Goal: Transaction & Acquisition: Purchase product/service

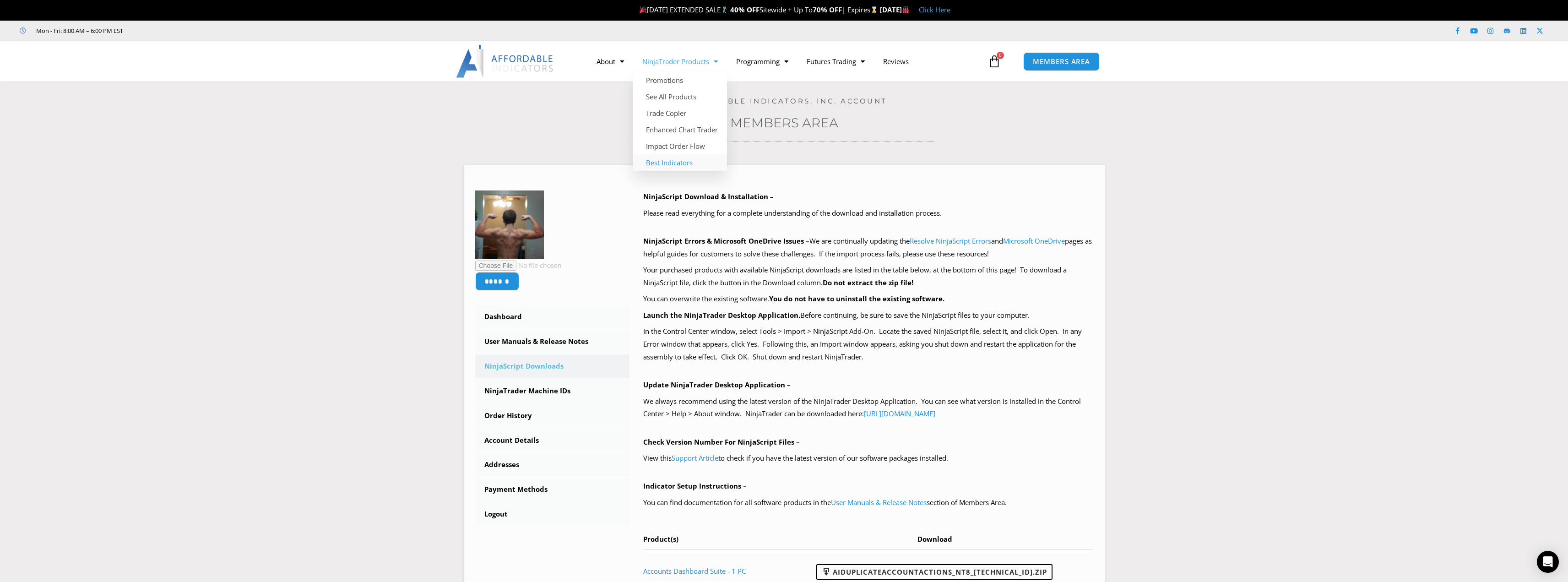
click at [679, 163] on link "Best Indicators" at bounding box center [680, 162] width 94 height 16
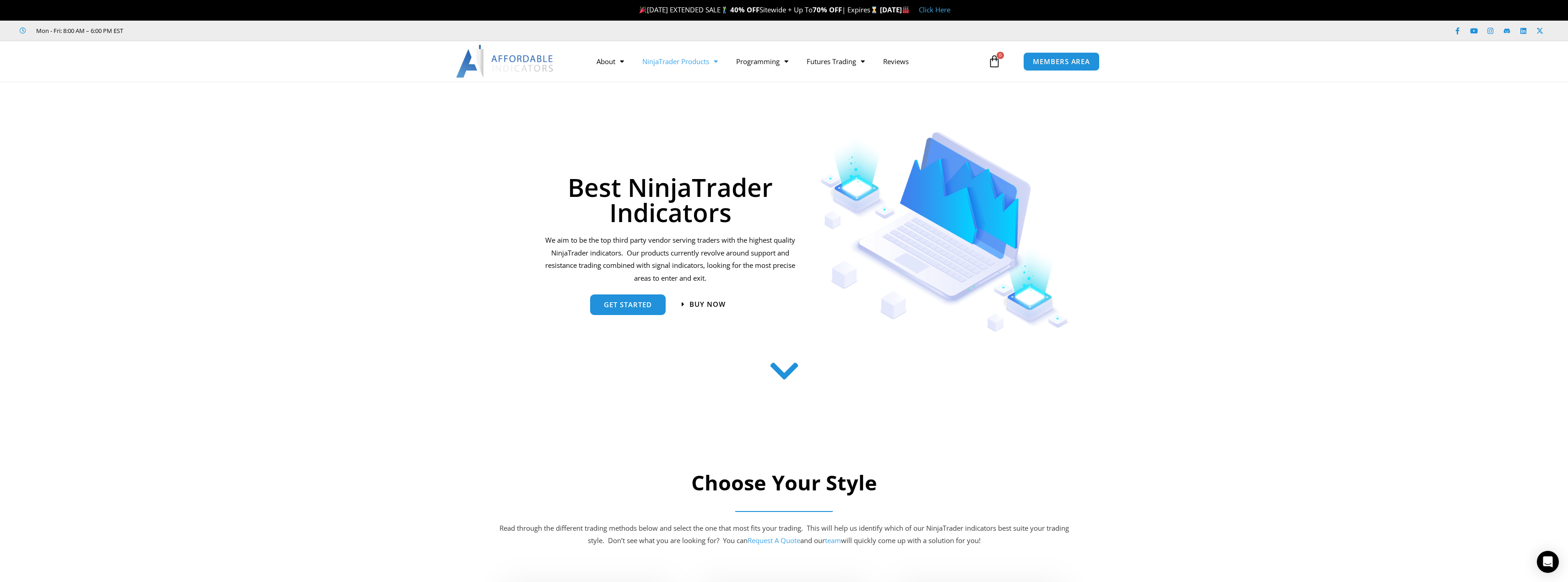
click at [666, 55] on link "NinjaTrader Products" at bounding box center [680, 62] width 94 height 21
click at [667, 62] on link "NinjaTrader Products" at bounding box center [680, 62] width 94 height 21
click at [669, 101] on link "See All Products" at bounding box center [680, 96] width 94 height 16
click at [778, 65] on link "Programming" at bounding box center [762, 62] width 71 height 21
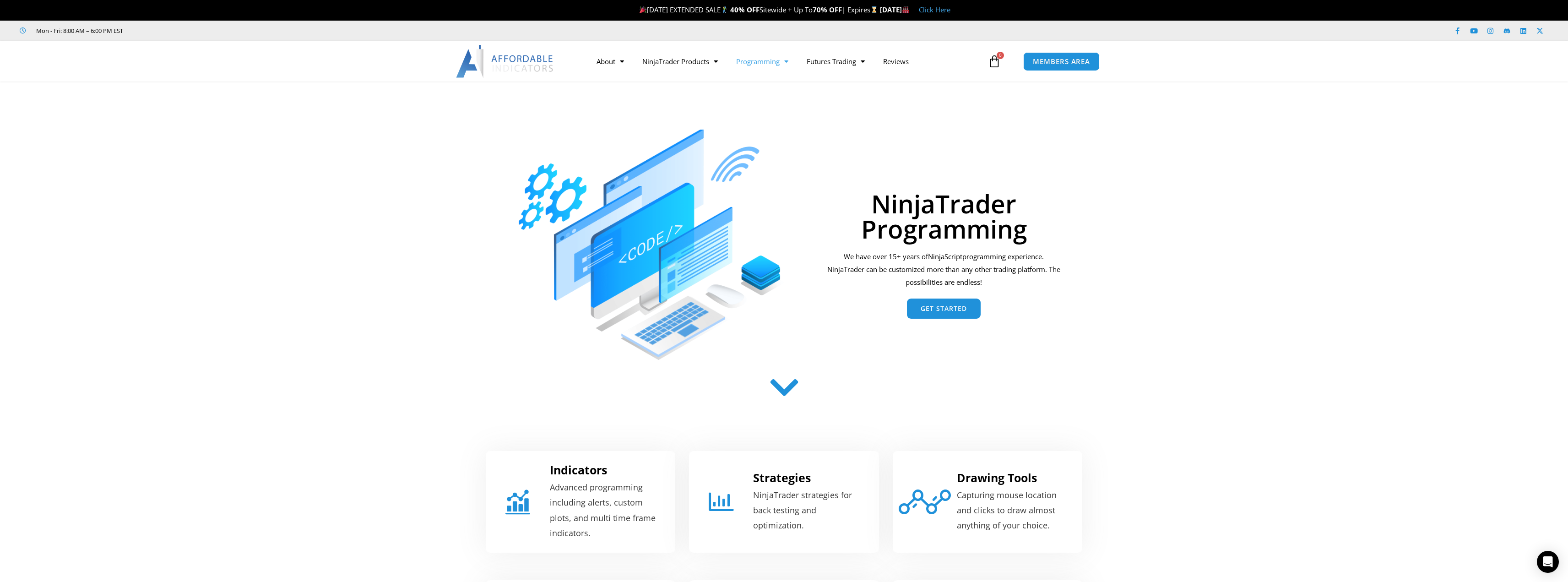
click at [779, 65] on link "Programming" at bounding box center [762, 62] width 71 height 21
click at [770, 110] on link "Custom Strategies" at bounding box center [791, 113] width 129 height 16
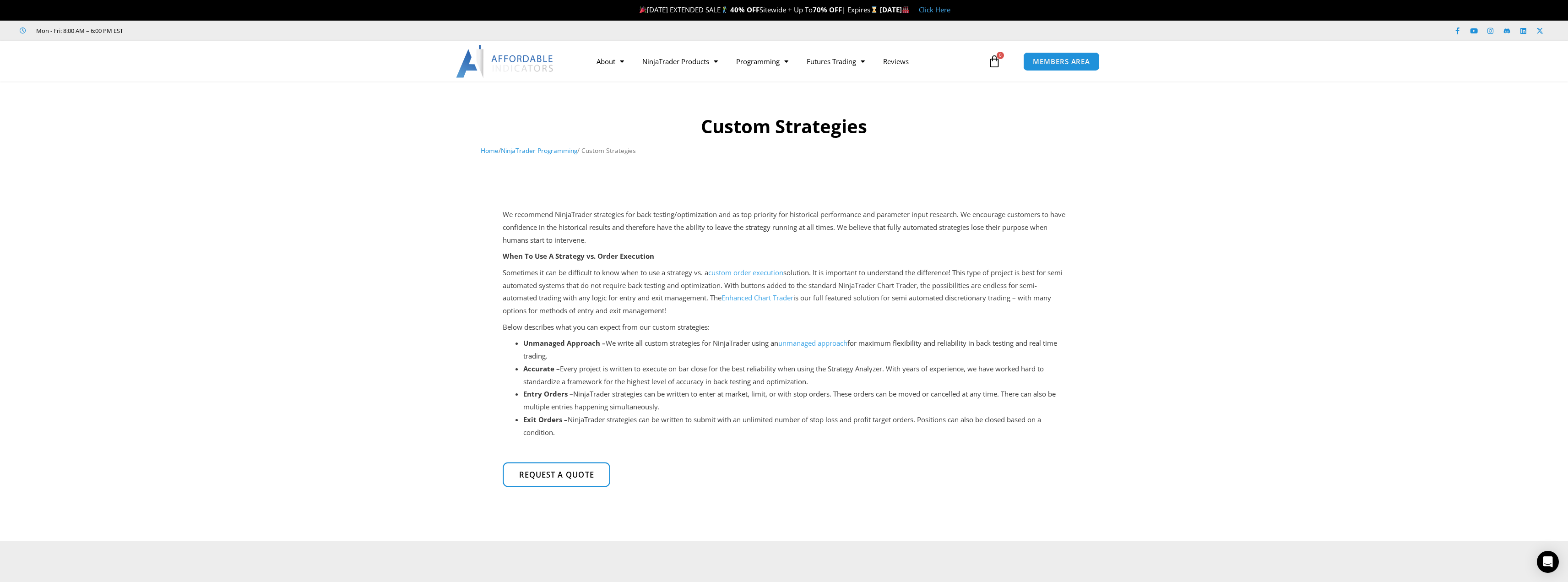
click at [552, 467] on link "Request a quote" at bounding box center [556, 475] width 107 height 25
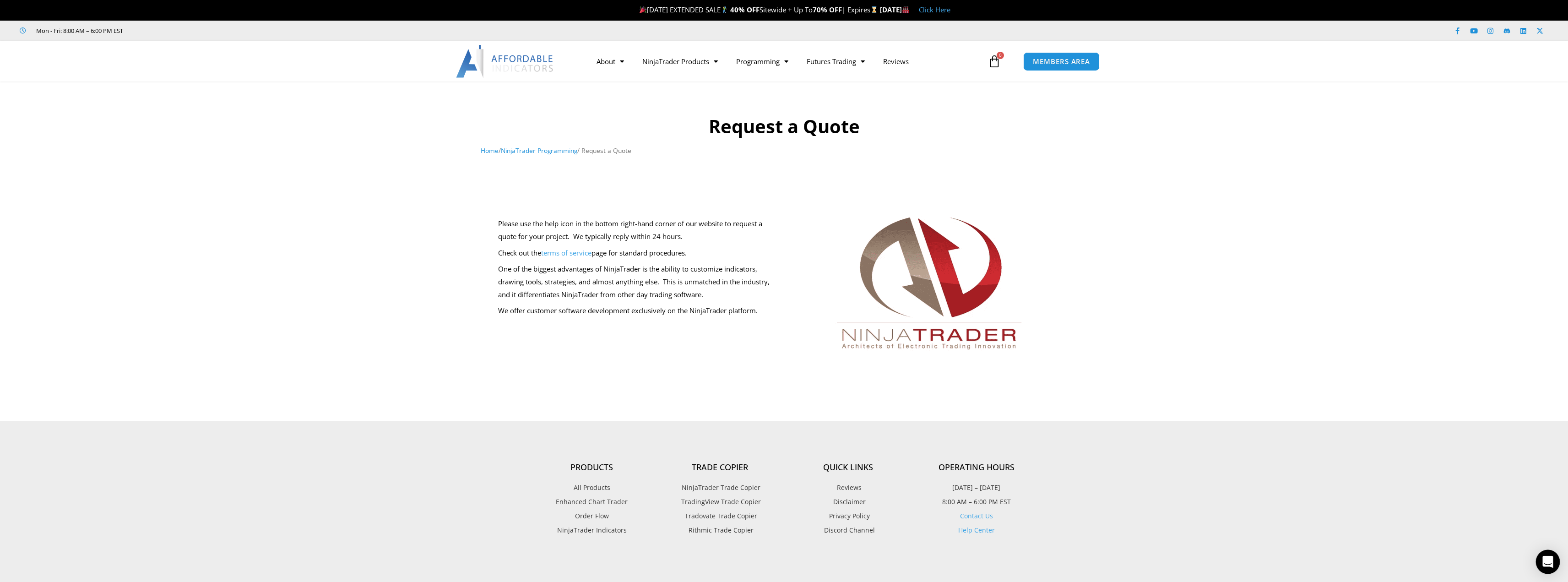
click at [1549, 563] on icon "Open Intercom Messenger" at bounding box center [1548, 562] width 10 height 12
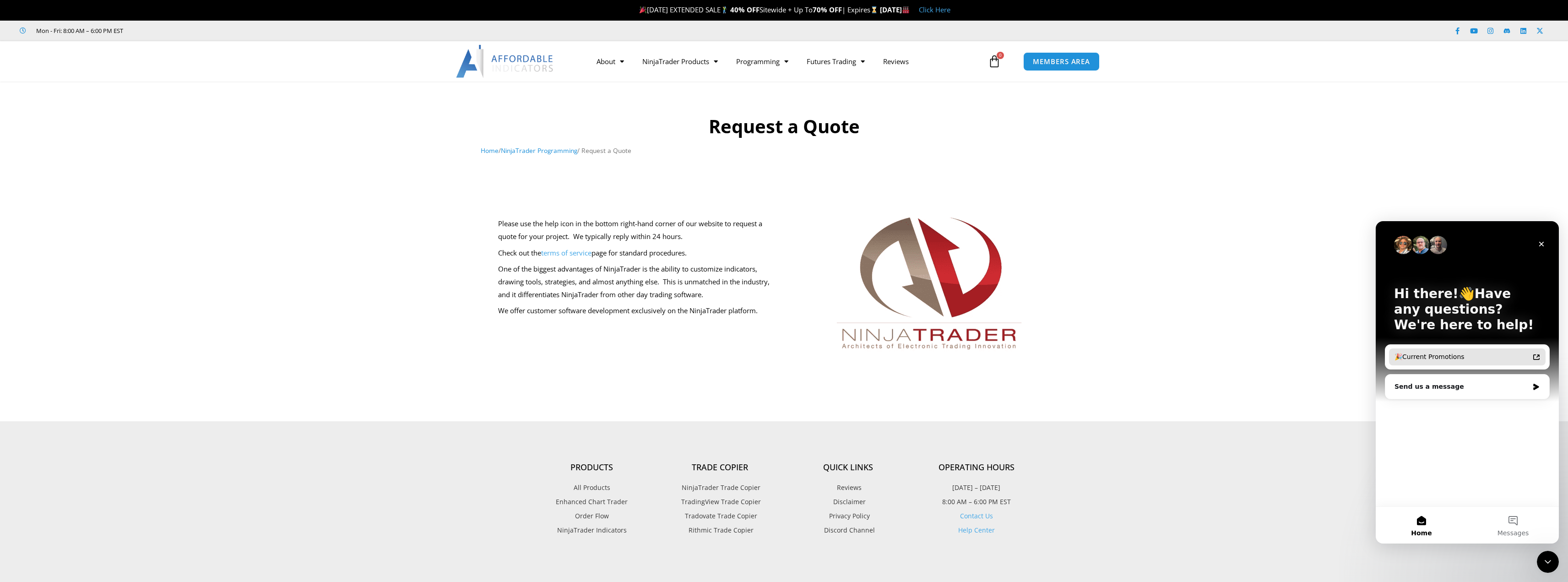
click at [1481, 359] on div "🎉Current Promotions" at bounding box center [1462, 357] width 135 height 10
click at [1453, 384] on div "Send us a message" at bounding box center [1461, 387] width 134 height 10
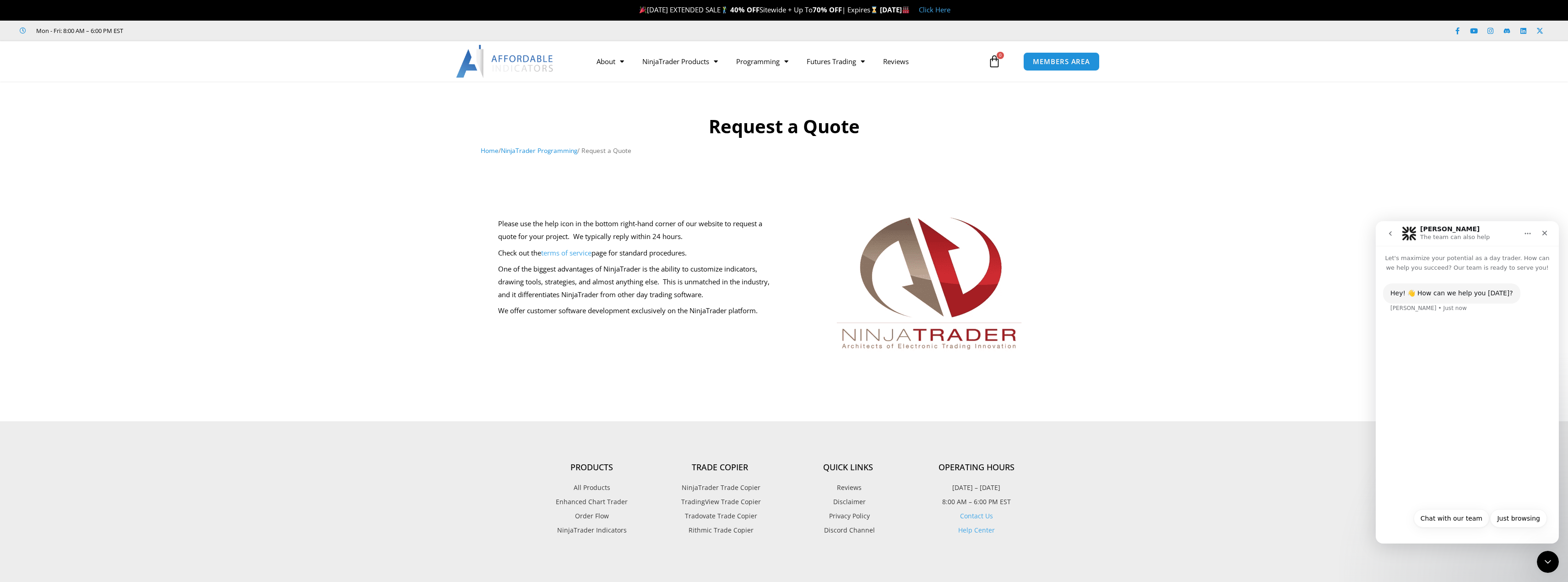
click at [1391, 239] on button "go back" at bounding box center [1391, 234] width 18 height 18
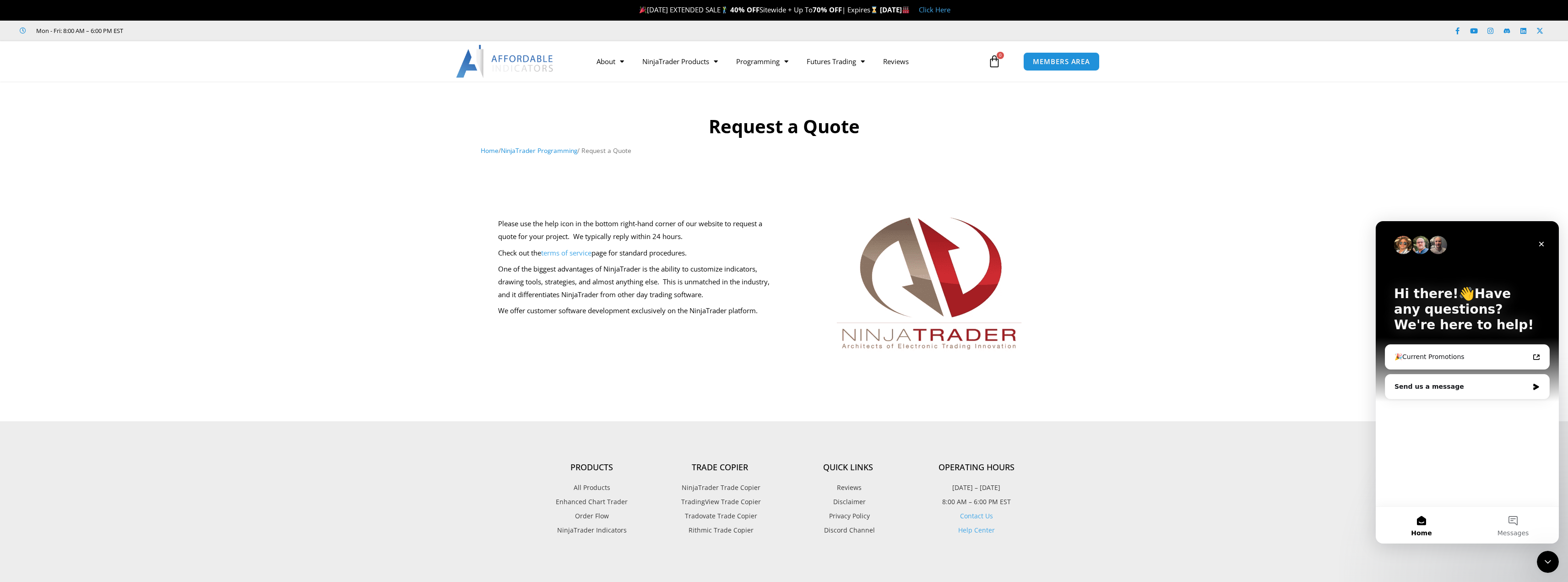
click at [1429, 532] on span "Home" at bounding box center [1421, 534] width 20 height 7
click at [1505, 524] on button "Messages" at bounding box center [1513, 526] width 92 height 37
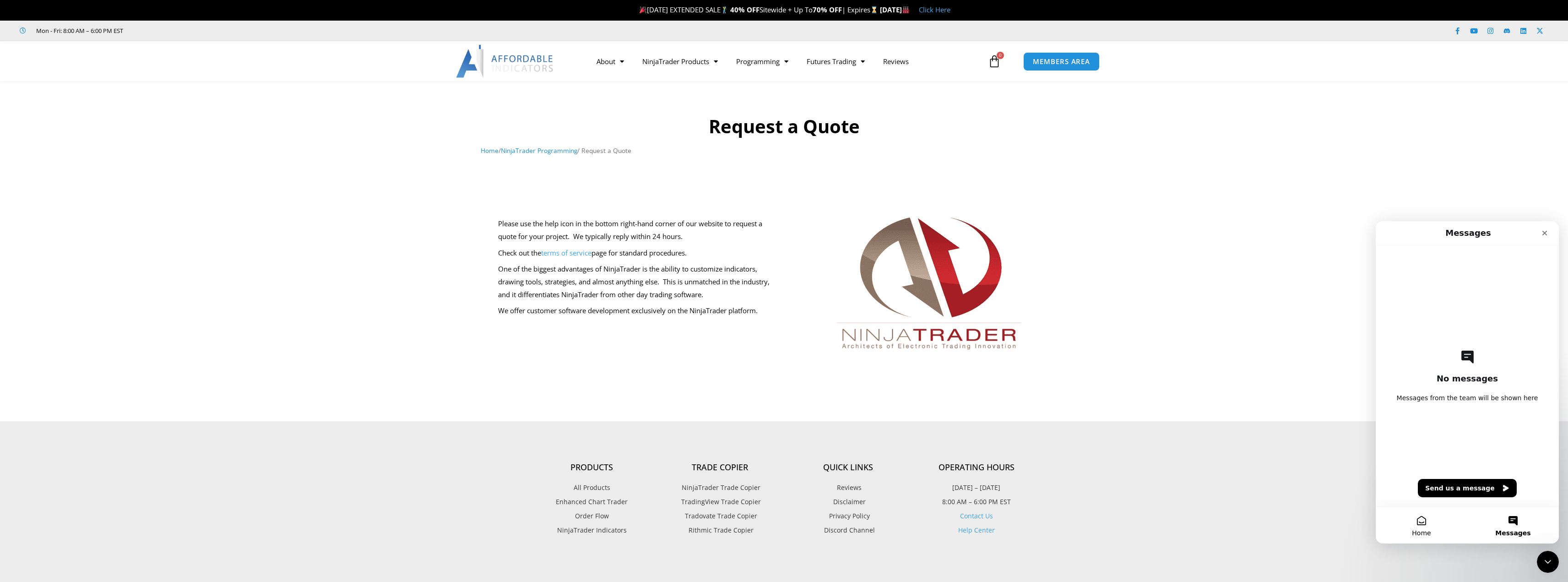
click at [1419, 524] on button "Home" at bounding box center [1421, 526] width 92 height 37
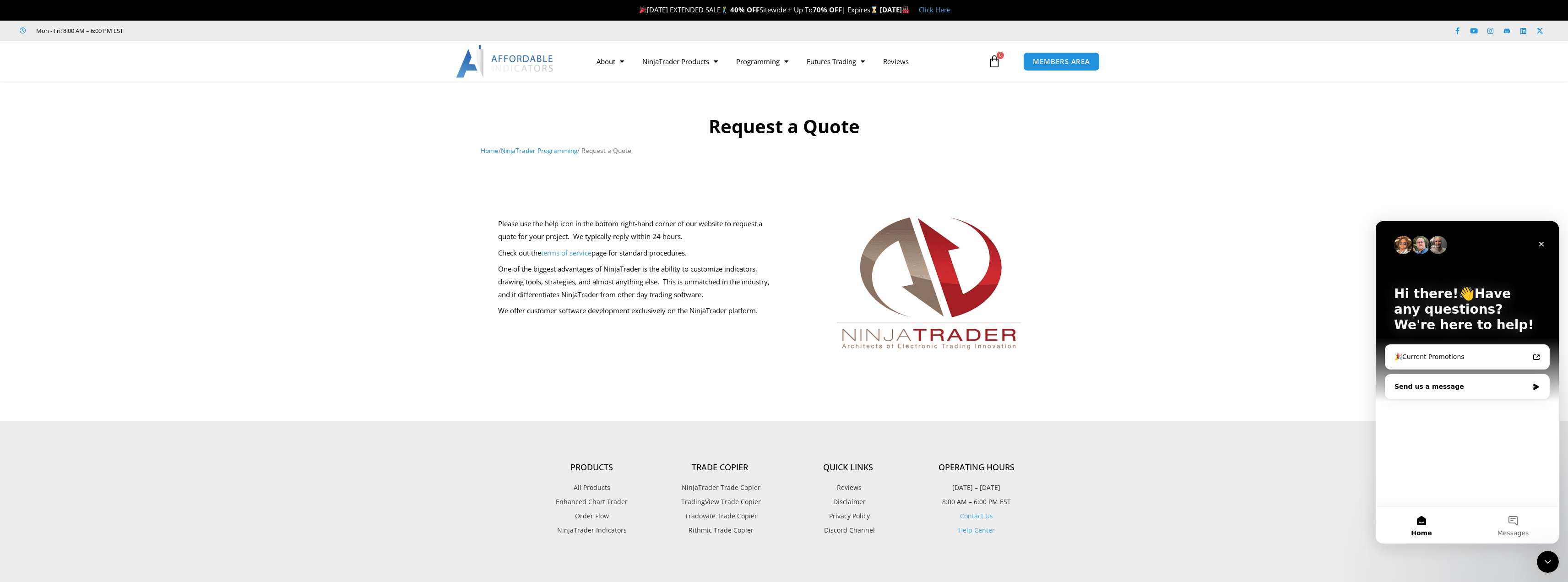
click at [1451, 381] on div "Send us a message" at bounding box center [1467, 386] width 164 height 24
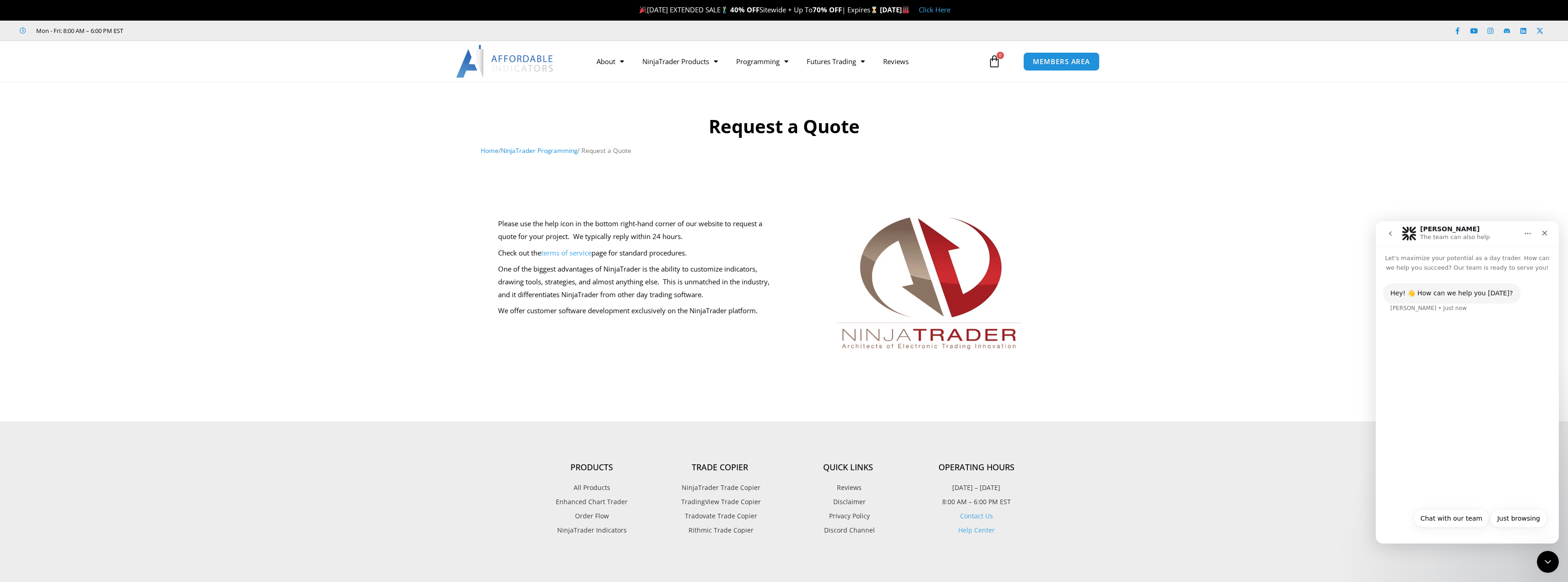
click at [1408, 519] on div "Just browsing Chat with our team Just browsing" at bounding box center [1467, 521] width 159 height 24
click at [706, 71] on link "NinjaTrader Products" at bounding box center [680, 62] width 94 height 21
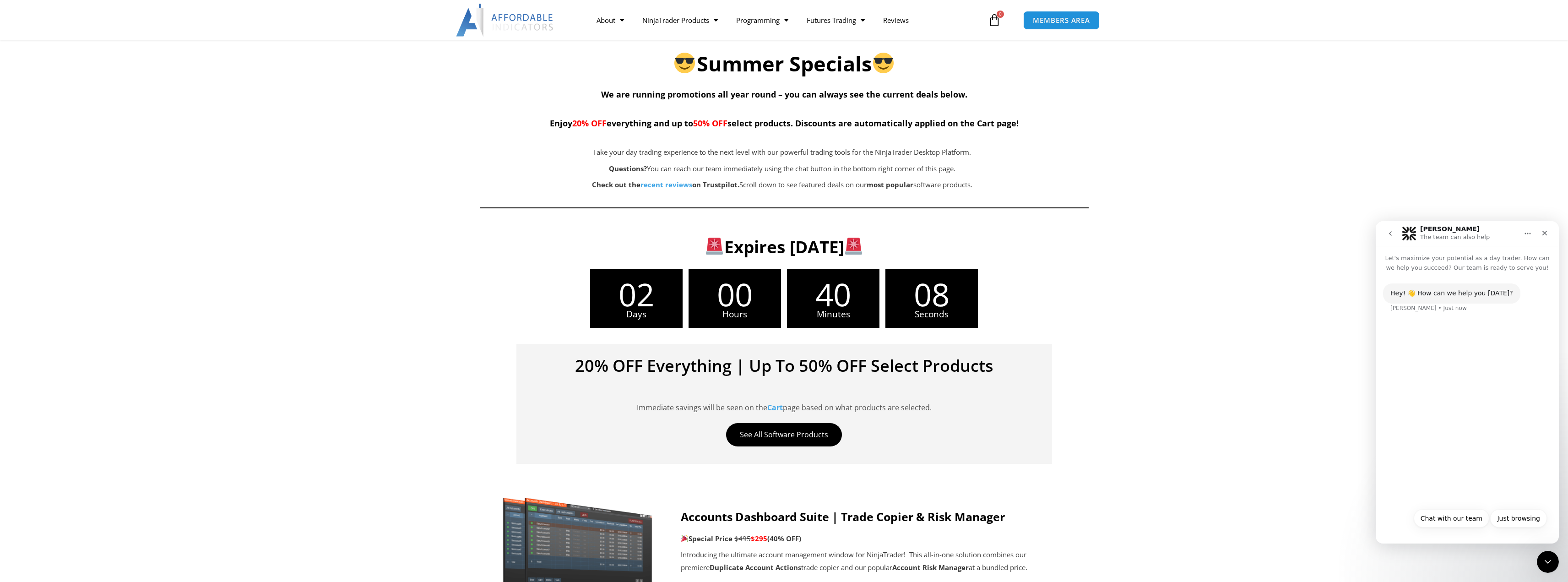
scroll to position [92, 0]
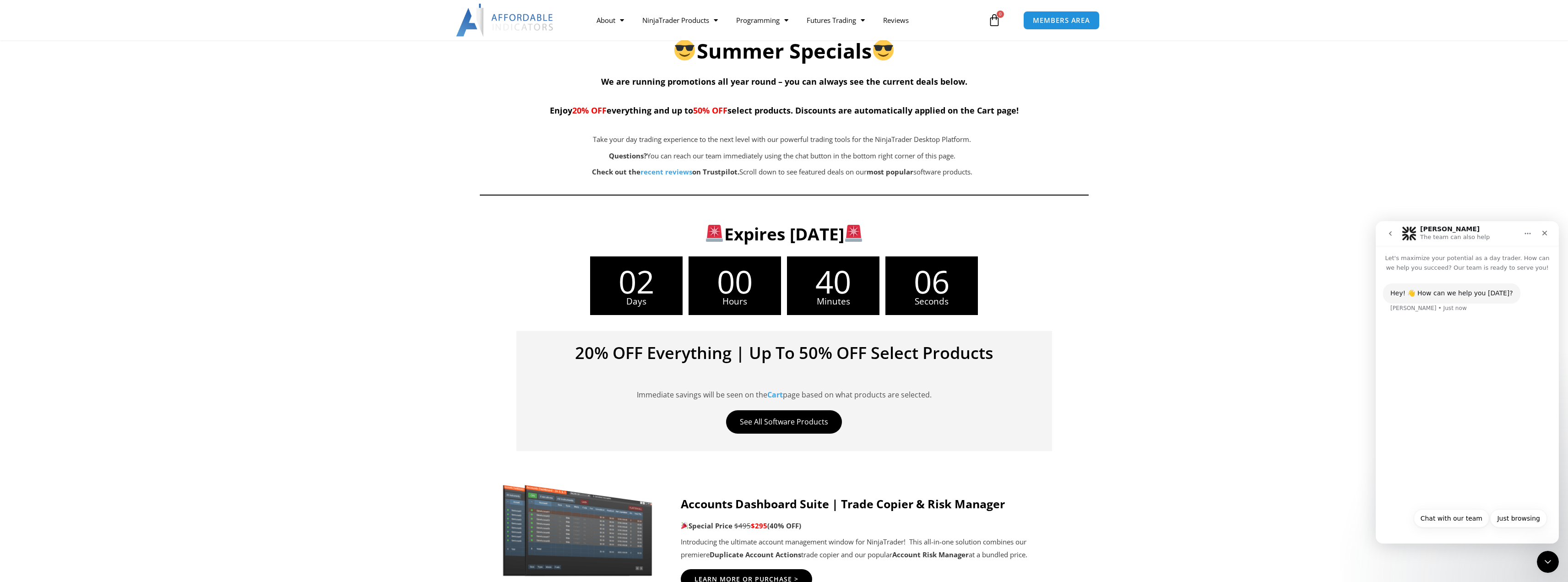
click at [810, 352] on h4 "20% OFF Everything | Up To 50% OFF Select Products" at bounding box center [784, 353] width 508 height 16
click at [795, 417] on link "See All Software Products" at bounding box center [784, 422] width 116 height 24
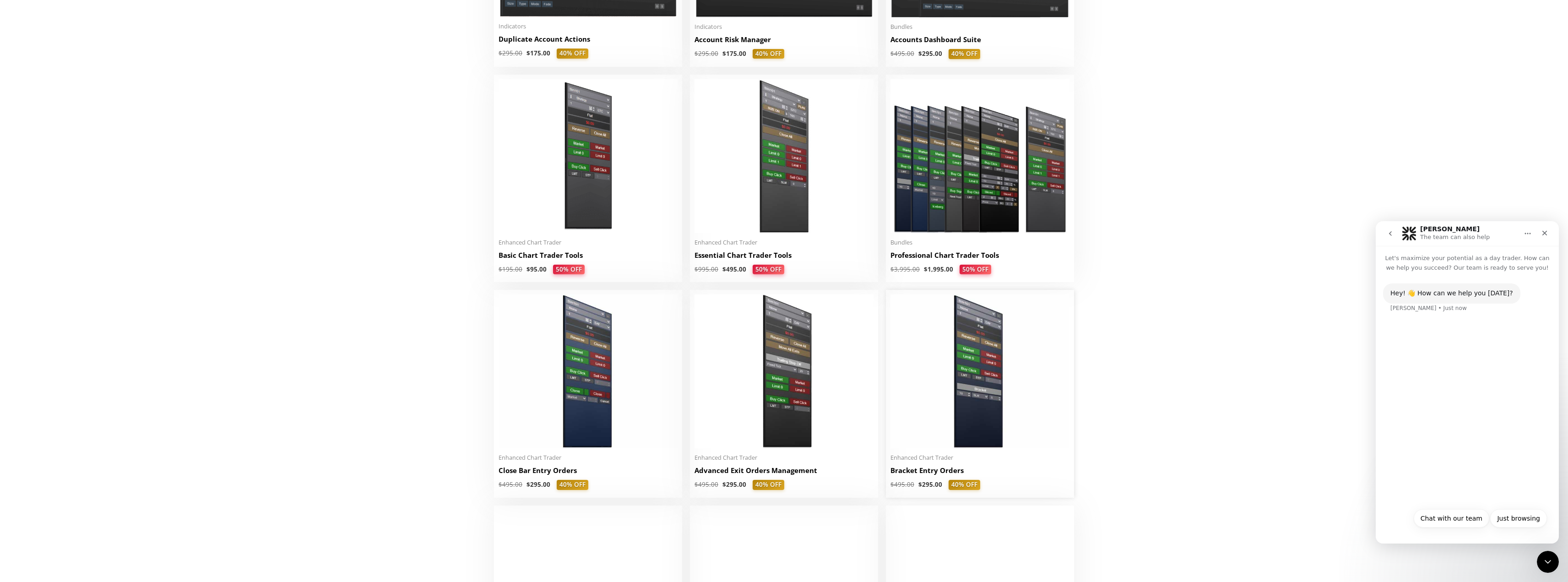
scroll to position [412, 0]
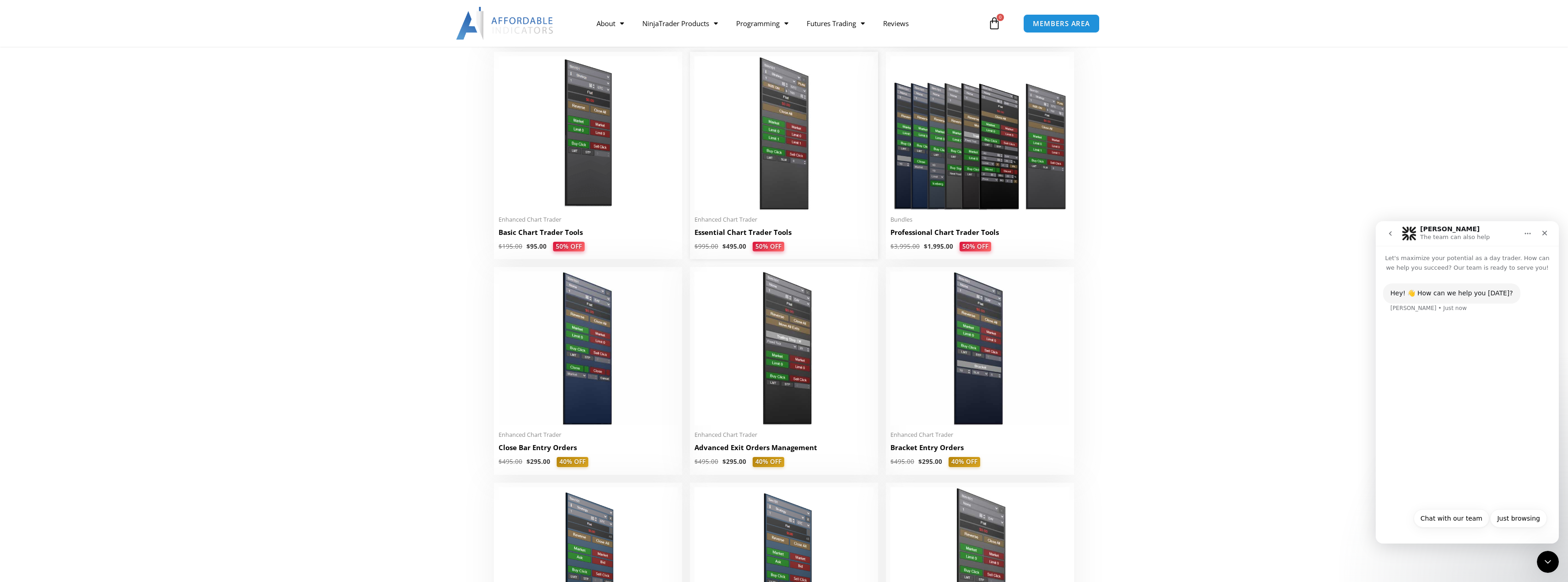
click at [740, 196] on img at bounding box center [784, 133] width 179 height 154
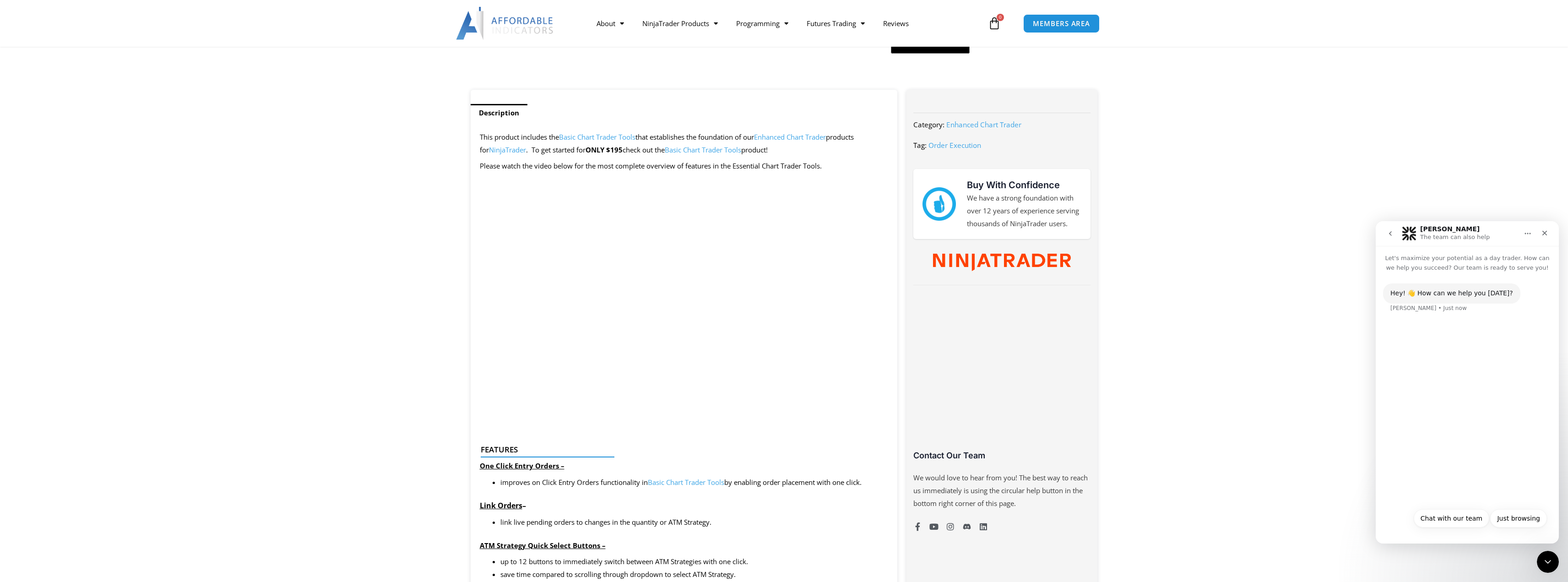
click at [714, 482] on link "Basic Chart Trader Tools" at bounding box center [686, 482] width 77 height 9
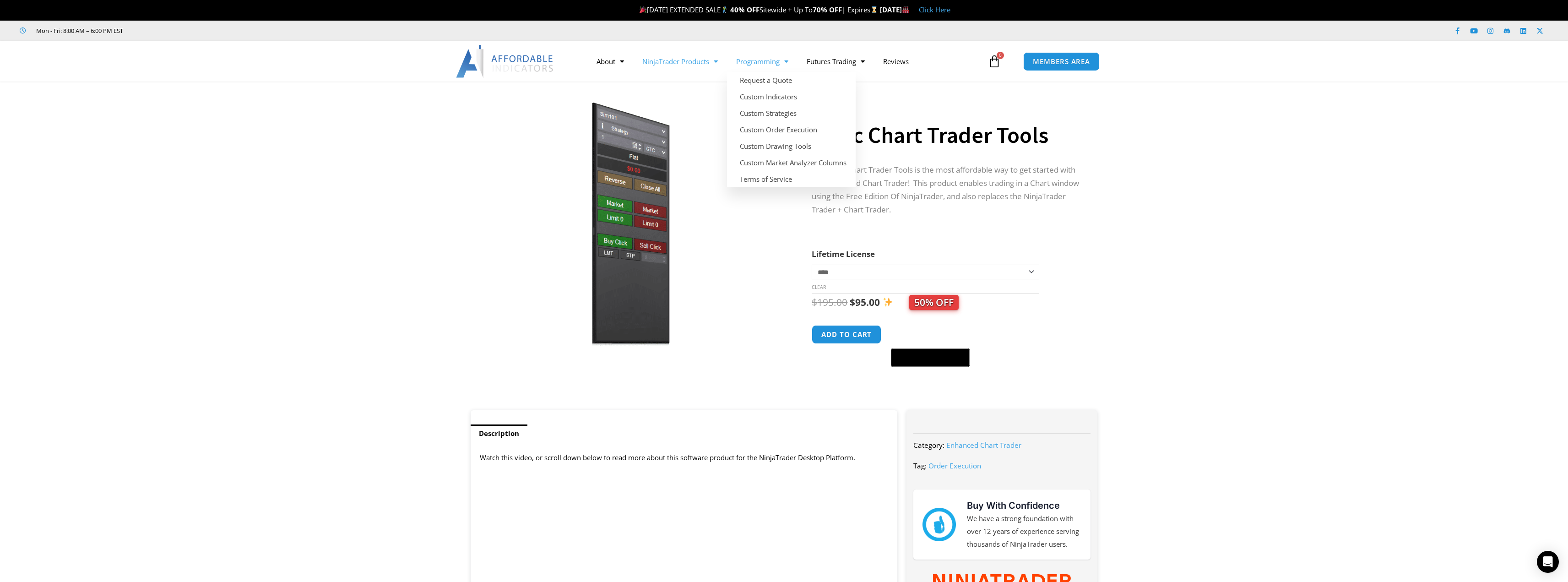
click at [717, 57] on span "Menu" at bounding box center [713, 62] width 9 height 16
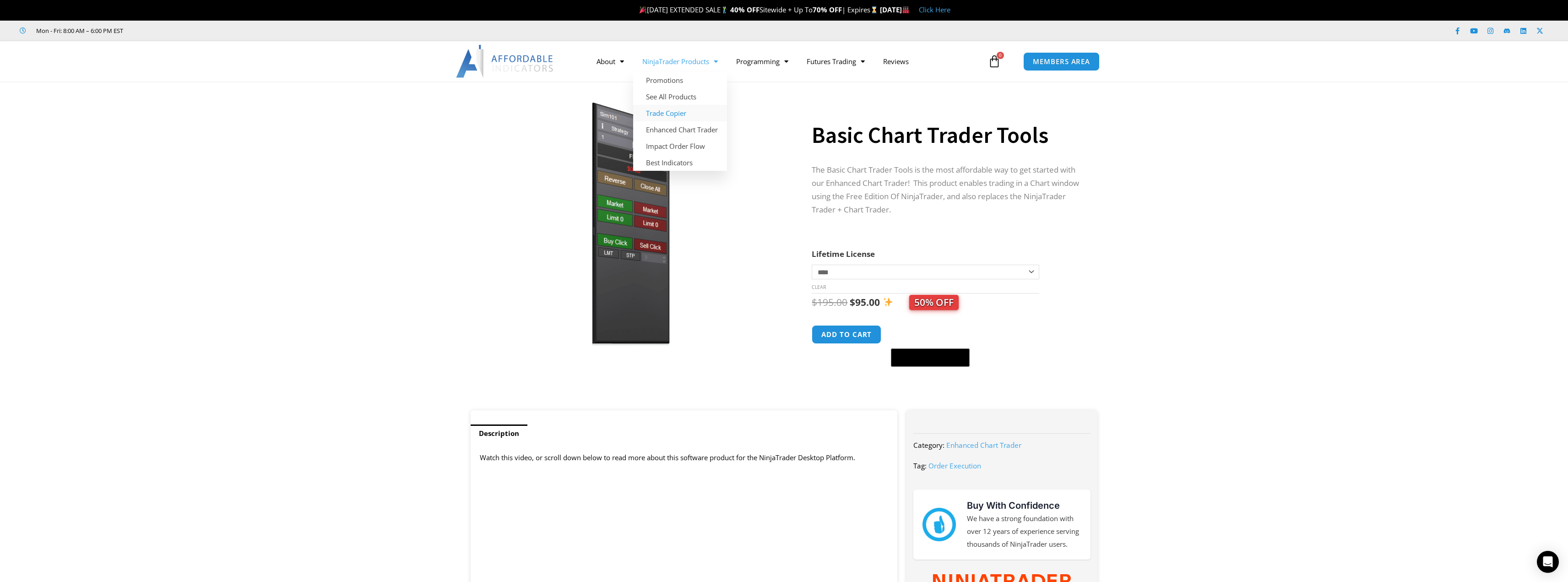
click at [677, 113] on link "Trade Copier" at bounding box center [680, 113] width 94 height 16
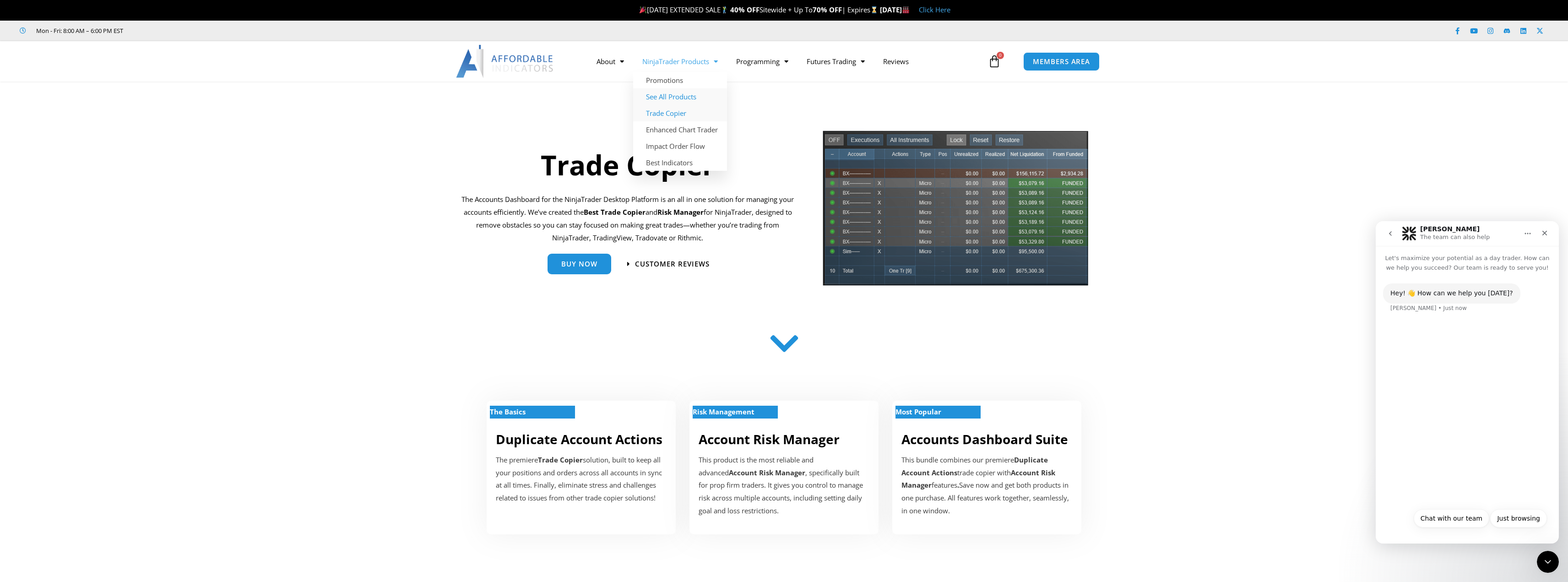
click at [671, 91] on link "See All Products" at bounding box center [680, 96] width 94 height 16
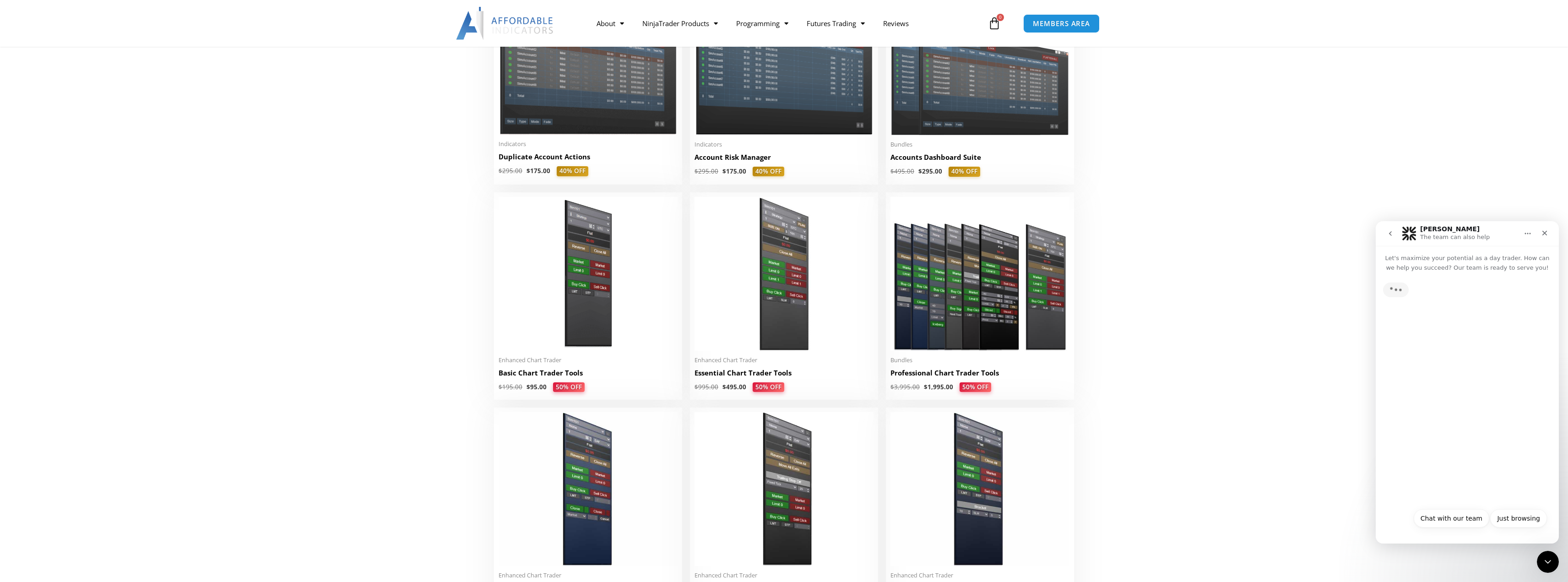
scroll to position [275, 0]
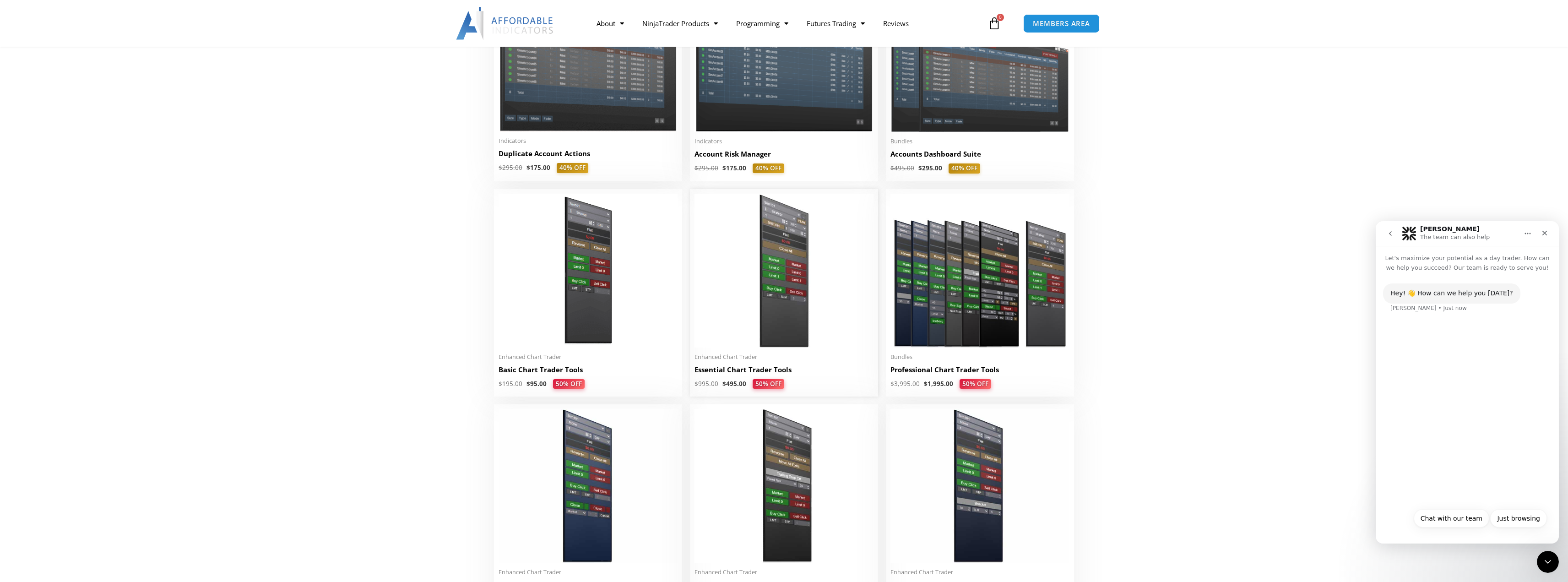
click at [834, 255] on img at bounding box center [784, 270] width 179 height 154
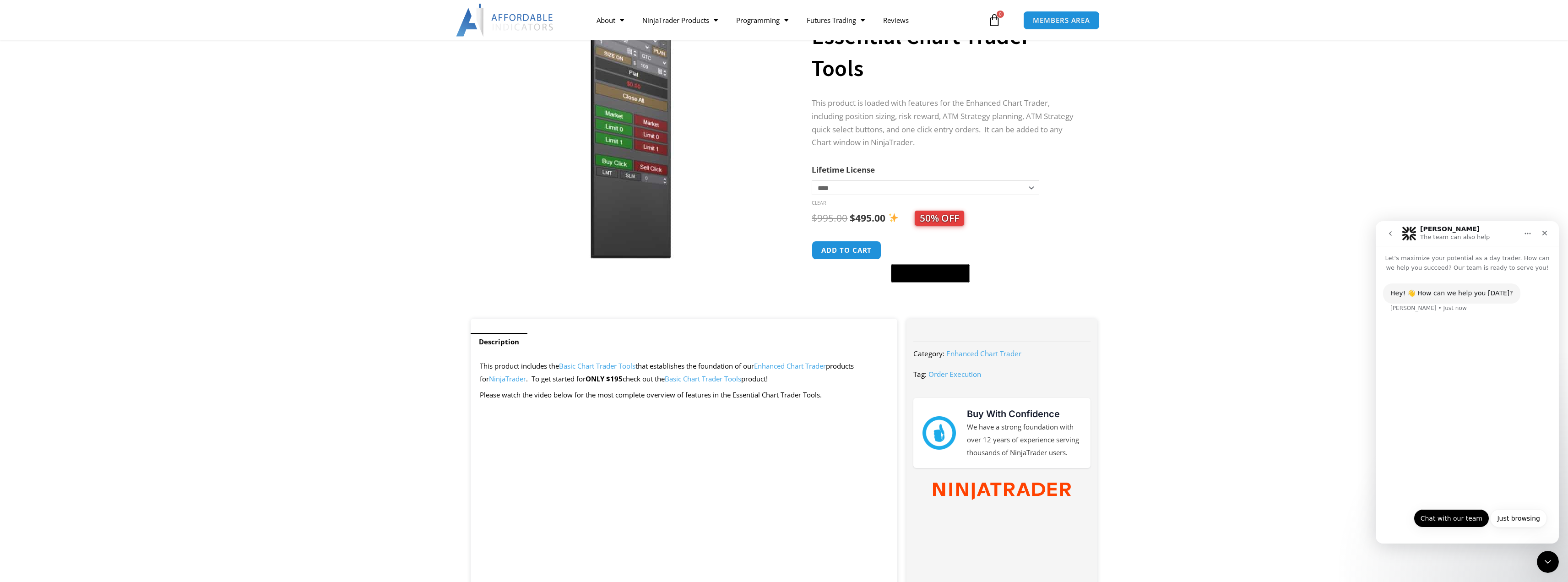
click at [1459, 517] on button "Chat with our team" at bounding box center [1452, 518] width 75 height 18
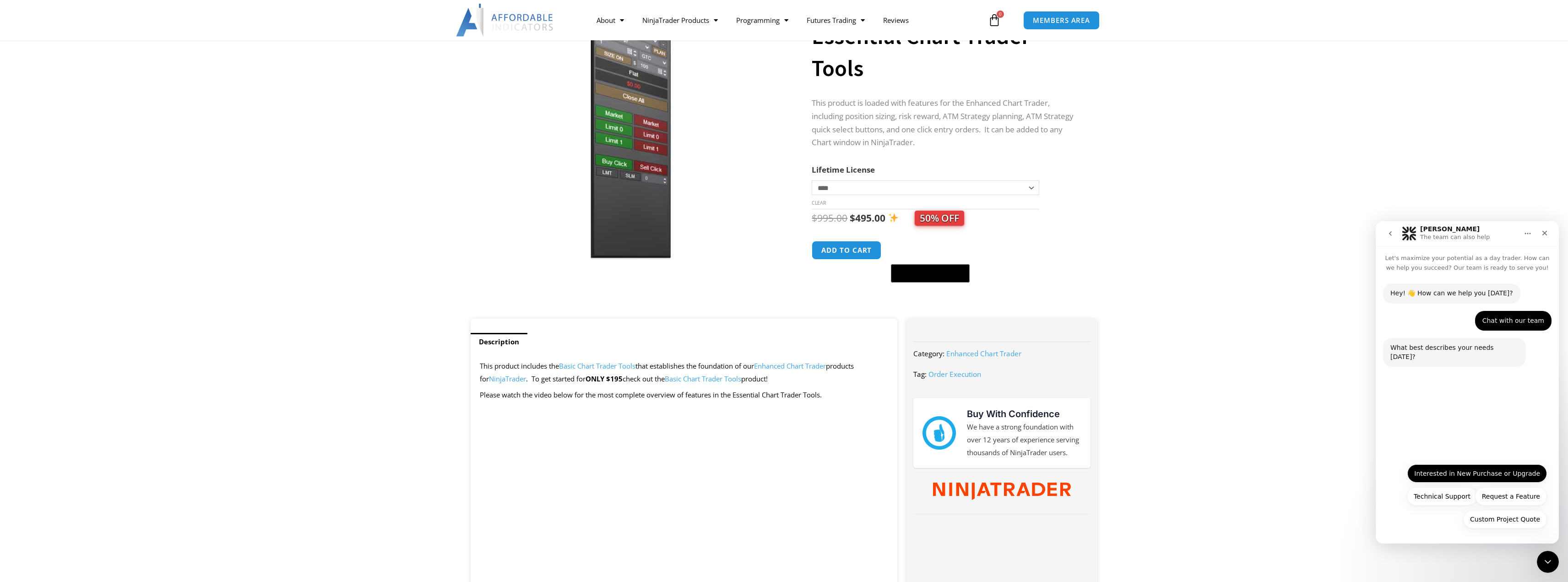
click at [1508, 477] on button "Interested in New Purchase or Upgrade" at bounding box center [1477, 473] width 139 height 18
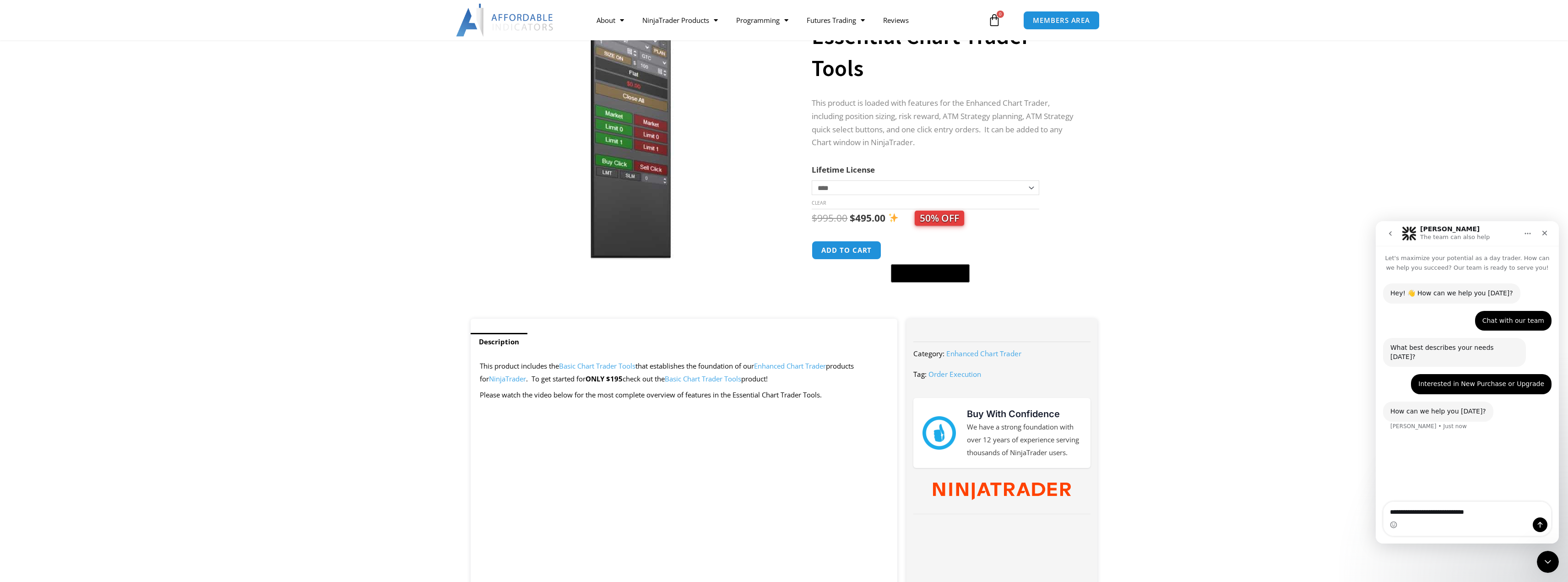
click at [1411, 509] on textarea "**********" at bounding box center [1467, 510] width 168 height 16
drag, startPoint x: 1421, startPoint y: 513, endPoint x: 1384, endPoint y: 507, distance: 37.5
click at [1384, 507] on textarea "**********" at bounding box center [1467, 505] width 168 height 25
click at [1478, 509] on textarea "**********" at bounding box center [1467, 505] width 168 height 25
click at [1536, 505] on textarea "**********" at bounding box center [1467, 505] width 168 height 25
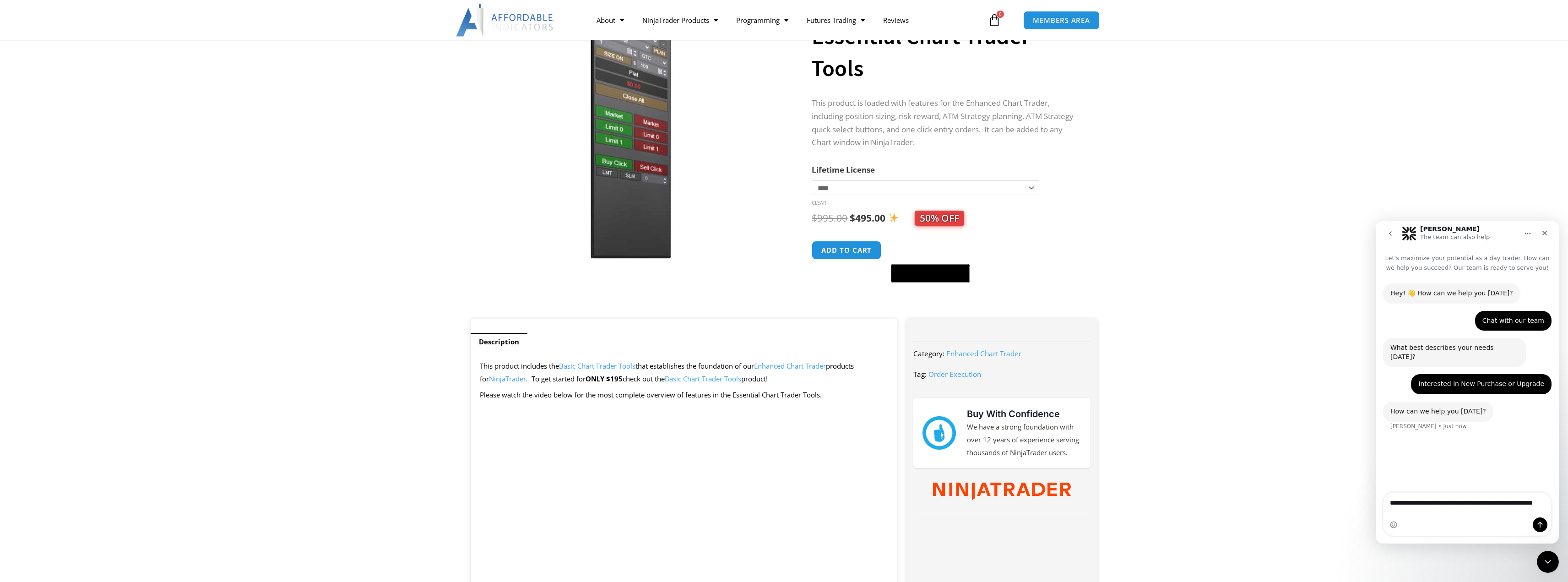
drag, startPoint x: 1530, startPoint y: 505, endPoint x: 1510, endPoint y: 504, distance: 20.0
click at [1510, 504] on textarea "**********" at bounding box center [1467, 505] width 168 height 25
click at [1539, 509] on textarea "**********" at bounding box center [1467, 501] width 168 height 16
type textarea "**********"
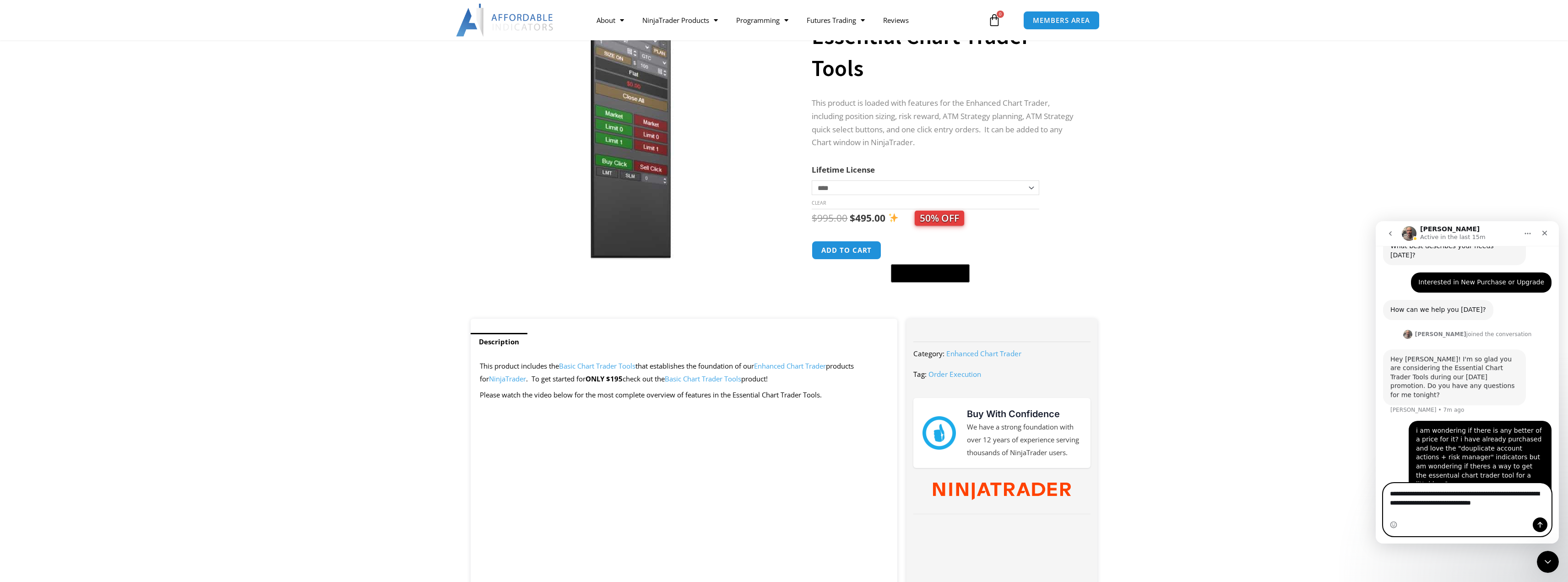
scroll to position [128, 0]
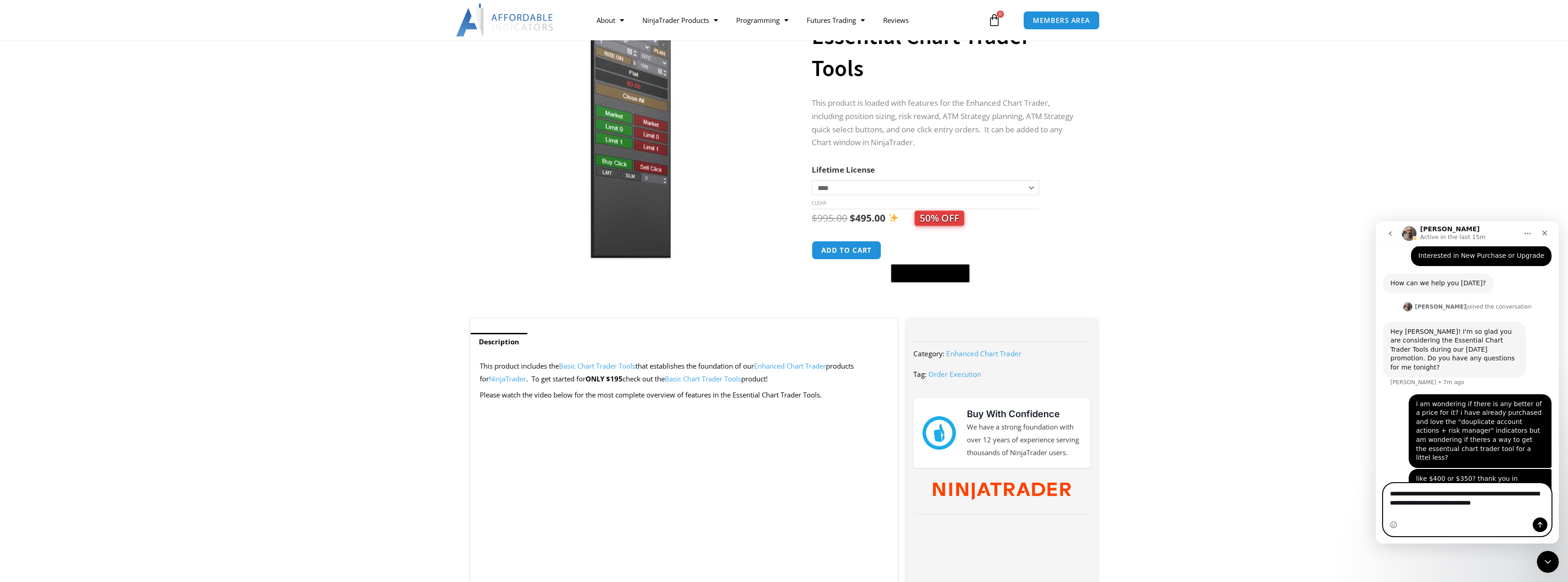
drag, startPoint x: 1516, startPoint y: 512, endPoint x: 2726, endPoint y: 689, distance: 1222.9
click html "Joel Active in the last 15m Let's maximize your potential as a day trader. How …"
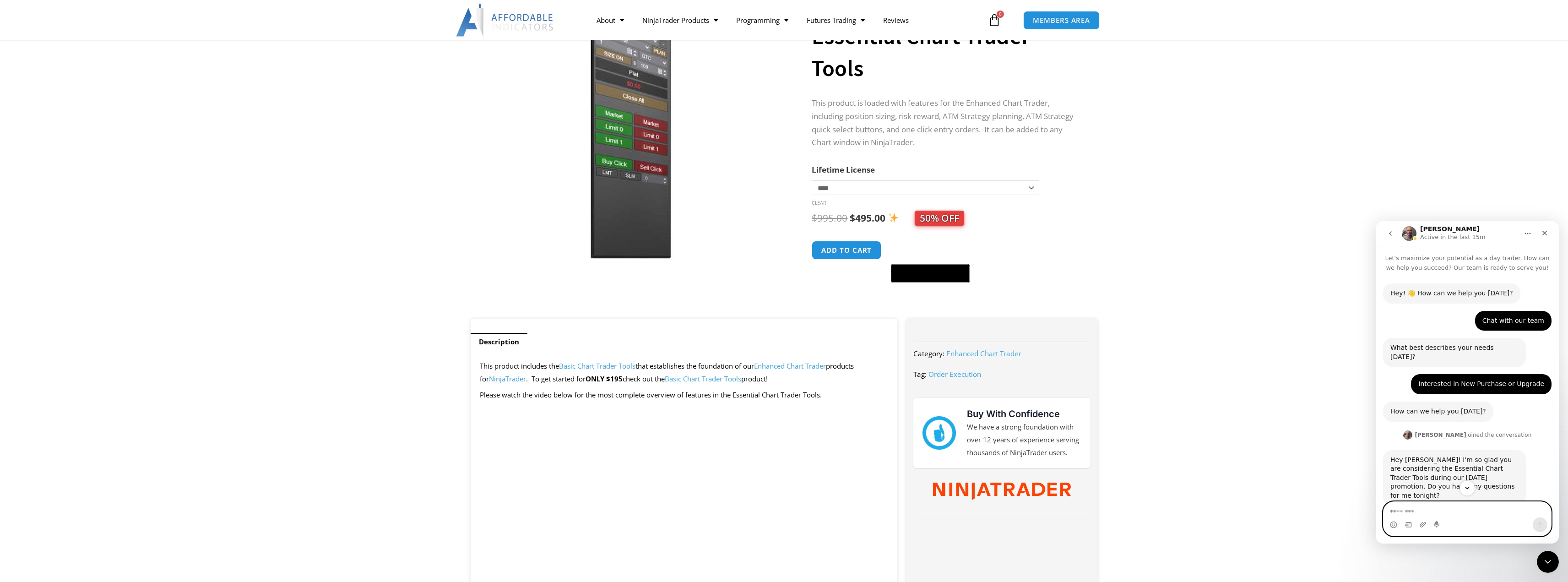
scroll to position [119, 0]
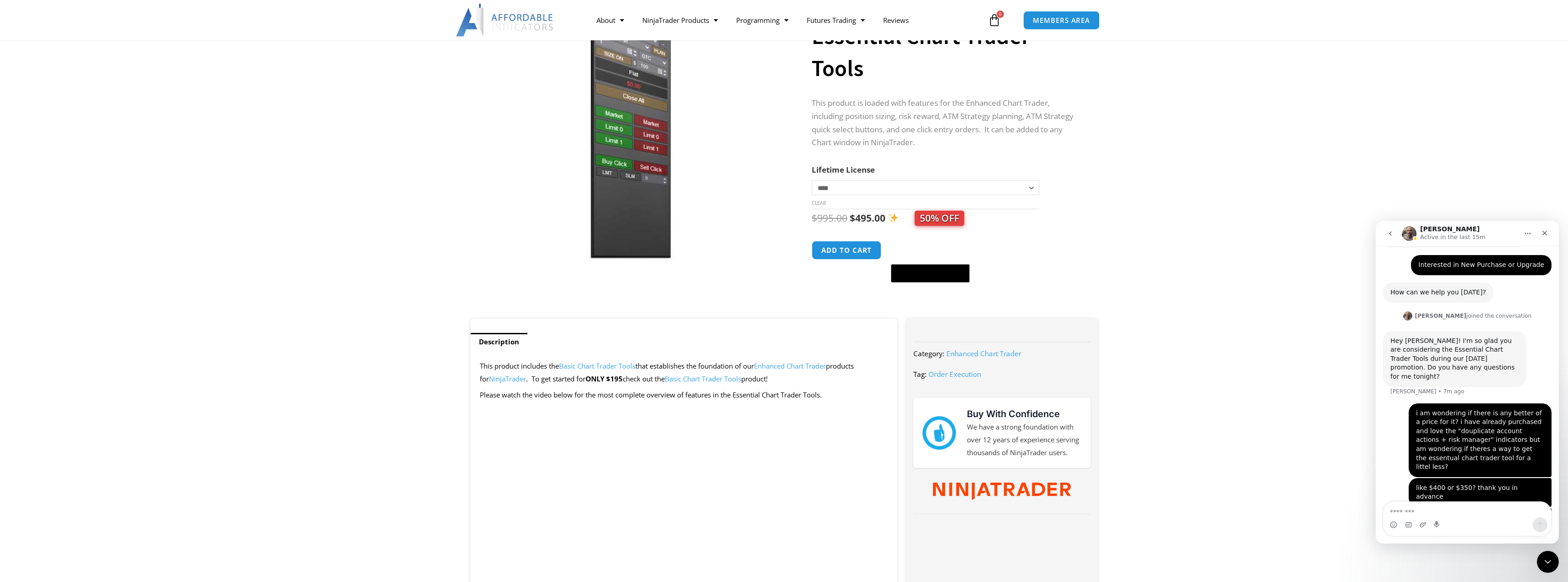
click at [1468, 403] on div "i am wondering if there is any better of a price for it? i have already purchas…" at bounding box center [1480, 440] width 143 height 74
click at [1434, 376] on div "Hey Noah! I'm so glad you are considering the Essential Chart Trader Tools duri…" at bounding box center [1467, 367] width 168 height 73
click at [1434, 357] on div "Hey [PERSON_NAME]! I'm so glad you are considering the Essential Chart Trader T…" at bounding box center [1455, 359] width 128 height 45
drag, startPoint x: 1412, startPoint y: 395, endPoint x: 1541, endPoint y: 448, distance: 139.5
click at [1541, 448] on div "i am wondering if there is any better of a price for it? i have already purchas…" at bounding box center [1480, 440] width 143 height 74
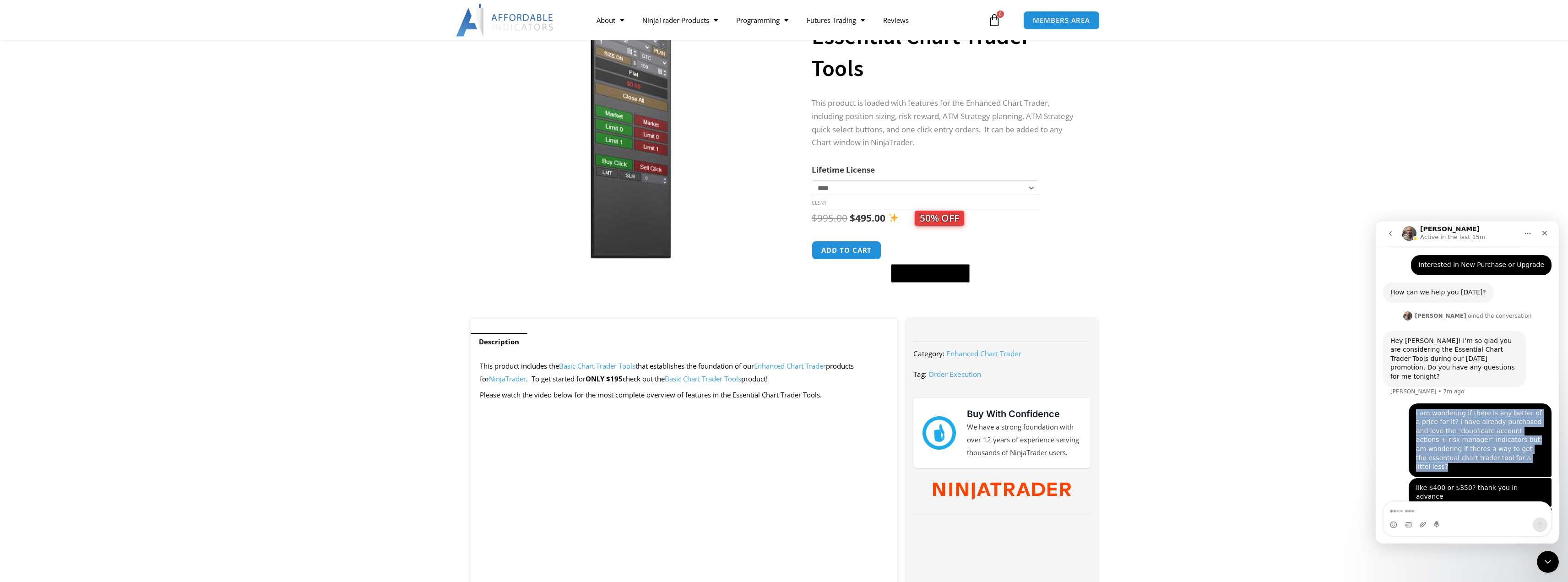
copy div "i am wondering if there is any better of a price for it? i have already purchas…"
click at [1526, 236] on icon "Home" at bounding box center [1527, 233] width 7 height 7
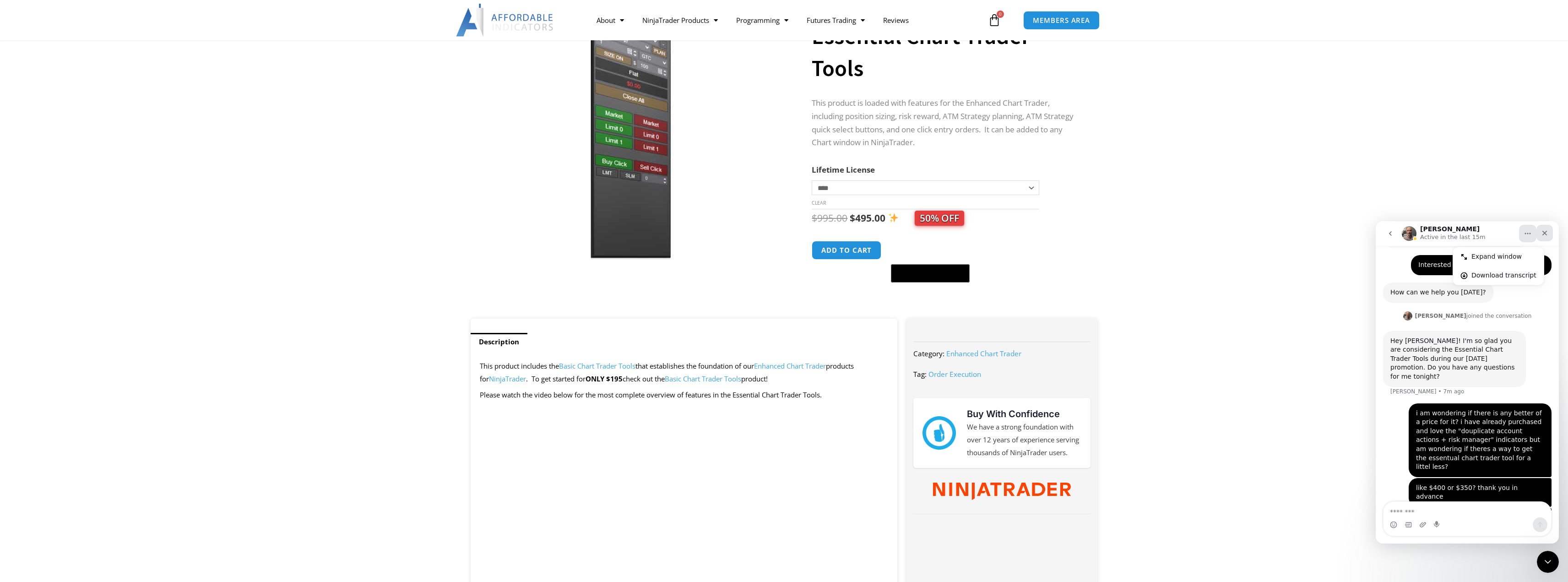
click at [1544, 234] on icon "Close" at bounding box center [1544, 233] width 7 height 7
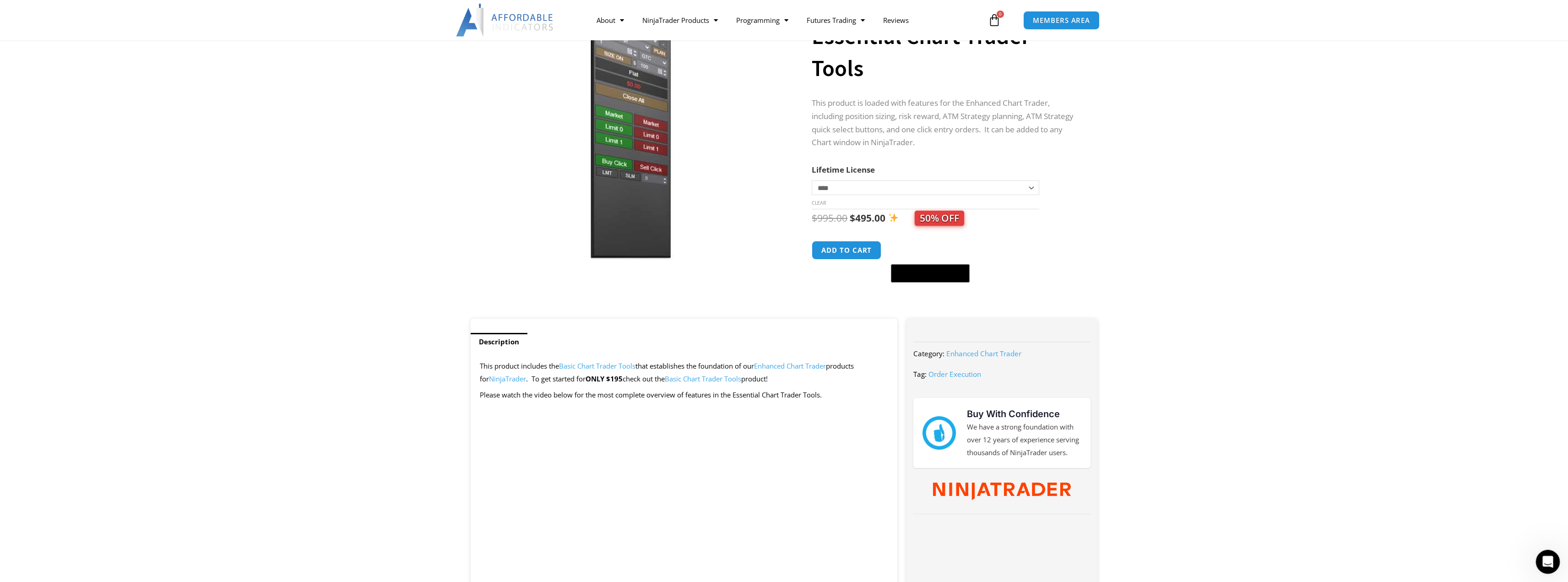
click at [1537, 566] on div "Open Intercom Messenger" at bounding box center [1546, 560] width 30 height 30
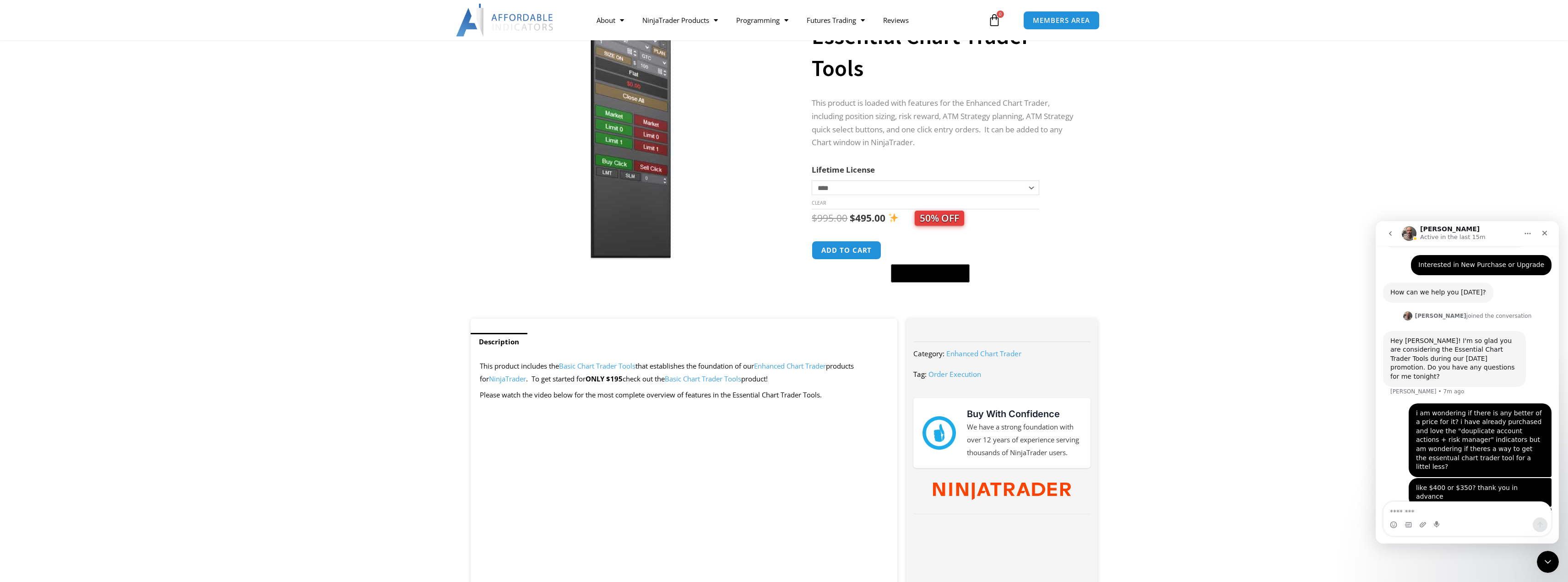
click at [1393, 228] on button "go back" at bounding box center [1391, 234] width 18 height 18
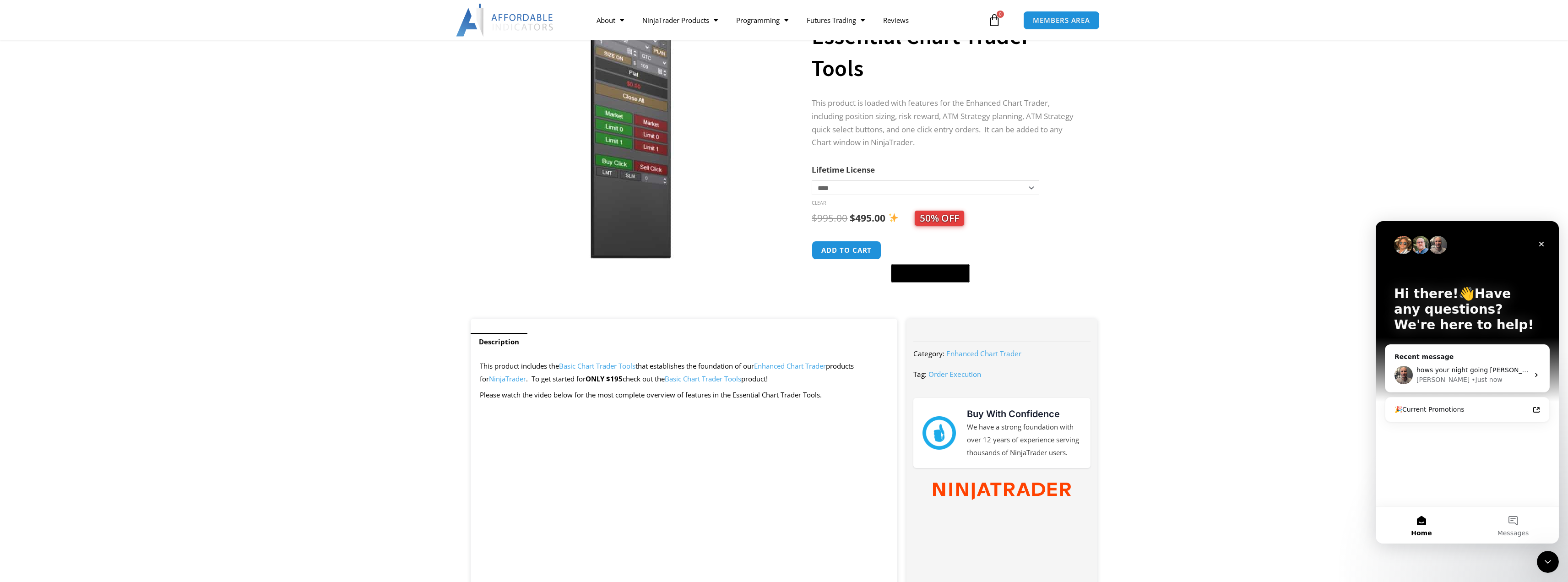
scroll to position [0, 0]
click at [1405, 409] on div "🎉Current Promotions" at bounding box center [1462, 409] width 135 height 10
click at [1512, 522] on button "Messages" at bounding box center [1513, 526] width 92 height 37
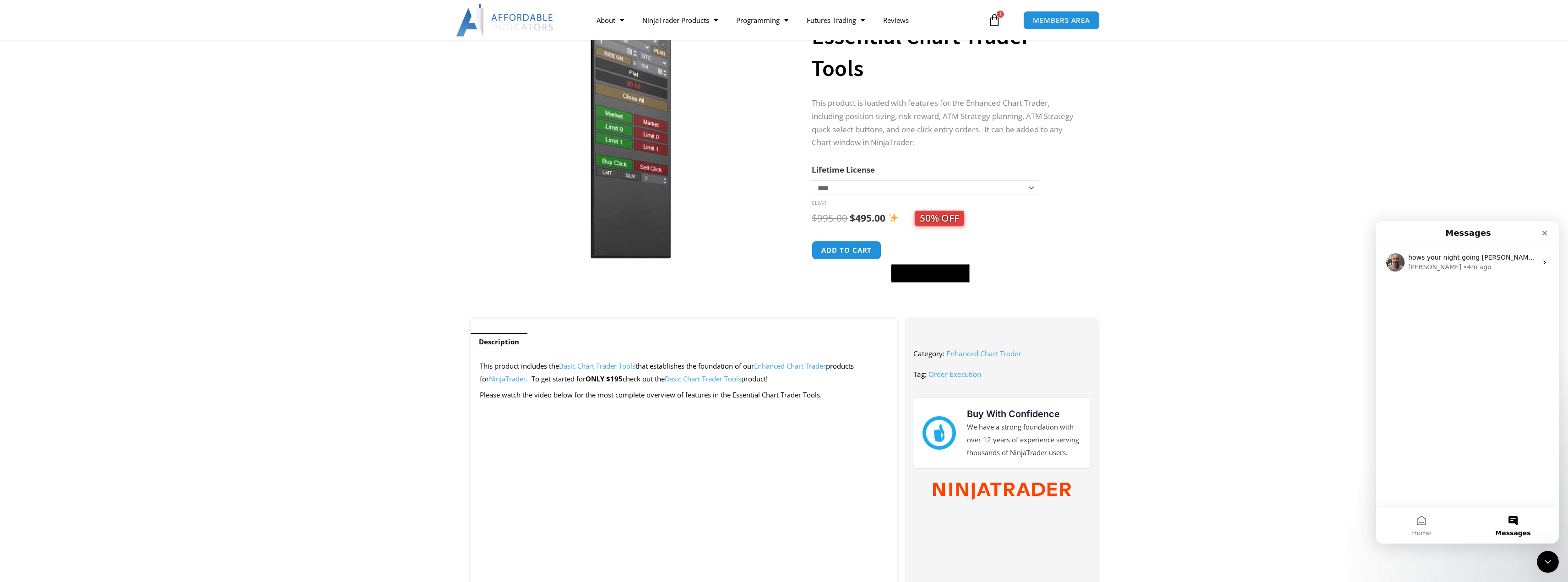
click at [1488, 231] on h1 "Messages" at bounding box center [1469, 233] width 50 height 16
click at [1505, 264] on div "Joel • 4m ago" at bounding box center [1472, 267] width 129 height 10
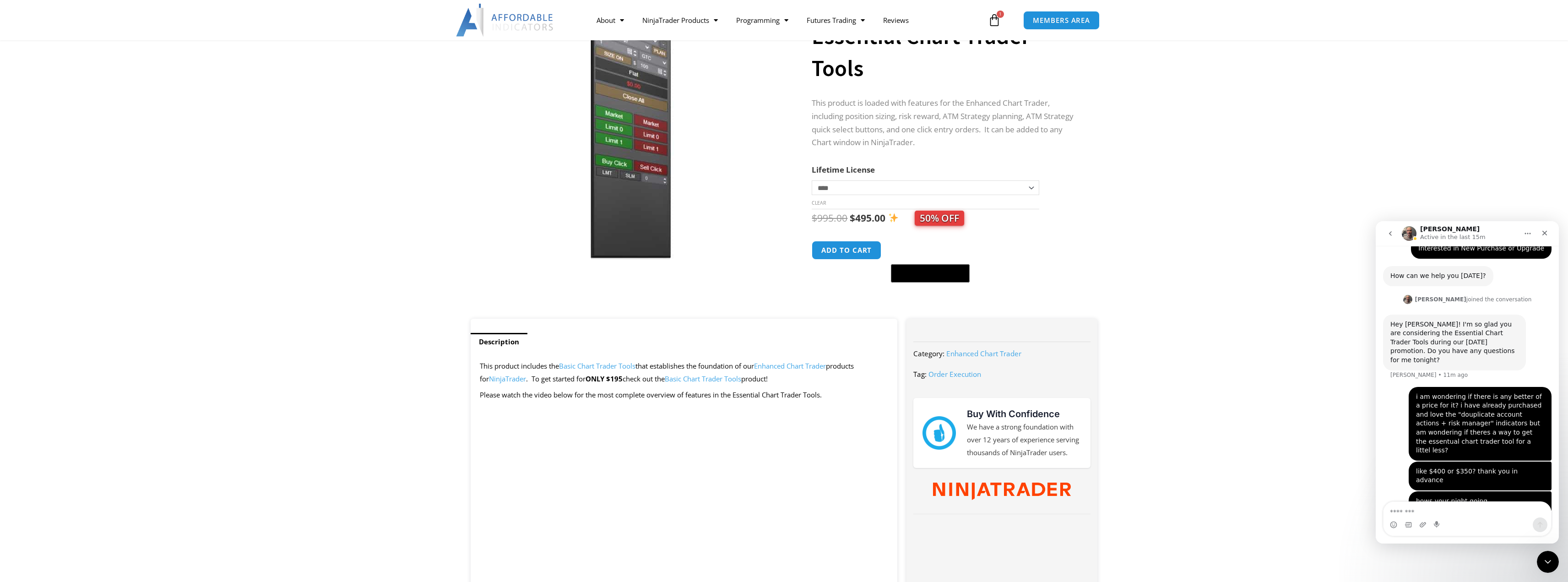
scroll to position [140, 0]
click at [1388, 234] on icon "go back" at bounding box center [1390, 233] width 7 height 7
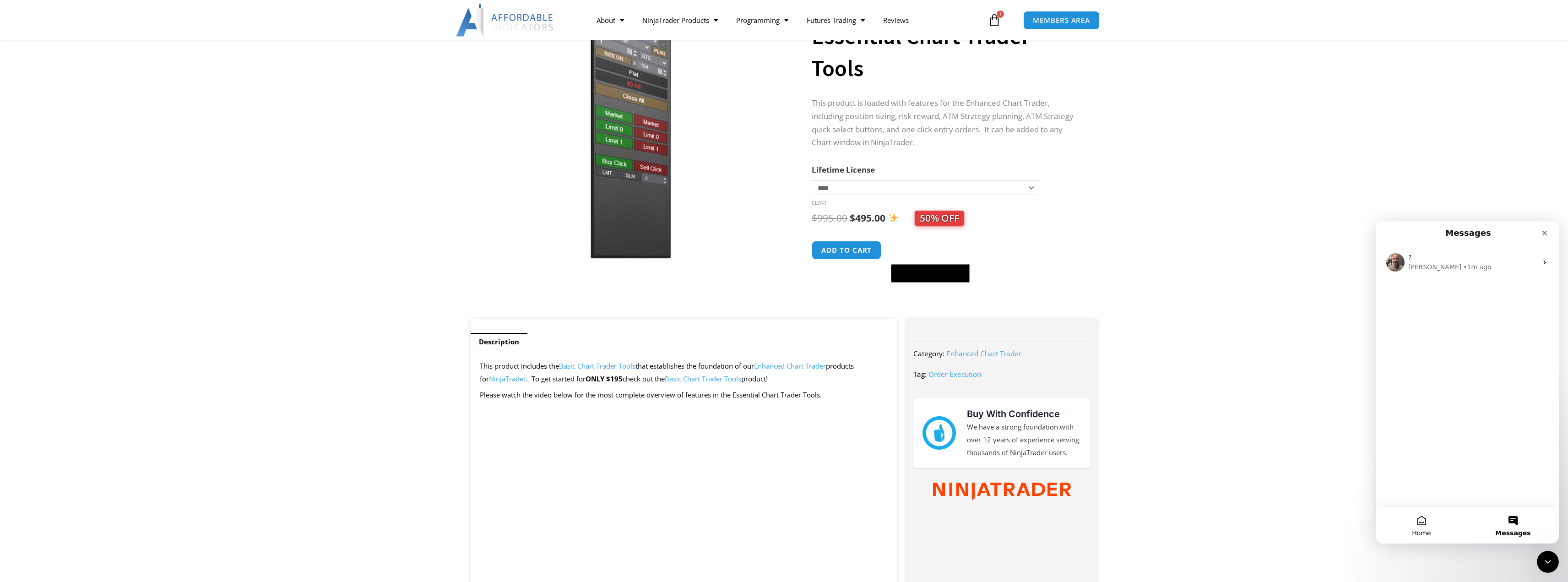
click at [1414, 520] on button "Home" at bounding box center [1421, 526] width 92 height 37
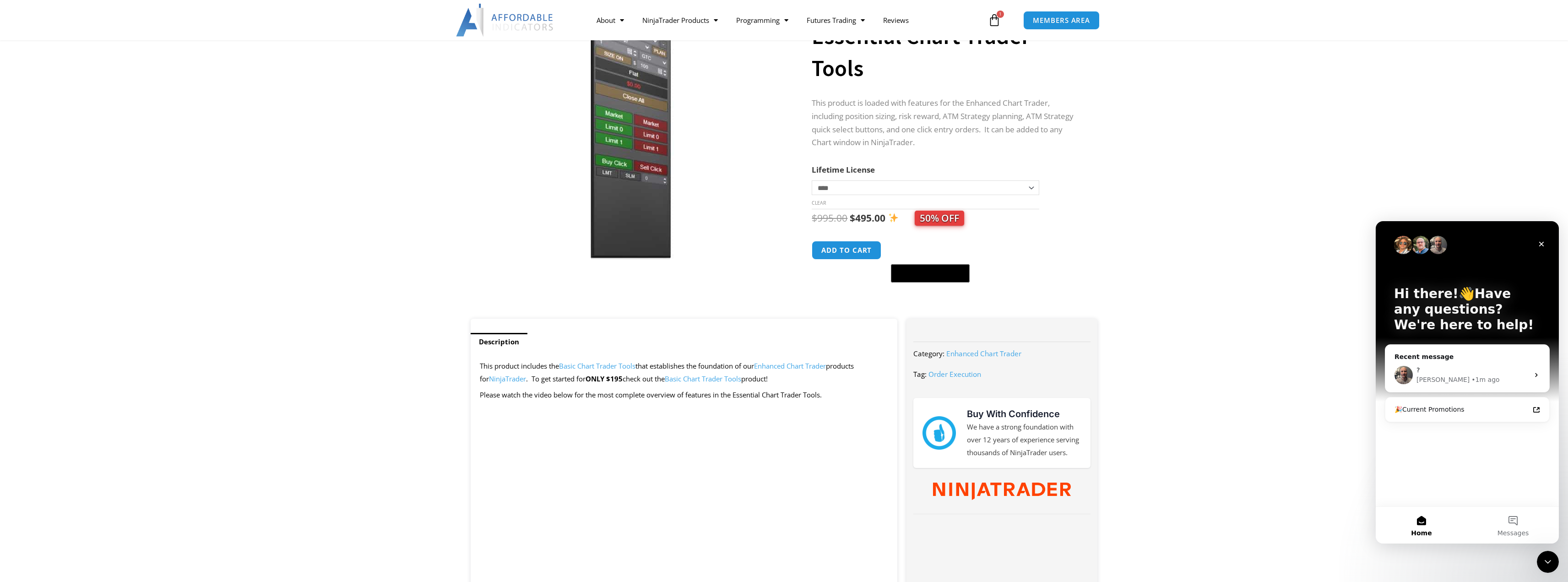
click at [1429, 277] on div "Hi there!👋Have any questions? We're here to help!" at bounding box center [1467, 312] width 165 height 181
click at [1429, 304] on p "Hi there!👋Have any questions? We're here to help!" at bounding box center [1467, 309] width 147 height 46
click at [1489, 304] on p "Hi there!👋Have any questions? We're here to help!" at bounding box center [1467, 309] width 147 height 46
click at [1455, 315] on p "Hi there!👋Have any questions? We're here to help!" at bounding box center [1467, 309] width 147 height 46
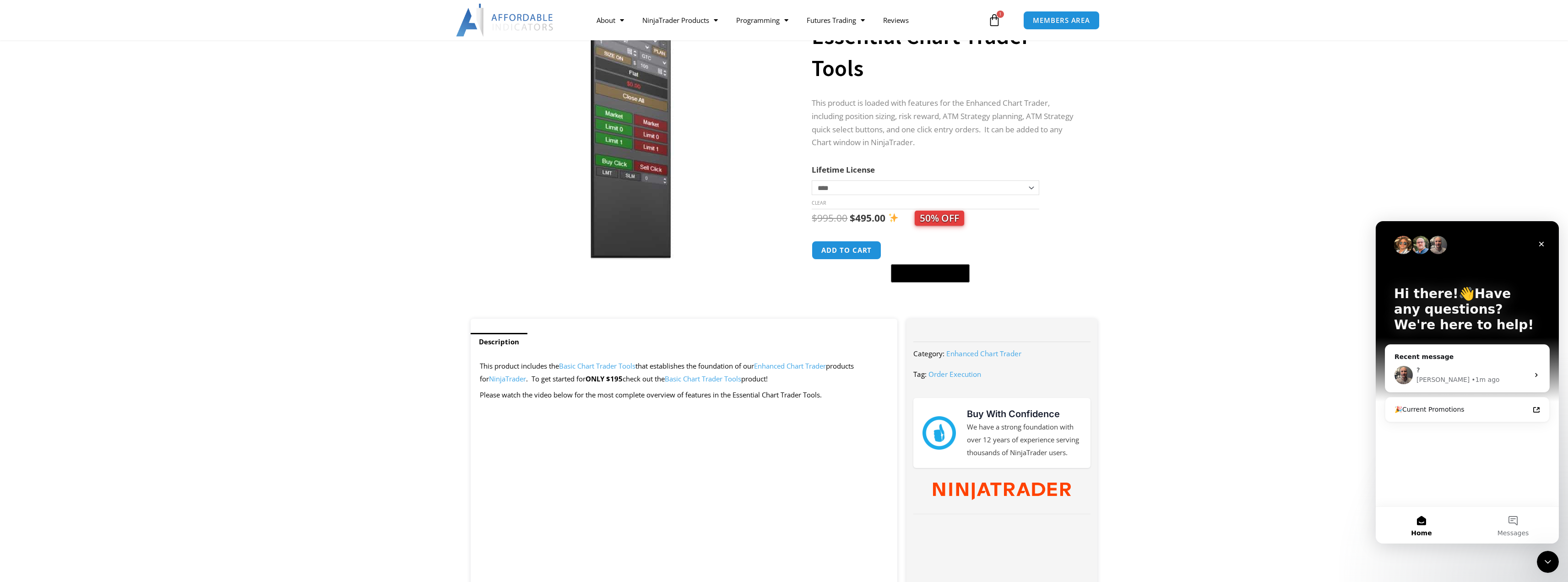
click at [1423, 332] on p "Hi there!👋Have any questions? We're here to help!" at bounding box center [1467, 309] width 147 height 46
click at [1433, 245] on img "Intercom messenger" at bounding box center [1438, 245] width 18 height 18
click at [1411, 246] on img "Intercom messenger" at bounding box center [1403, 245] width 18 height 18
click at [1544, 246] on icon "Close" at bounding box center [1541, 244] width 7 height 7
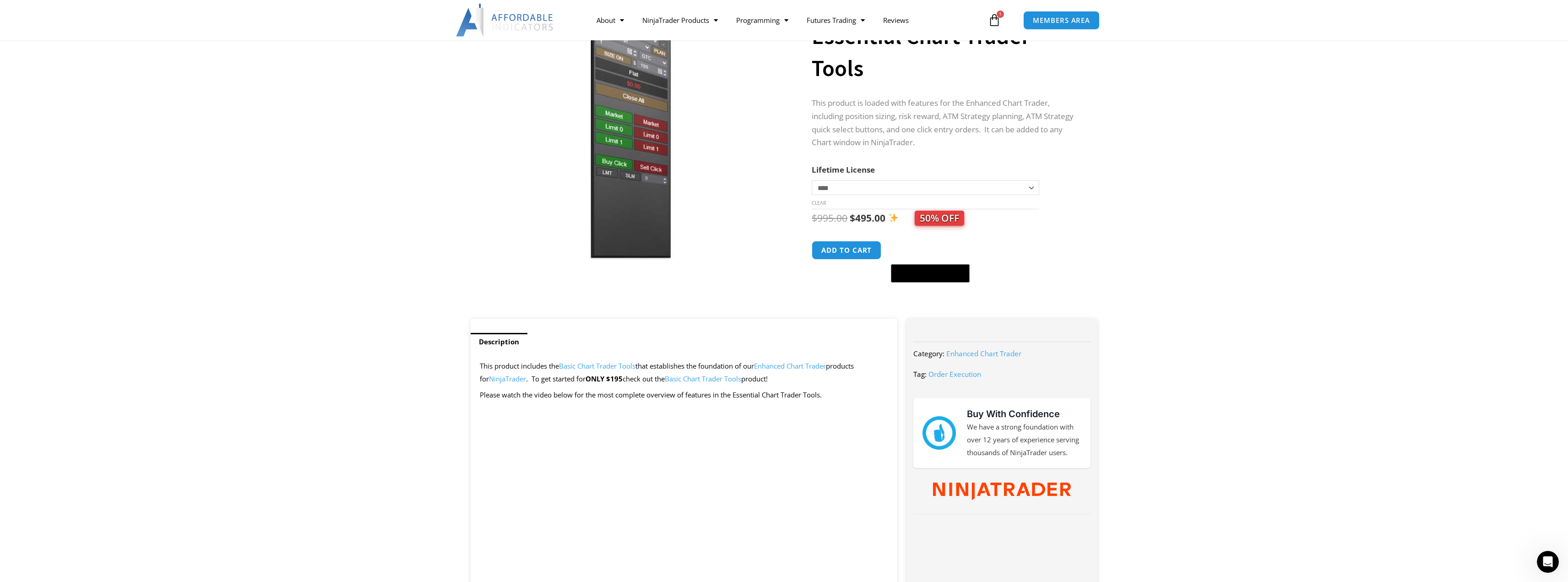
drag, startPoint x: 7, startPoint y: 1, endPoint x: 1355, endPoint y: 279, distance: 1376.4
click at [1355, 279] on section "**********" at bounding box center [784, 159] width 1568 height 319
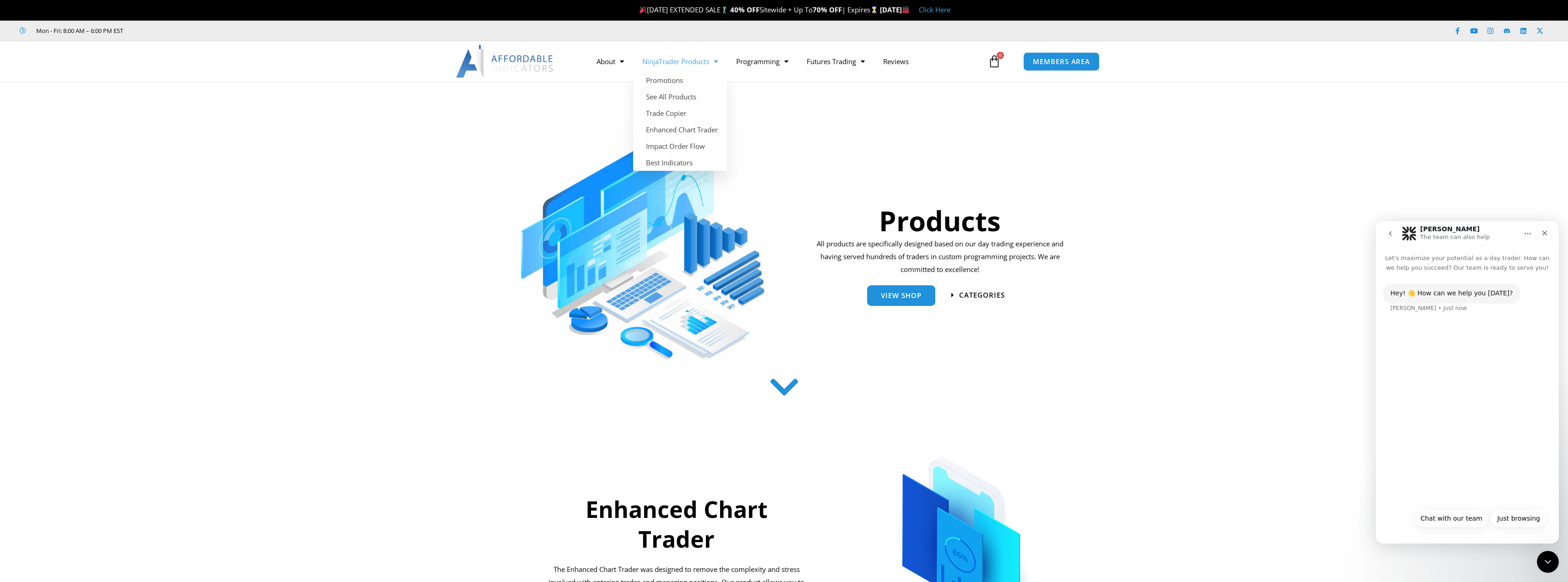
click at [683, 68] on link "NinjaTrader Products" at bounding box center [680, 62] width 94 height 21
click at [693, 98] on link "See All Products" at bounding box center [680, 96] width 94 height 16
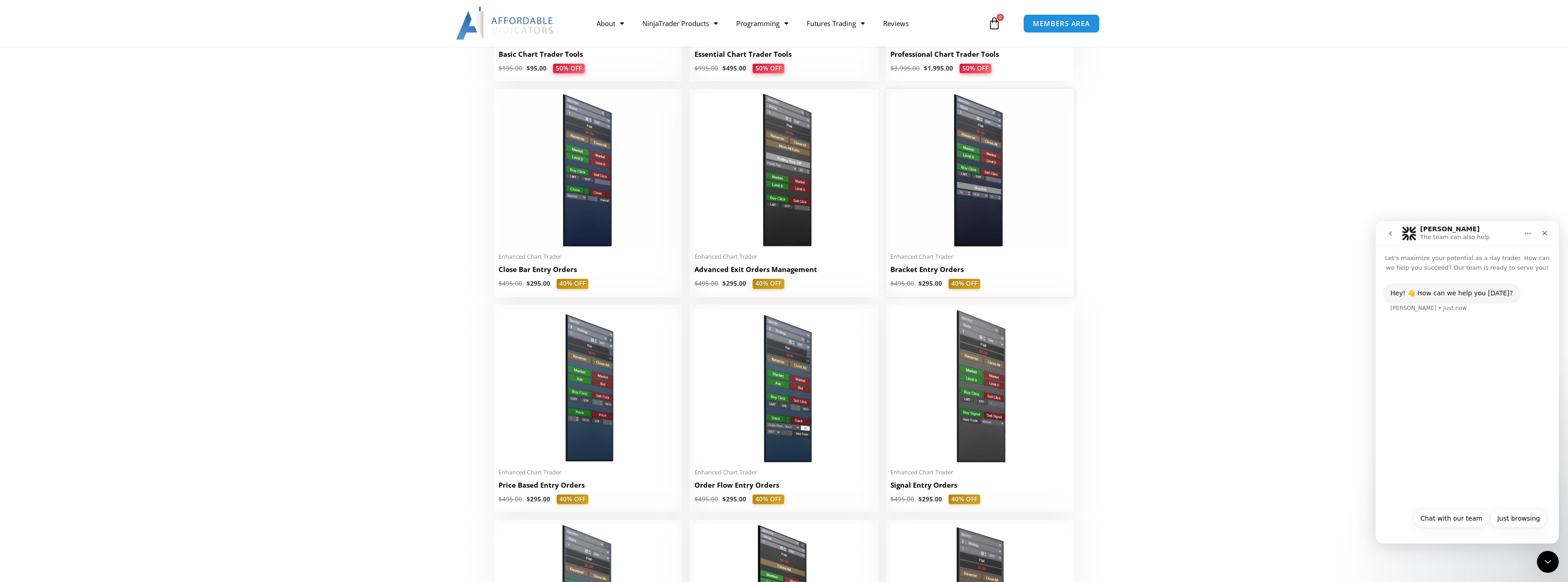
scroll to position [596, 0]
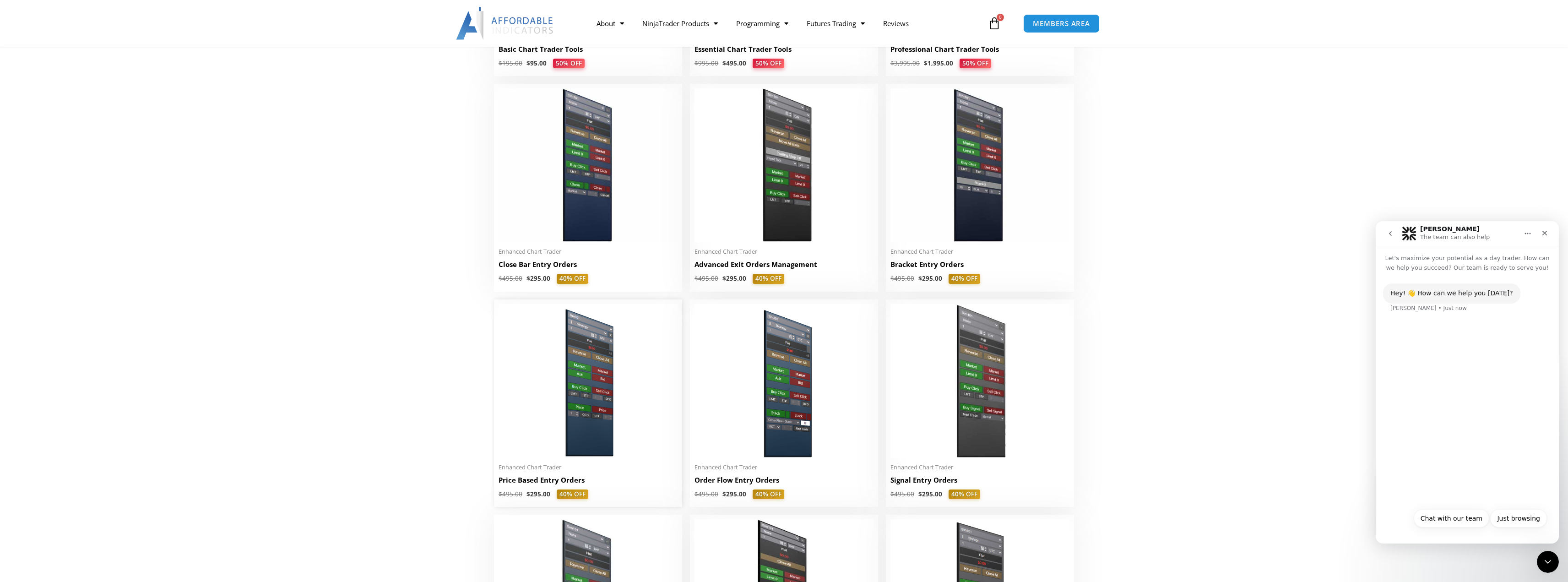
click at [626, 396] on img at bounding box center [588, 381] width 179 height 154
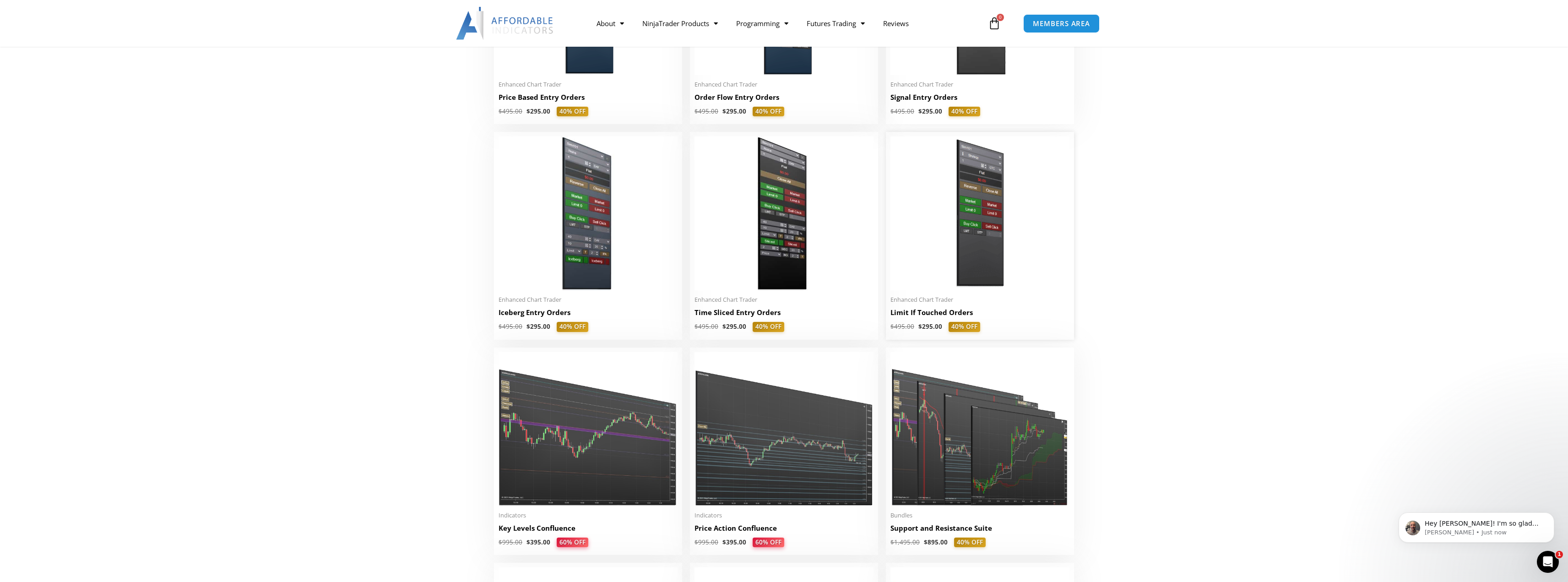
scroll to position [1008, 0]
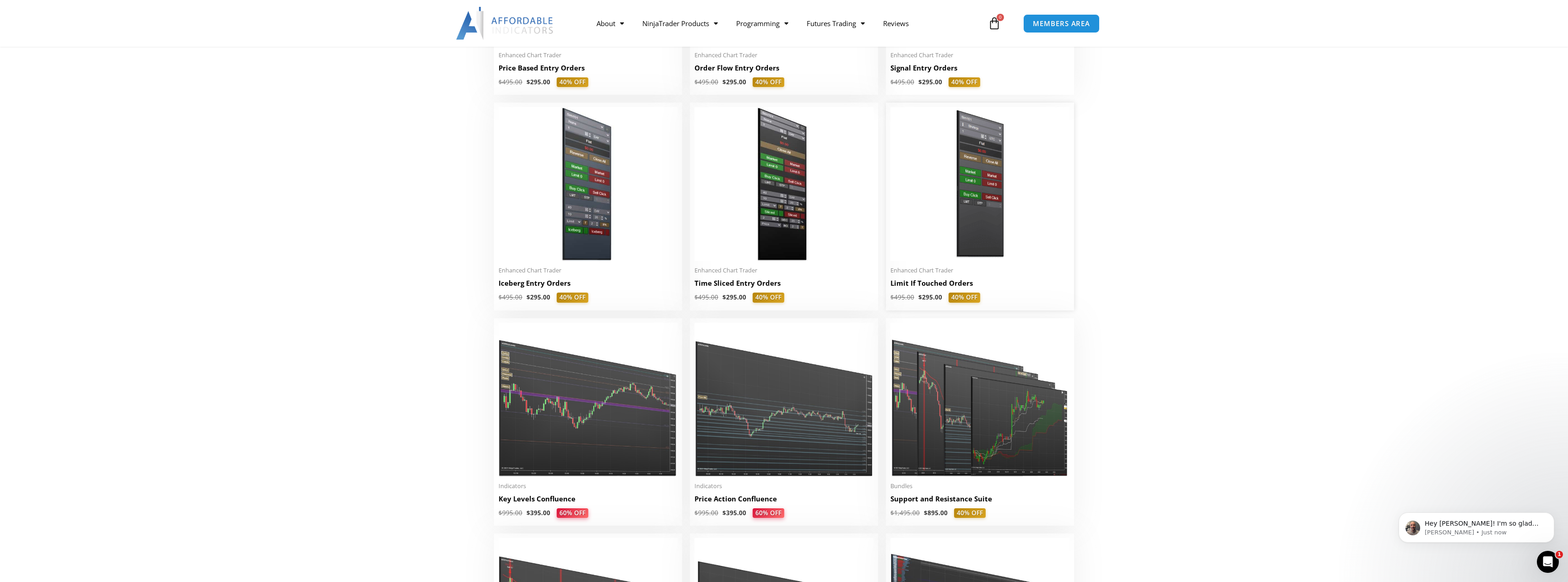
click at [1003, 223] on img at bounding box center [980, 184] width 179 height 154
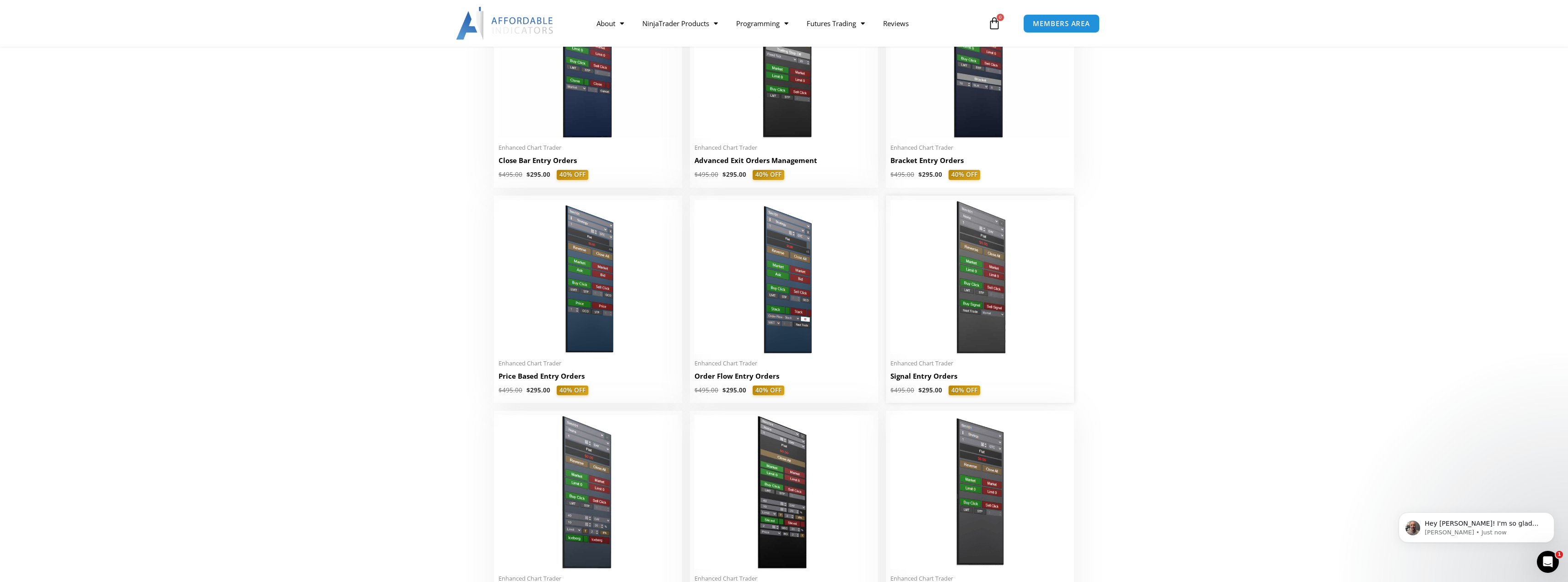
scroll to position [687, 0]
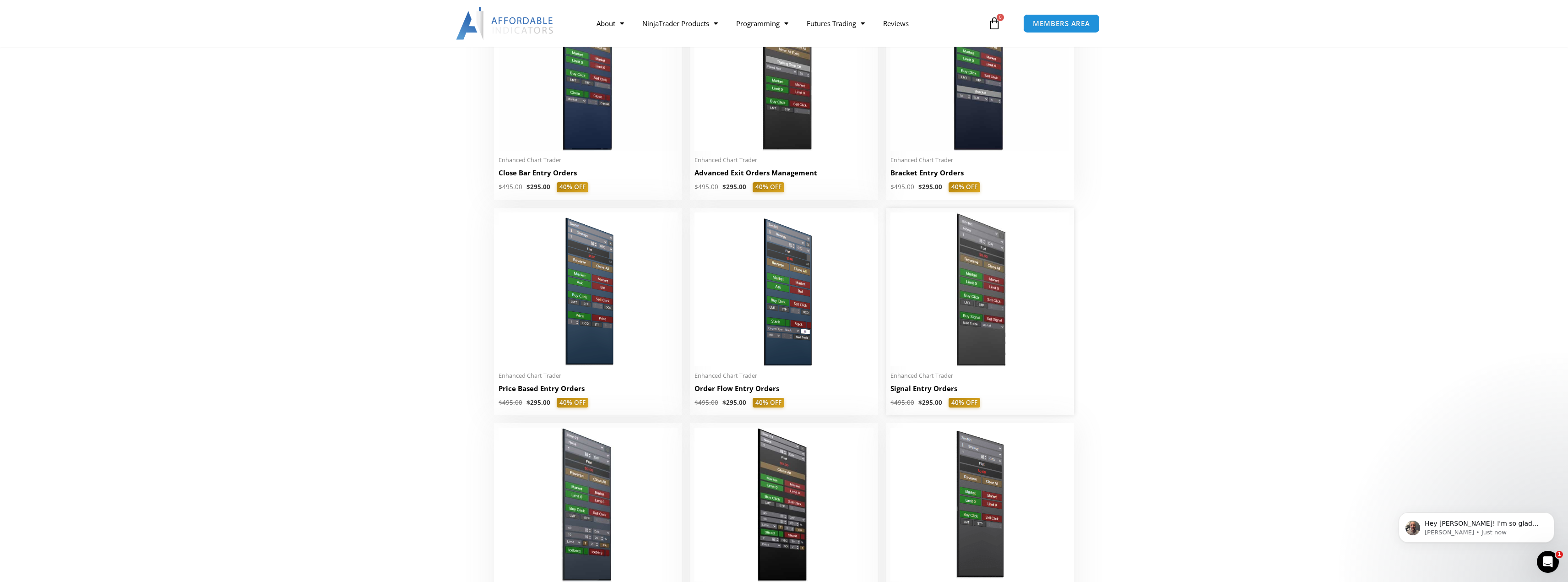
click at [978, 276] on img at bounding box center [980, 289] width 179 height 154
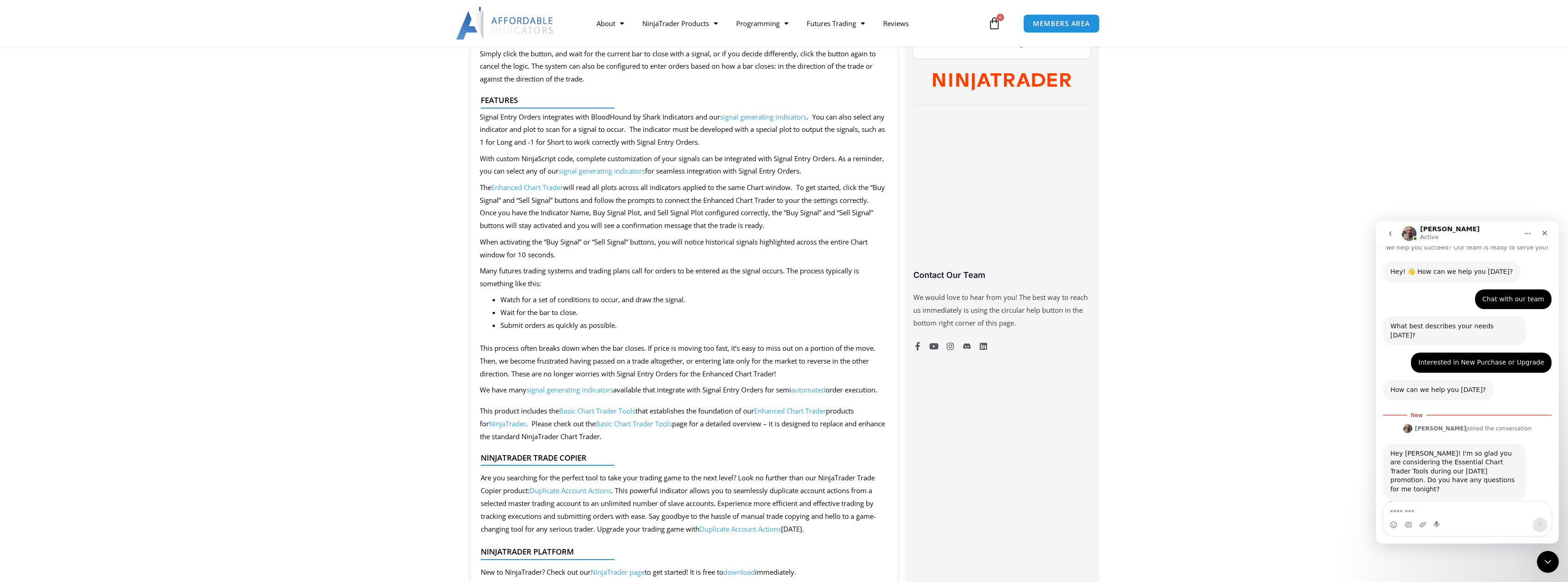
scroll to position [504, 0]
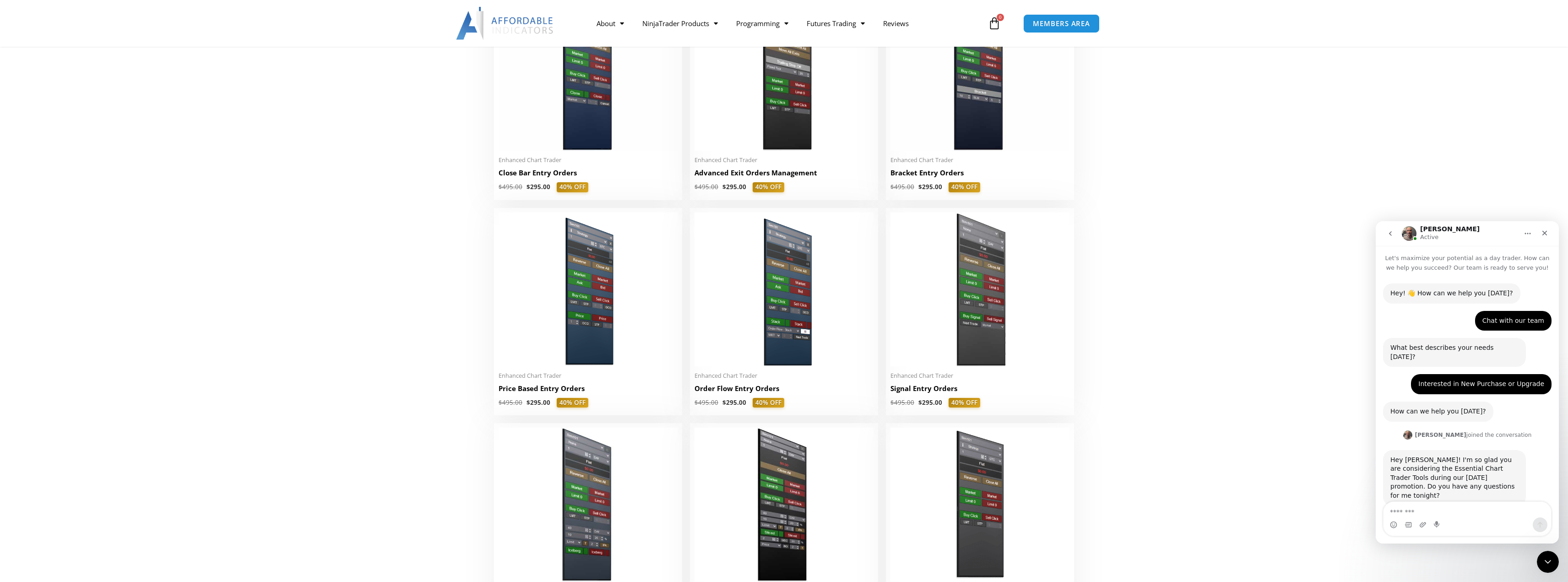
scroll to position [5, 0]
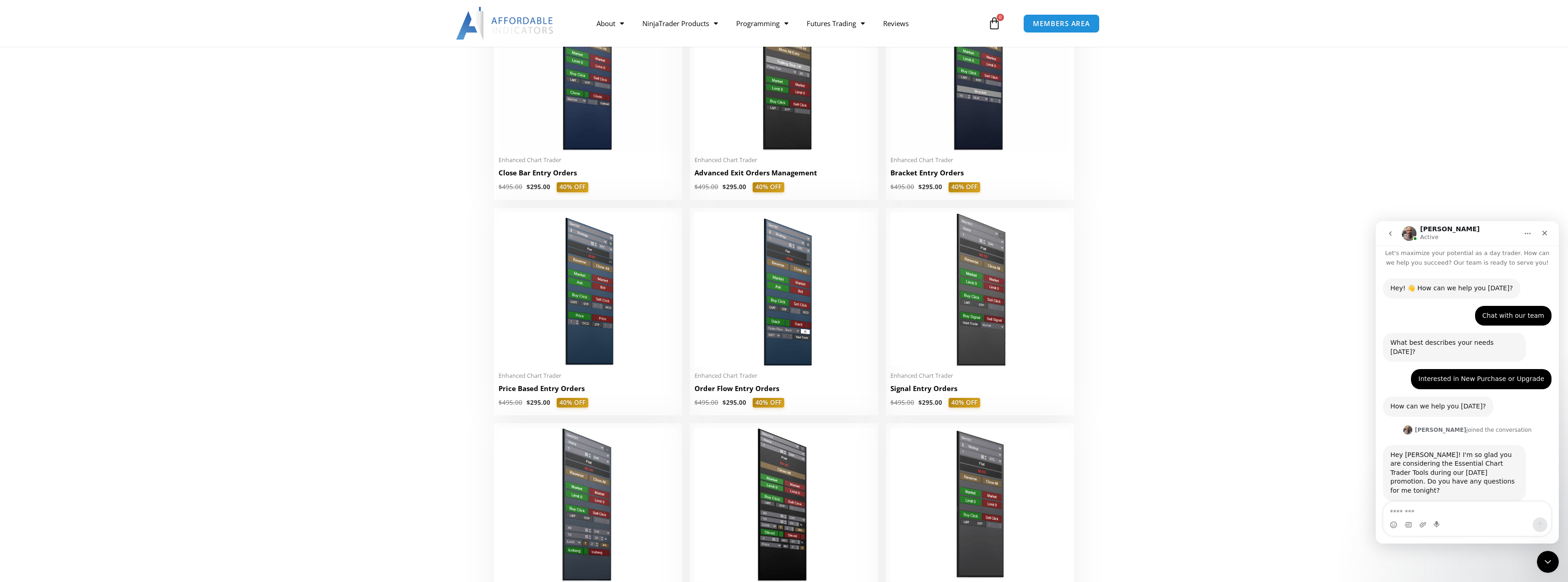
click at [1443, 507] on textarea "Message…" at bounding box center [1467, 510] width 168 height 16
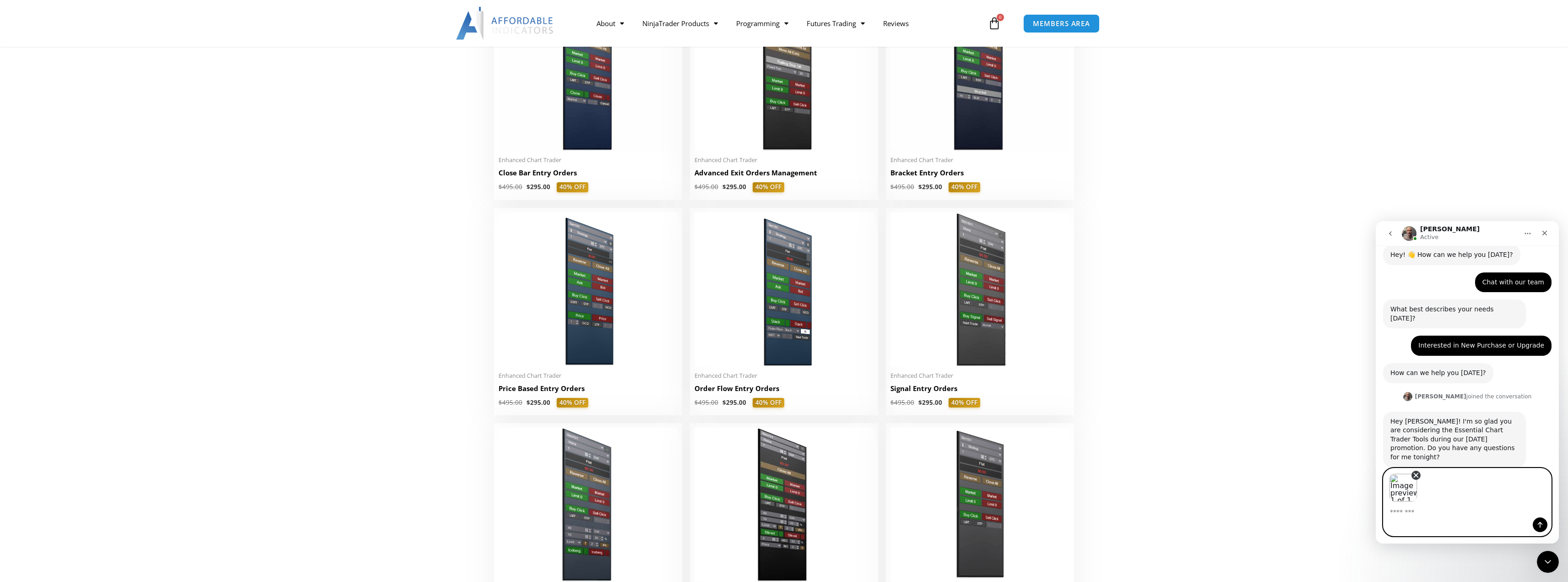
click at [1417, 473] on icon "Remove image 1" at bounding box center [1416, 475] width 9 height 9
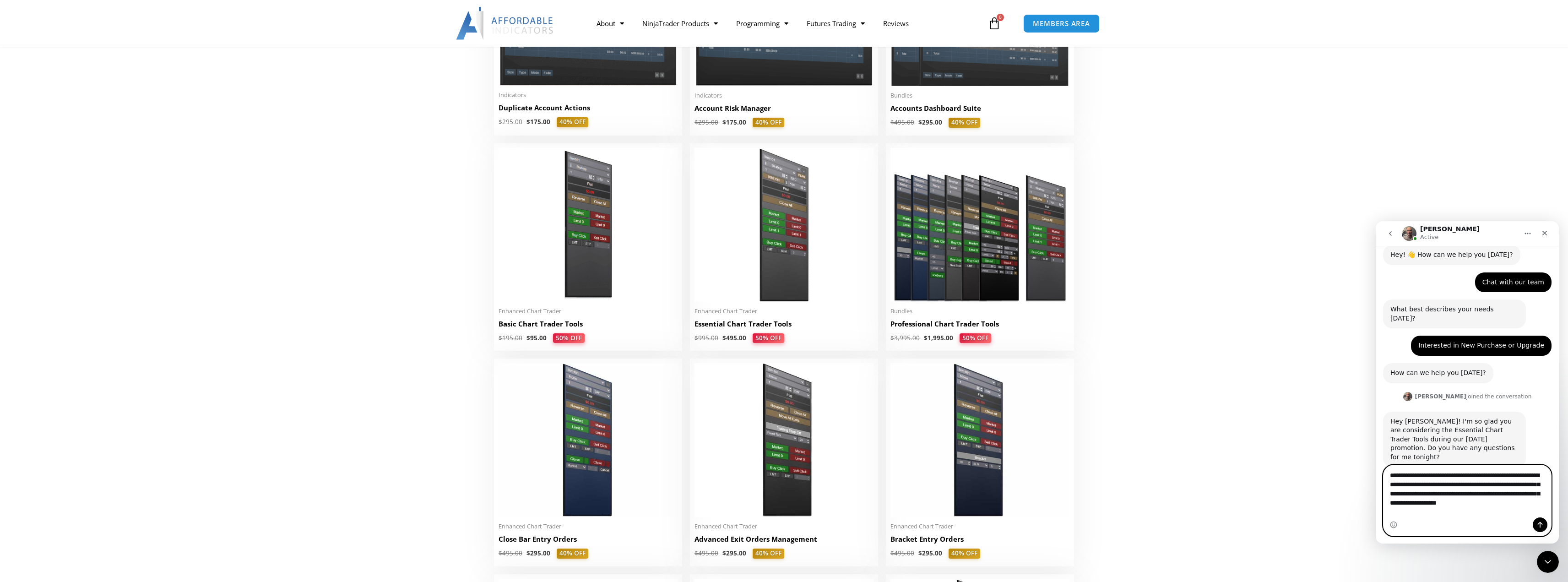
scroll to position [42, 0]
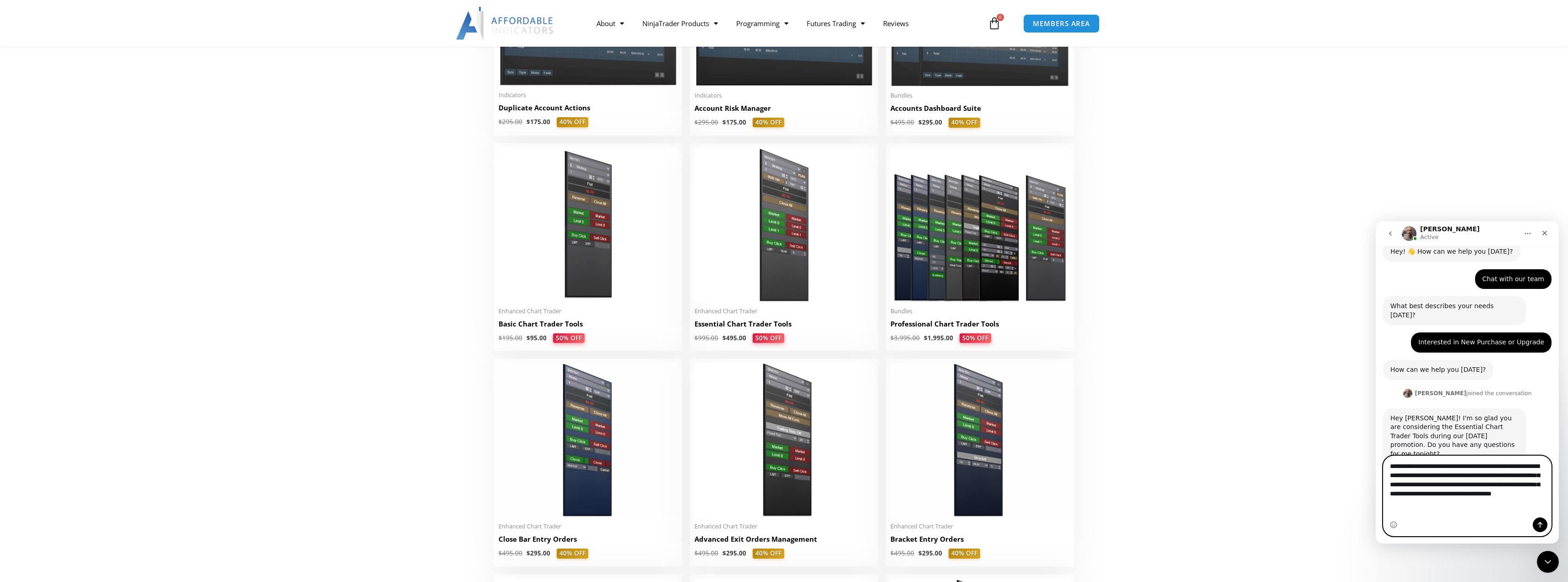
type textarea "**********"
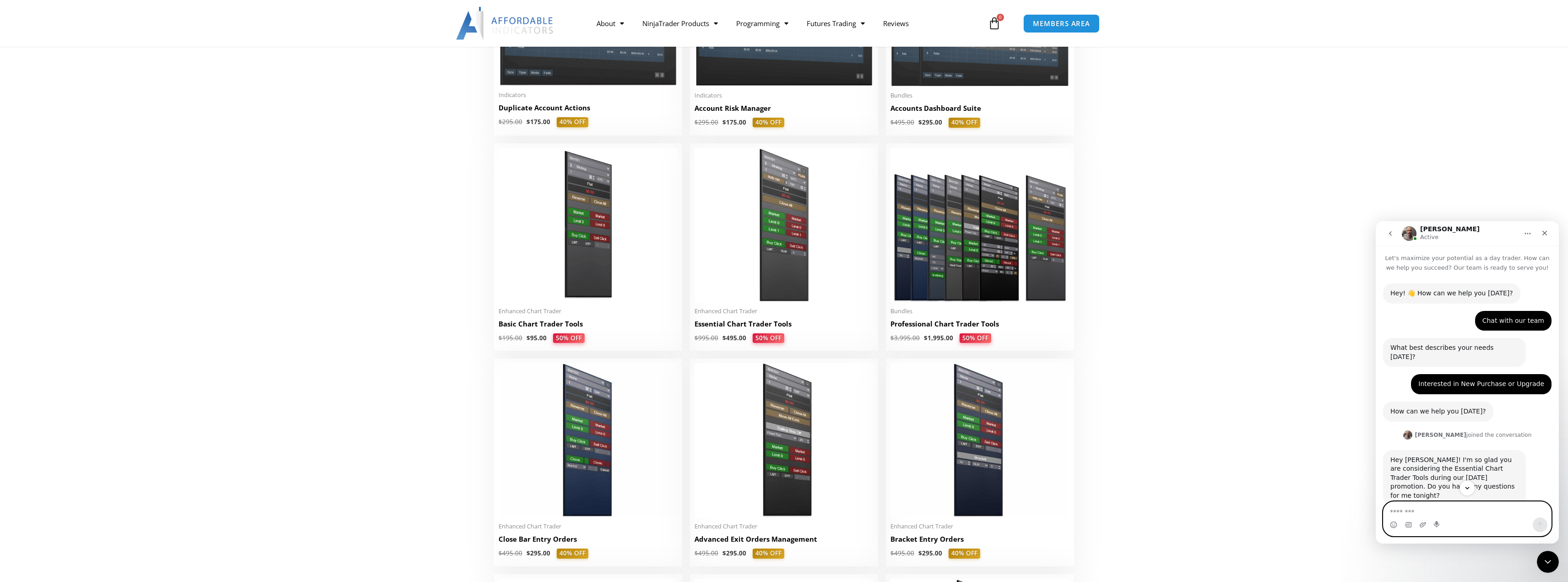
scroll to position [77, 0]
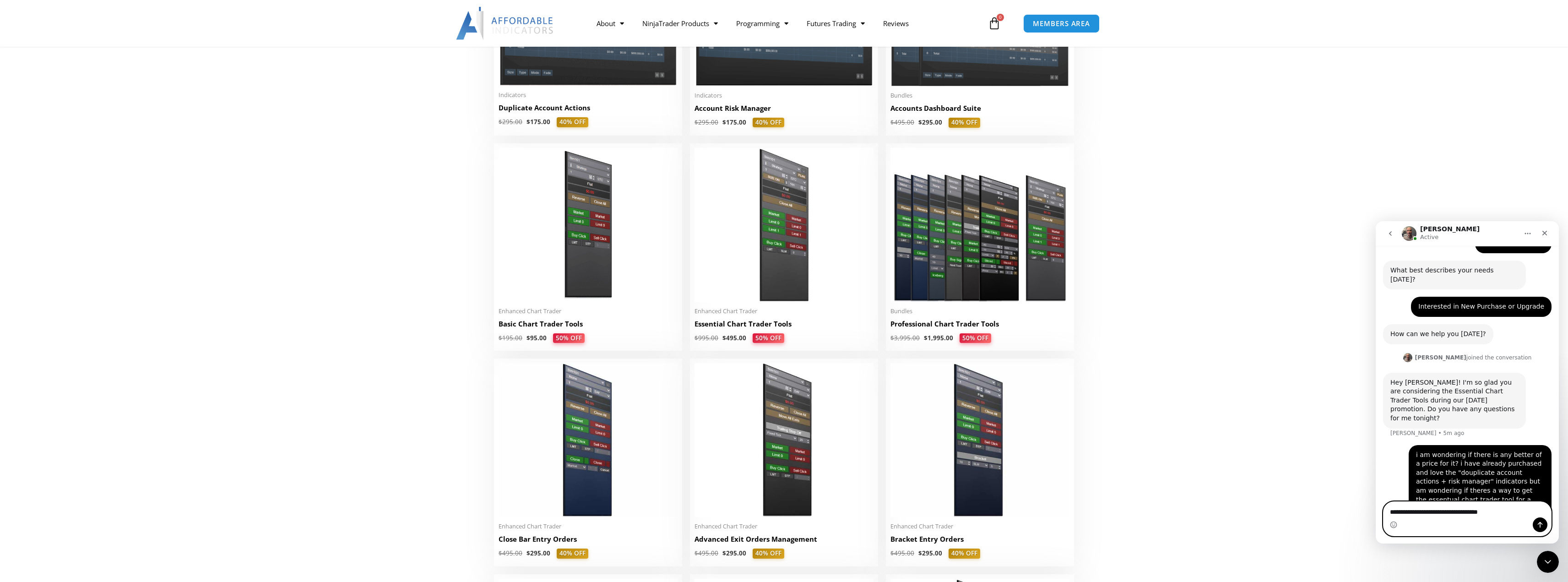
type textarea "**********"
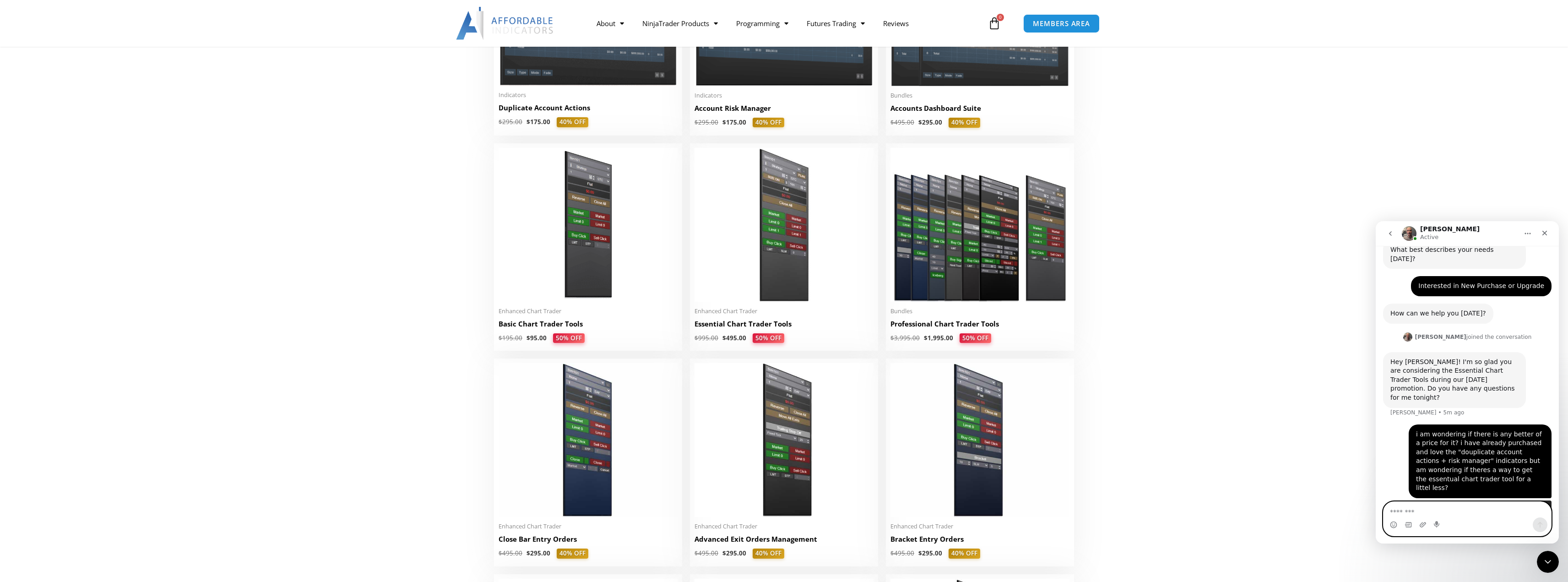
scroll to position [98, 0]
click at [832, 257] on img at bounding box center [784, 225] width 179 height 154
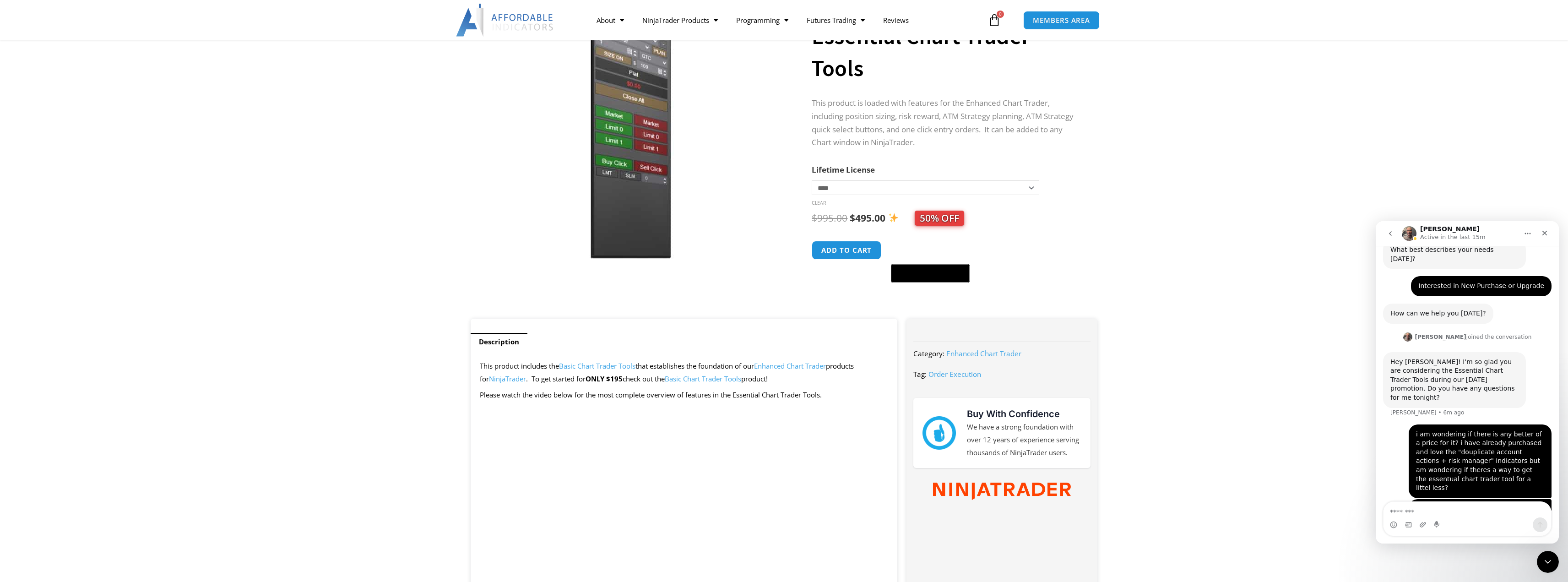
scroll to position [98, 0]
type textarea "**********"
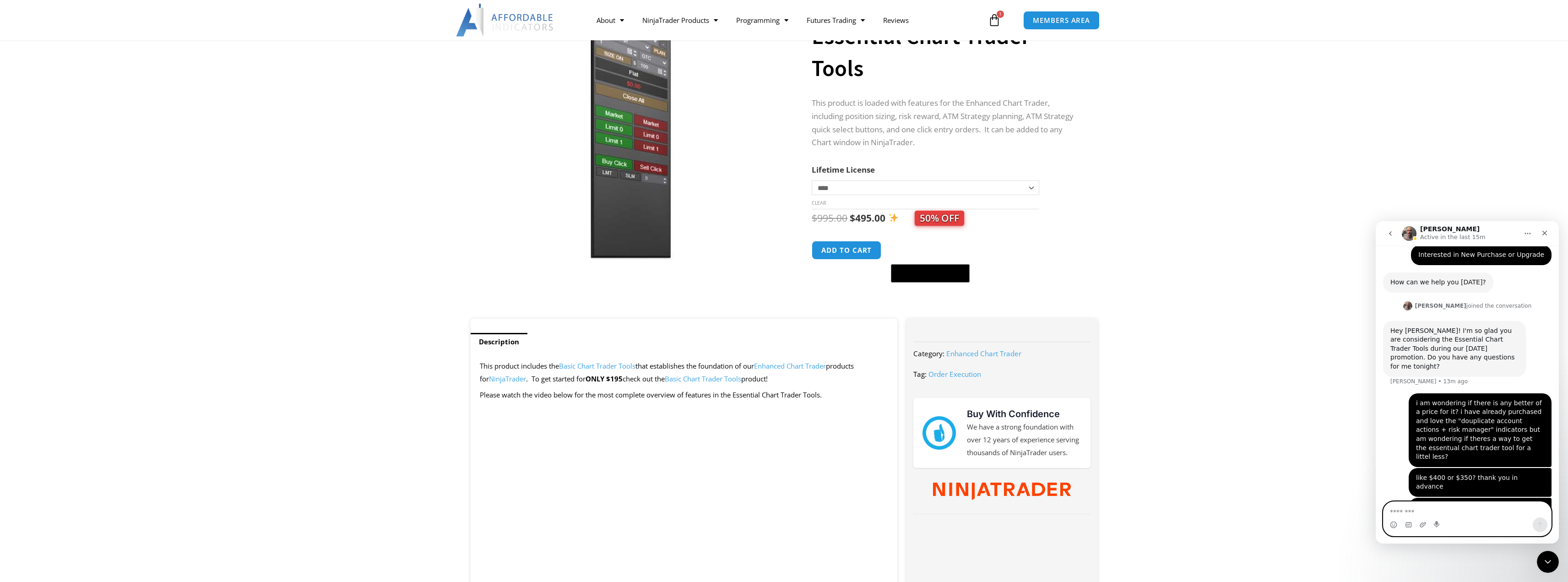
scroll to position [140, 0]
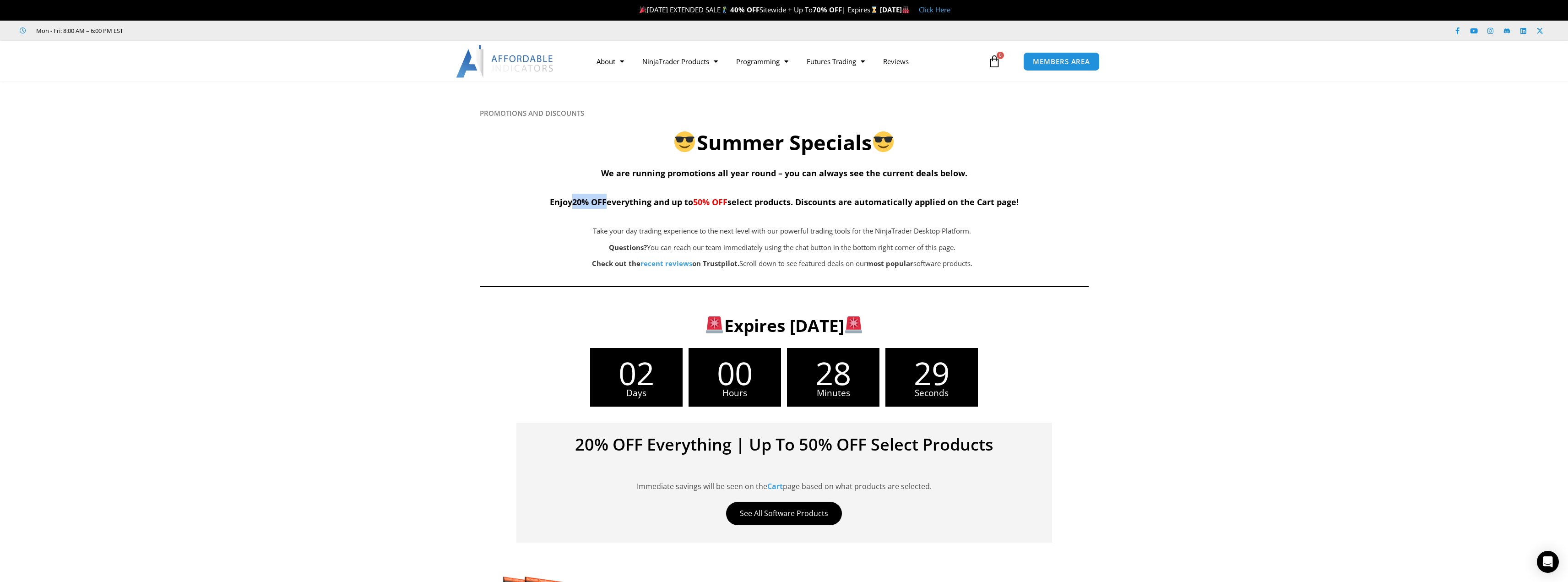
drag, startPoint x: 571, startPoint y: 204, endPoint x: 605, endPoint y: 204, distance: 34.0
click at [605, 204] on span "20% OFF" at bounding box center [590, 202] width 34 height 11
copy span "20% OFF"
click at [694, 53] on link "NinjaTrader Products" at bounding box center [680, 62] width 94 height 21
click at [696, 59] on link "NinjaTrader Products" at bounding box center [680, 62] width 94 height 21
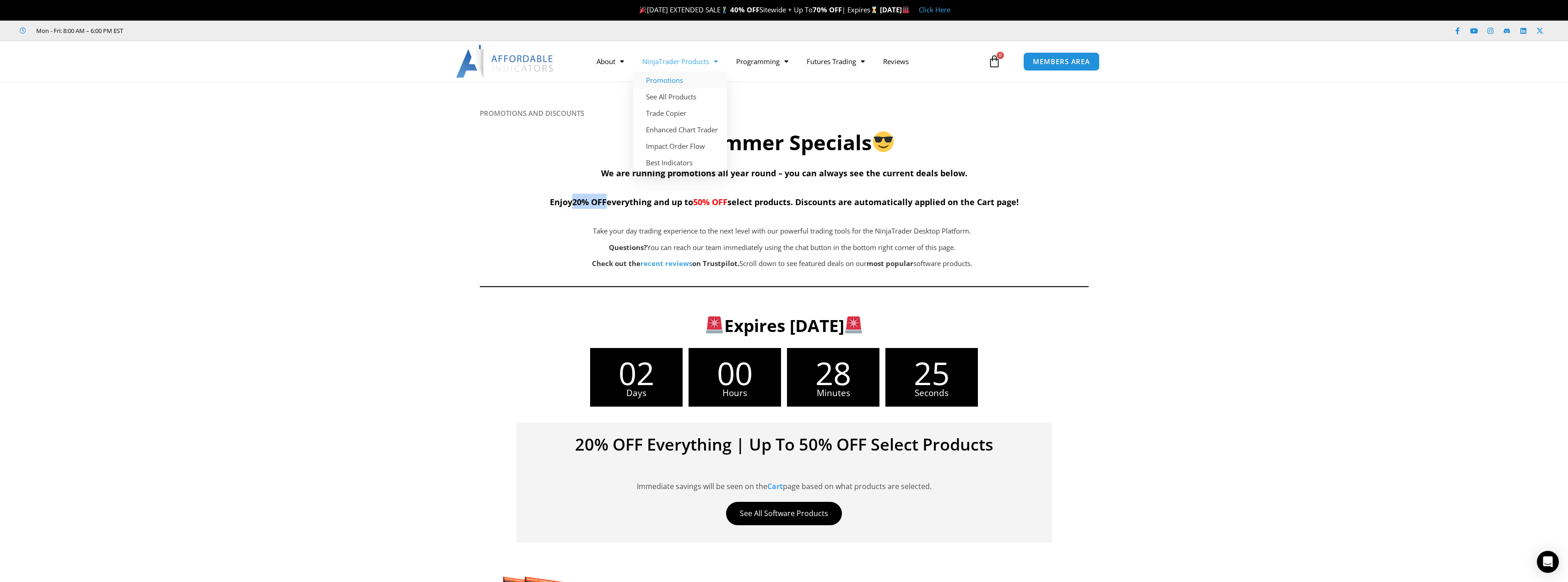
click at [697, 64] on link "NinjaTrader Products" at bounding box center [680, 62] width 94 height 21
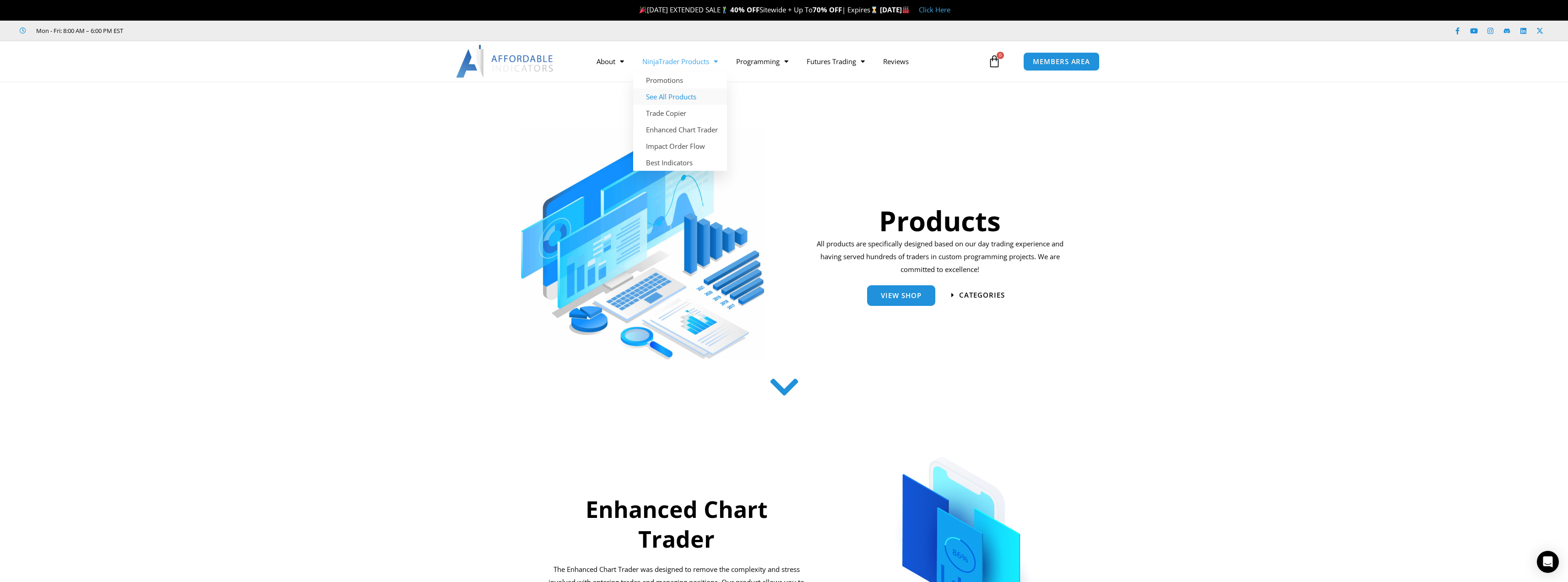
click at [687, 103] on link "See All Products" at bounding box center [680, 96] width 94 height 16
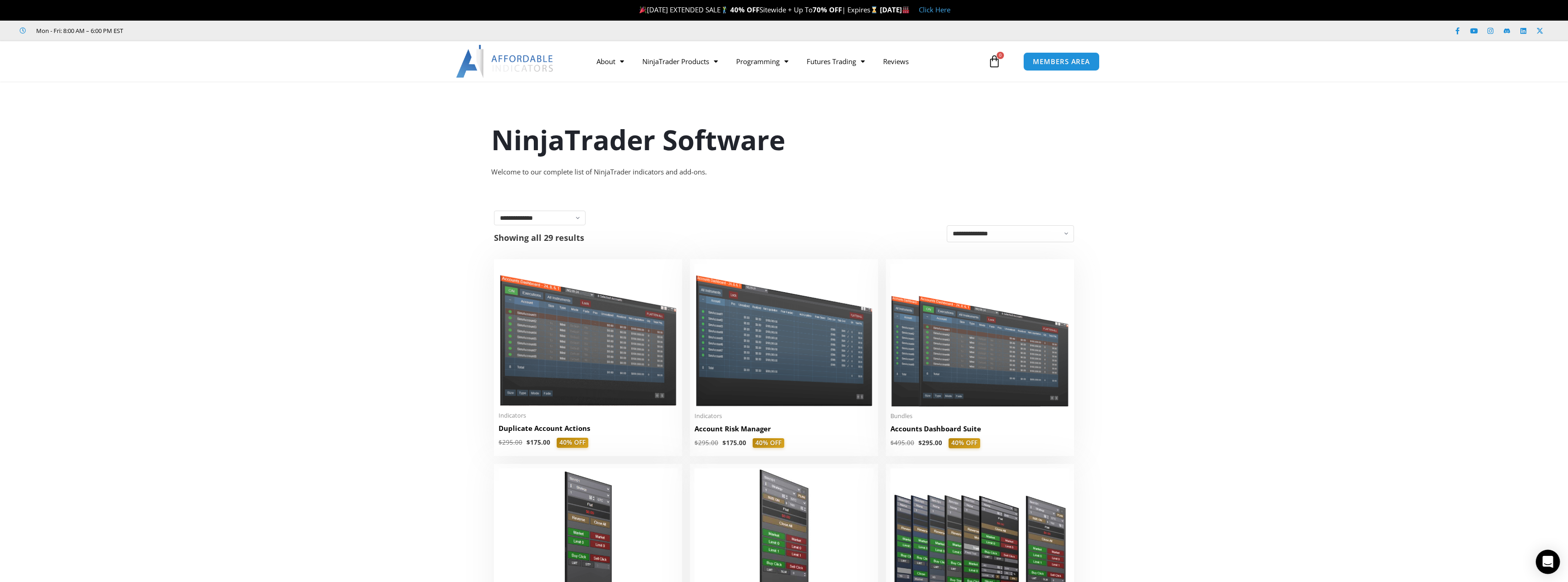
click at [1555, 567] on div "Open Intercom Messenger" at bounding box center [1548, 562] width 24 height 24
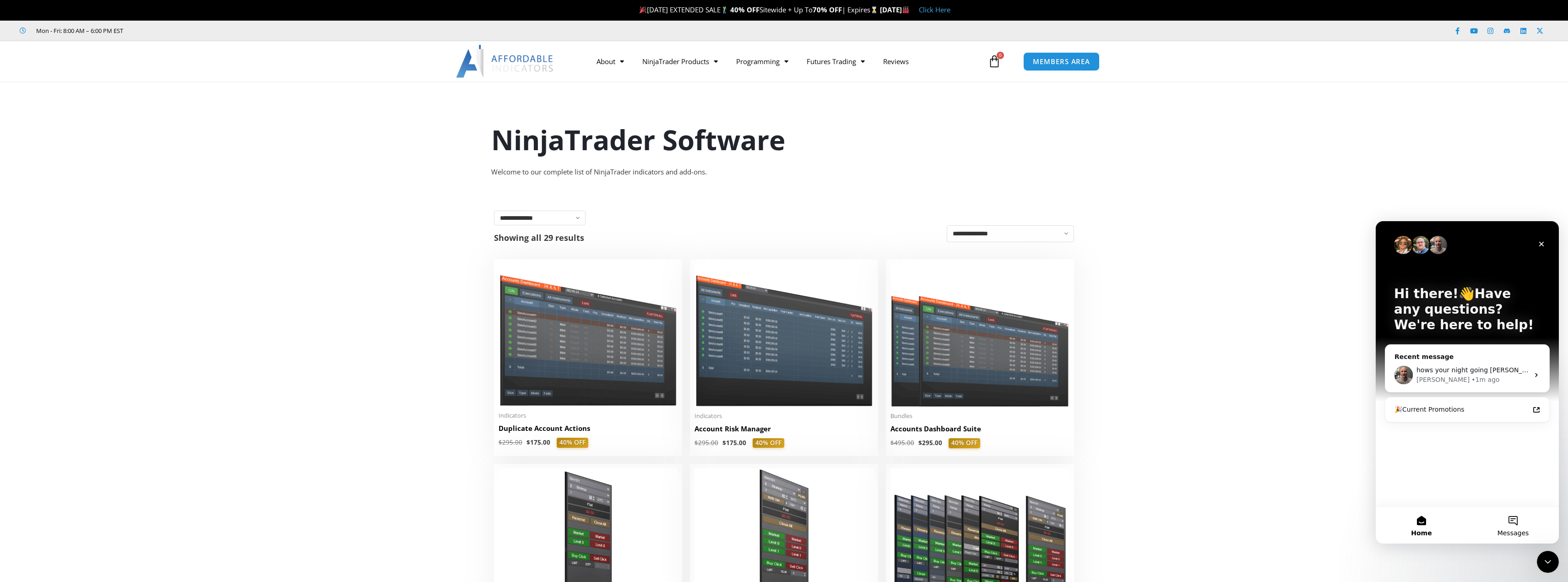
click at [1516, 527] on button "Messages" at bounding box center [1513, 526] width 92 height 37
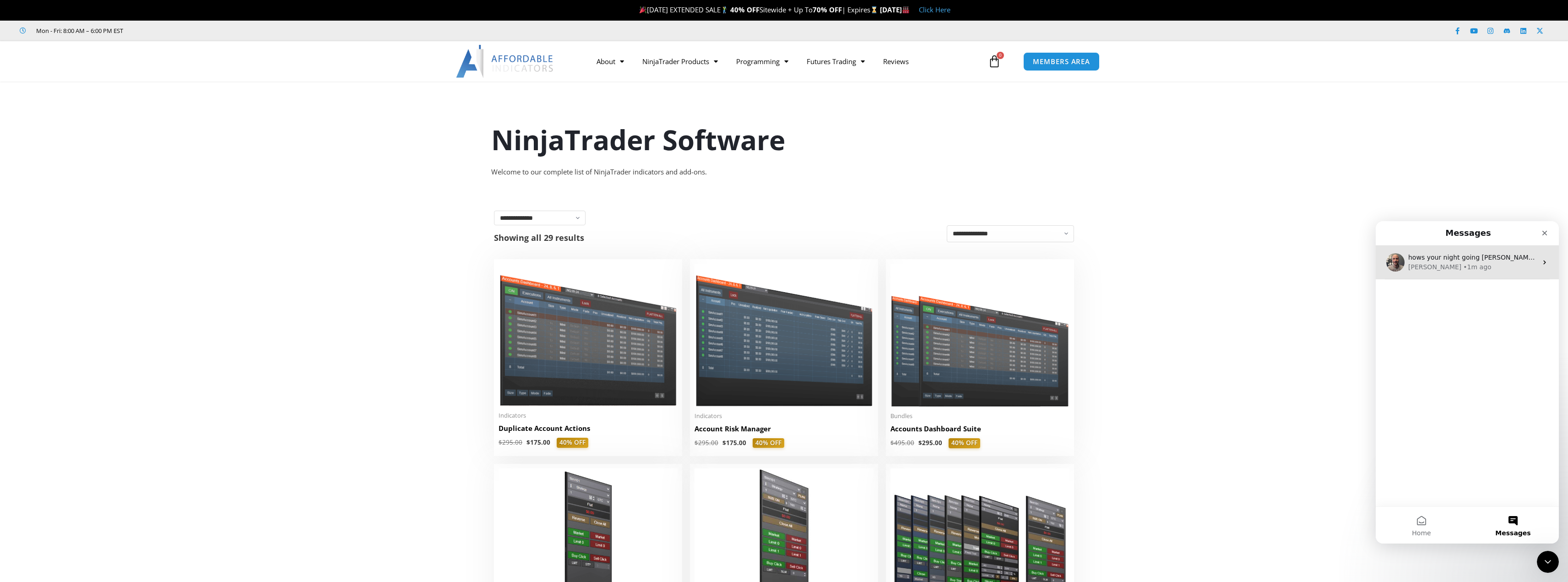
click at [1541, 259] on icon "Intercom messenger" at bounding box center [1544, 262] width 7 height 7
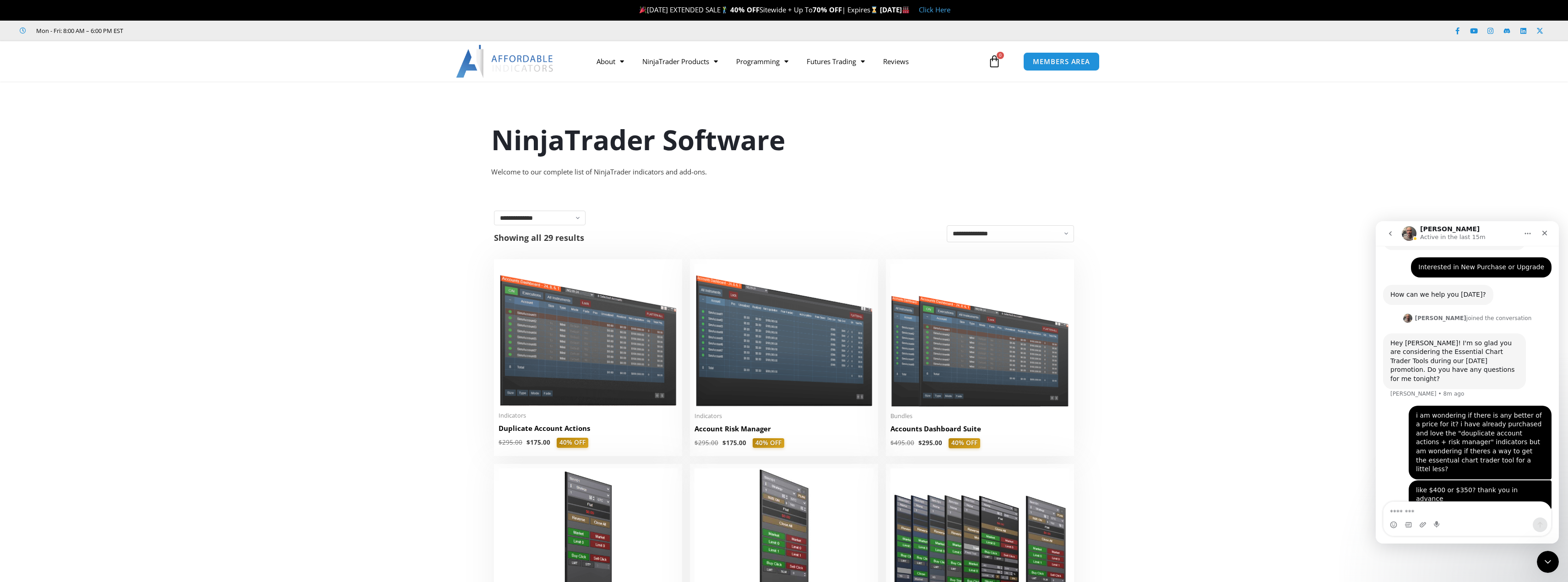
scroll to position [119, 0]
click at [1407, 228] on img "Intercom messenger" at bounding box center [1409, 234] width 14 height 14
click at [1542, 231] on icon "Close" at bounding box center [1544, 233] width 7 height 7
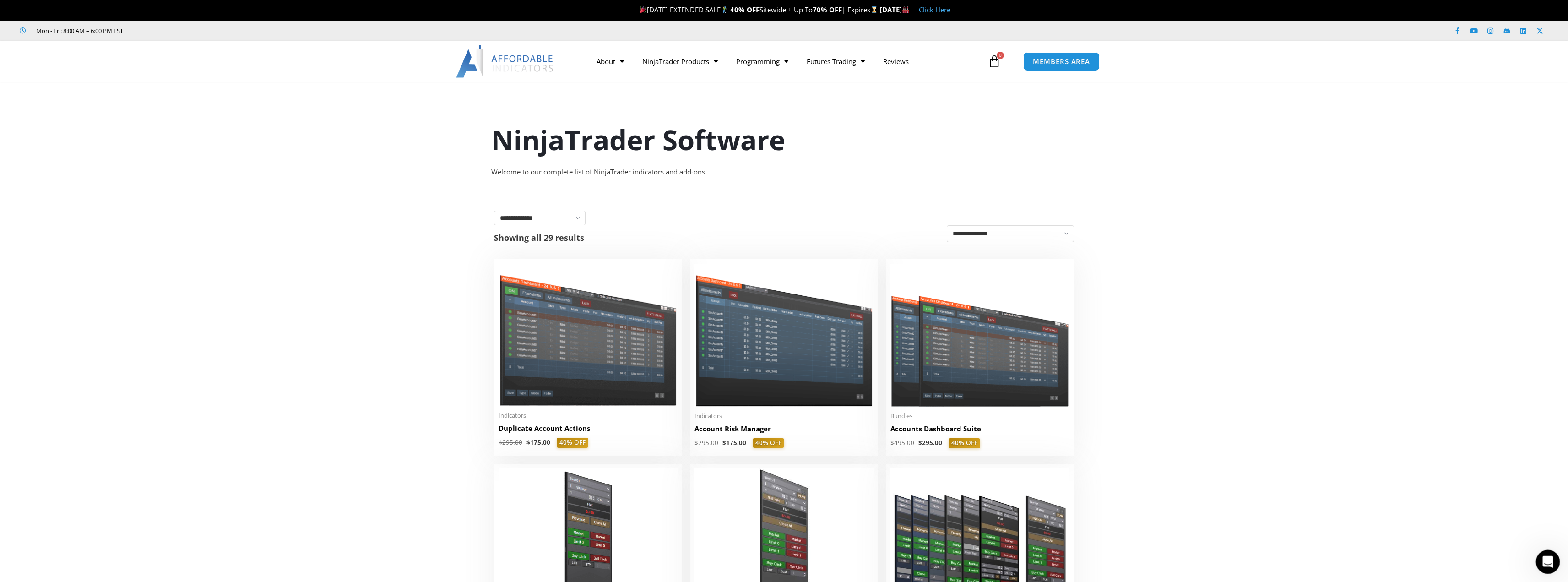
click at [1551, 555] on div "Open Intercom Messenger" at bounding box center [1546, 560] width 30 height 30
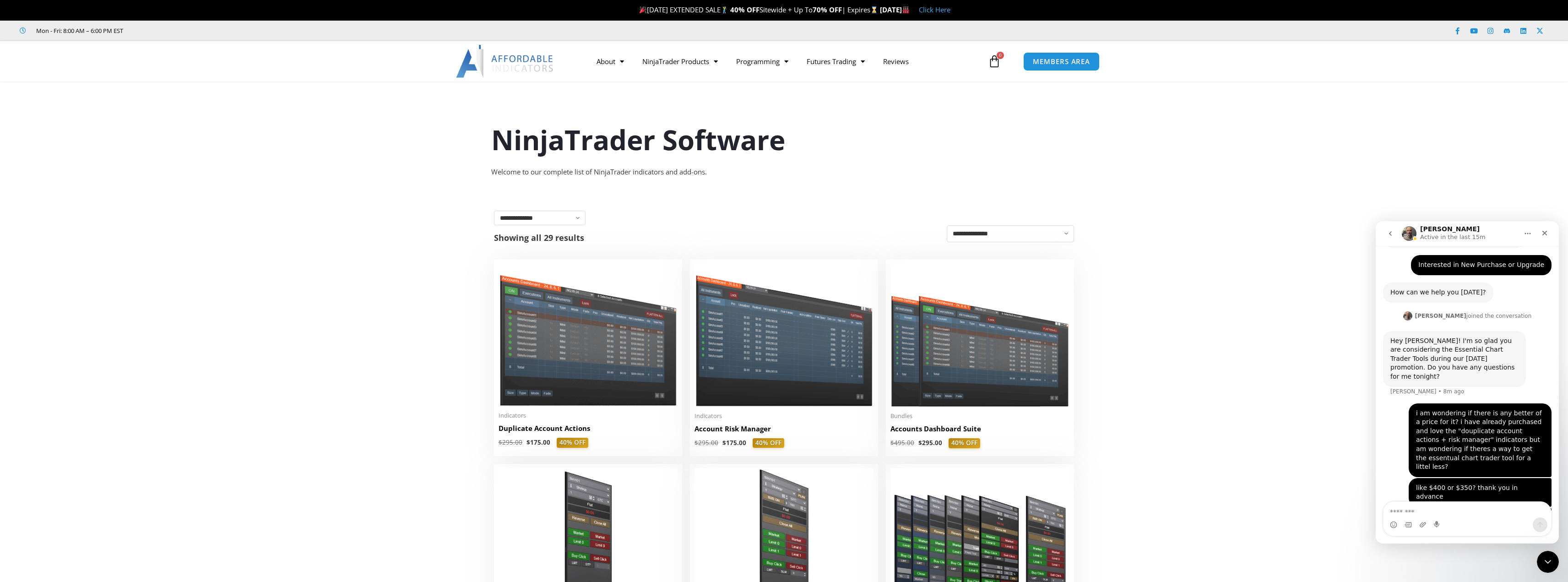
click at [1390, 236] on icon "go back" at bounding box center [1390, 233] width 7 height 7
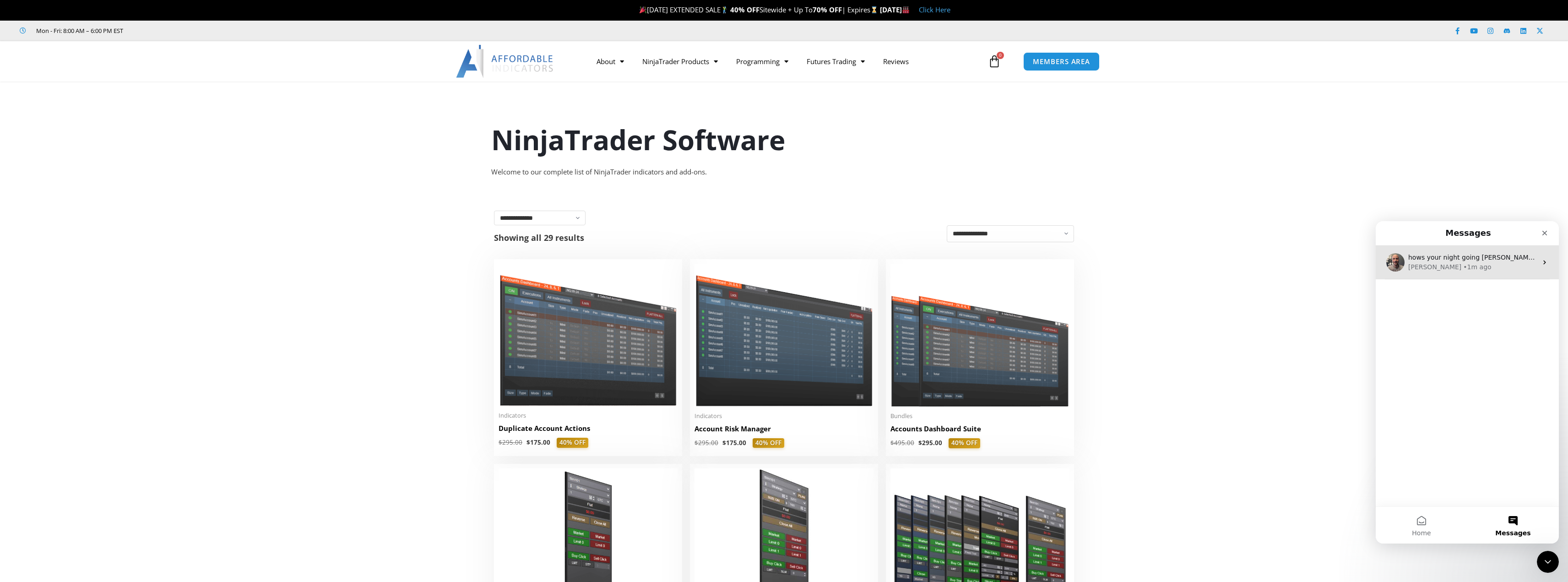
click at [1399, 261] on img "Intercom messenger" at bounding box center [1396, 263] width 18 height 18
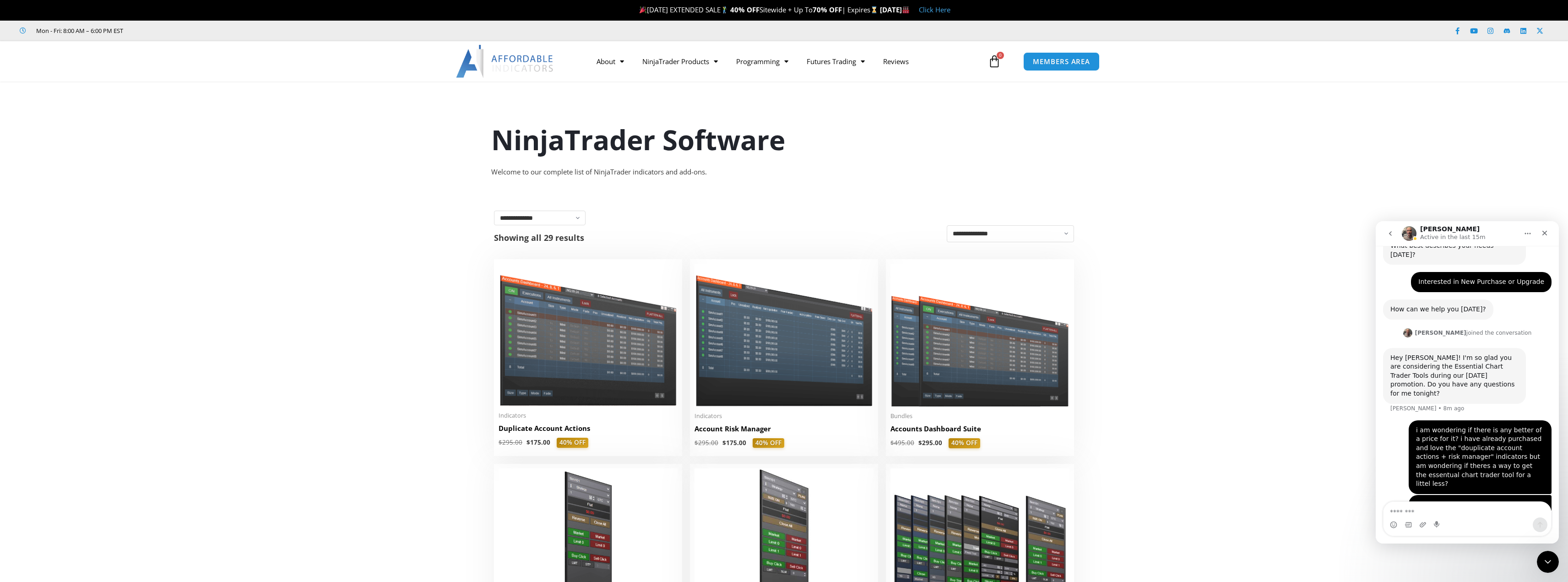
scroll to position [119, 0]
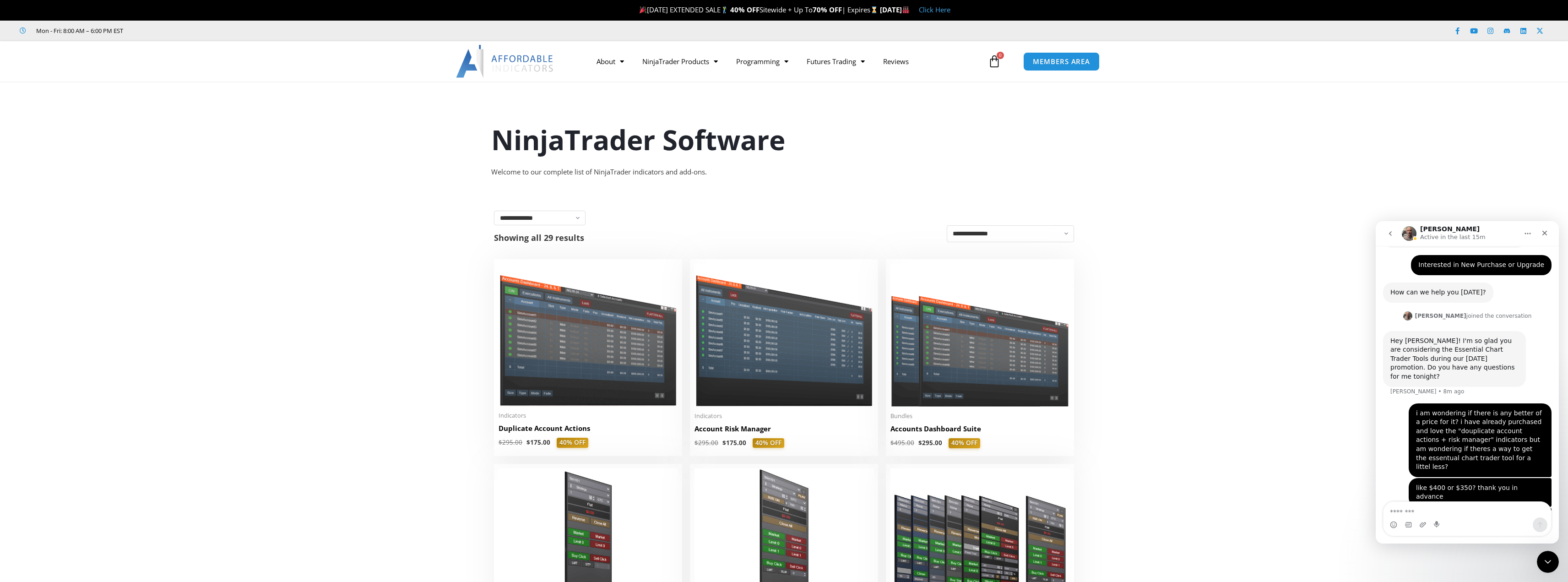
click at [1392, 236] on icon "go back" at bounding box center [1390, 233] width 7 height 7
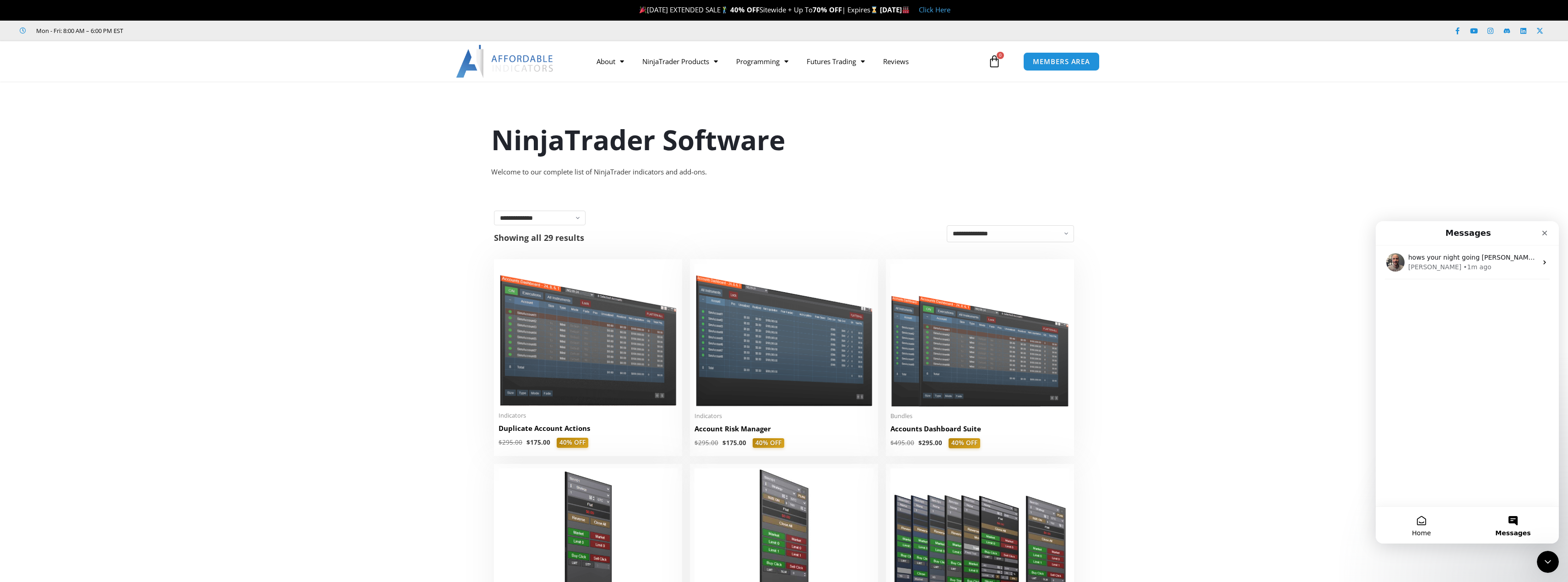
click at [1420, 532] on span "Home" at bounding box center [1421, 534] width 19 height 7
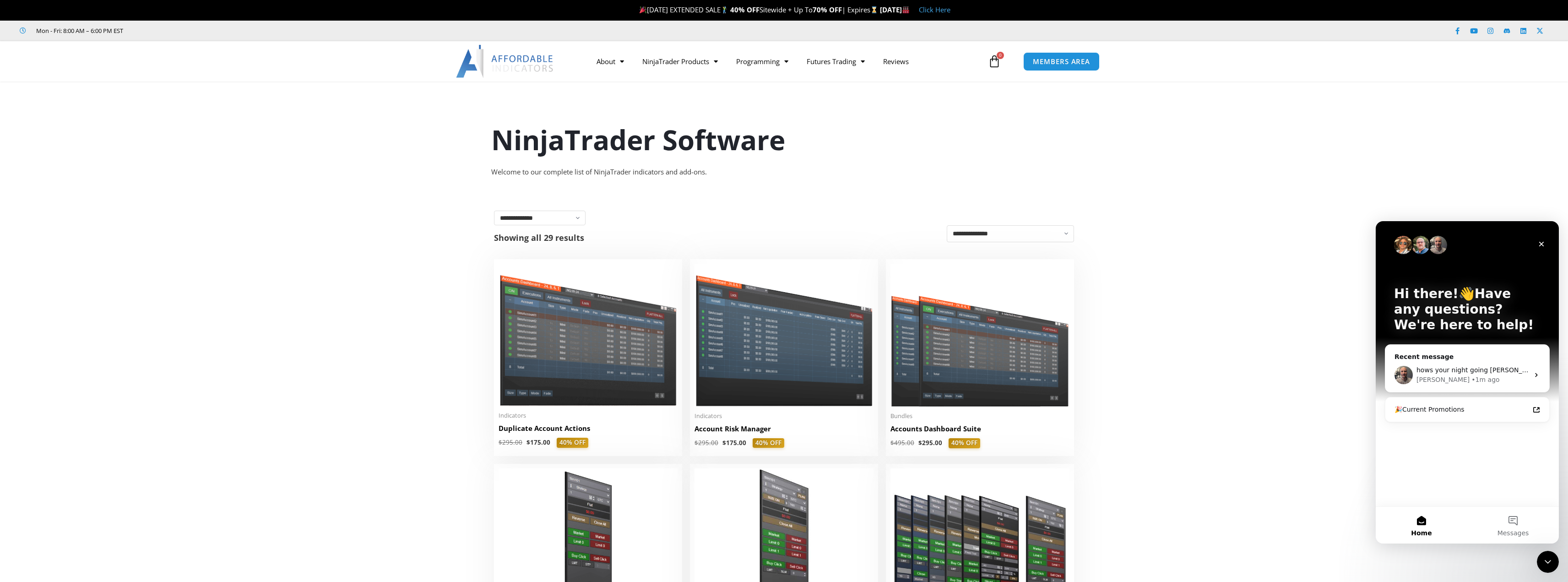
click at [1421, 274] on div "Hi there!👋Have any questions? We're here to help!" at bounding box center [1467, 312] width 165 height 181
click at [1444, 297] on p "Hi there!👋Have any questions? We're here to help!" at bounding box center [1467, 309] width 147 height 46
click at [1431, 247] on img "Intercom messenger" at bounding box center [1438, 245] width 18 height 18
click at [1425, 244] on img "Intercom messenger" at bounding box center [1421, 245] width 18 height 18
click at [1413, 244] on img "Intercom messenger" at bounding box center [1421, 245] width 18 height 18
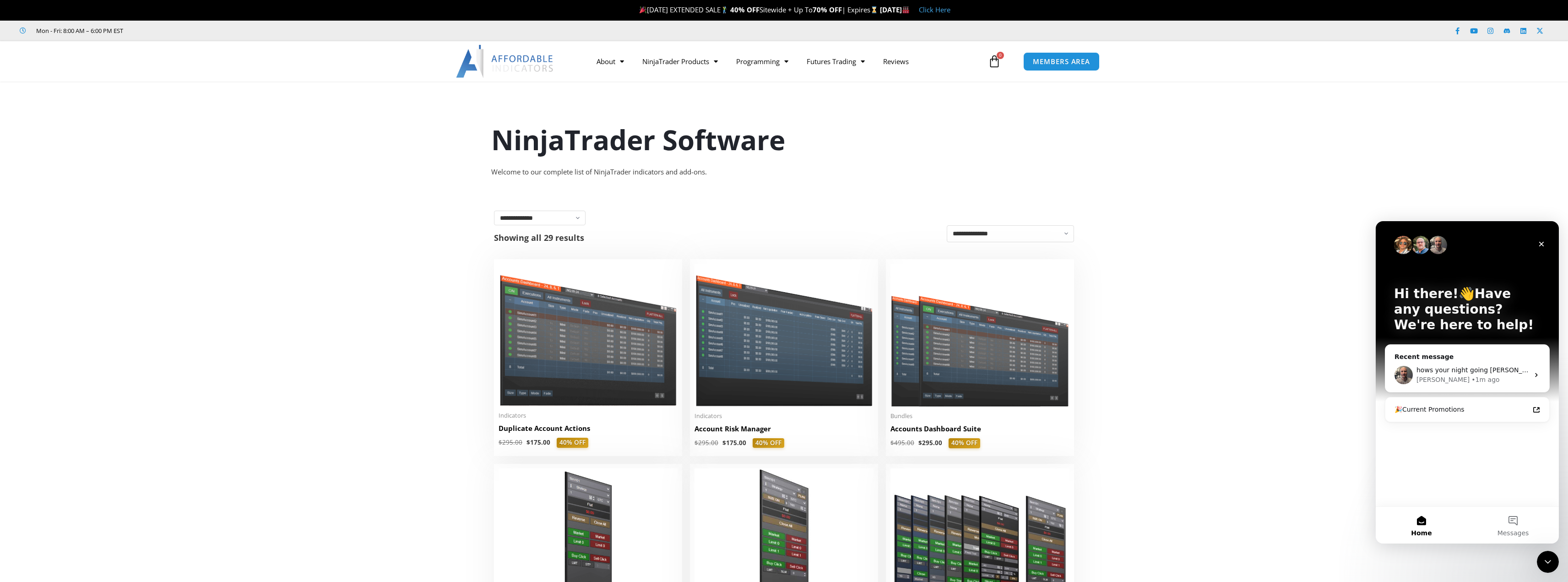
click at [1400, 244] on img "Intercom messenger" at bounding box center [1403, 245] width 18 height 18
click at [1420, 246] on img "Intercom messenger" at bounding box center [1421, 245] width 18 height 18
click at [1438, 275] on div "Hi there!👋Have any questions? We're here to help!" at bounding box center [1467, 312] width 165 height 181
click at [1429, 466] on div "Hi there!👋Have any questions? We're here to help! Recent message hows your nigh…" at bounding box center [1467, 364] width 183 height 285
click at [1541, 247] on icon "Close" at bounding box center [1541, 244] width 7 height 7
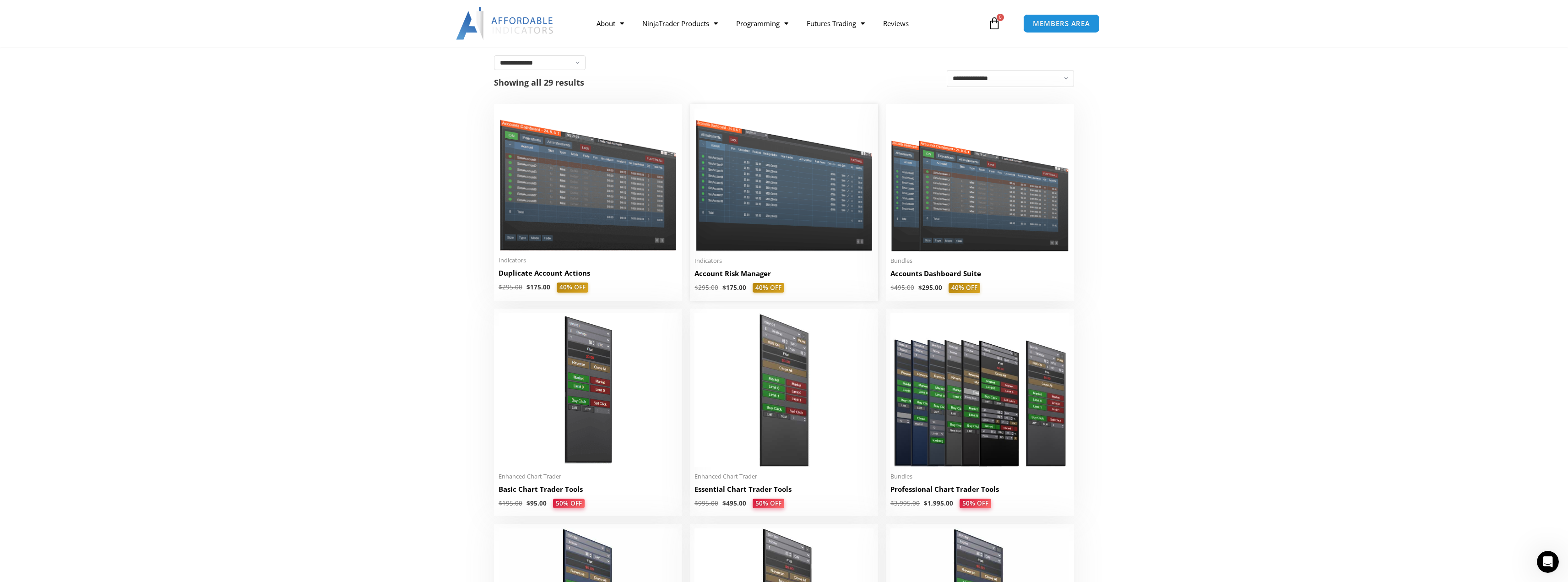
scroll to position [183, 0]
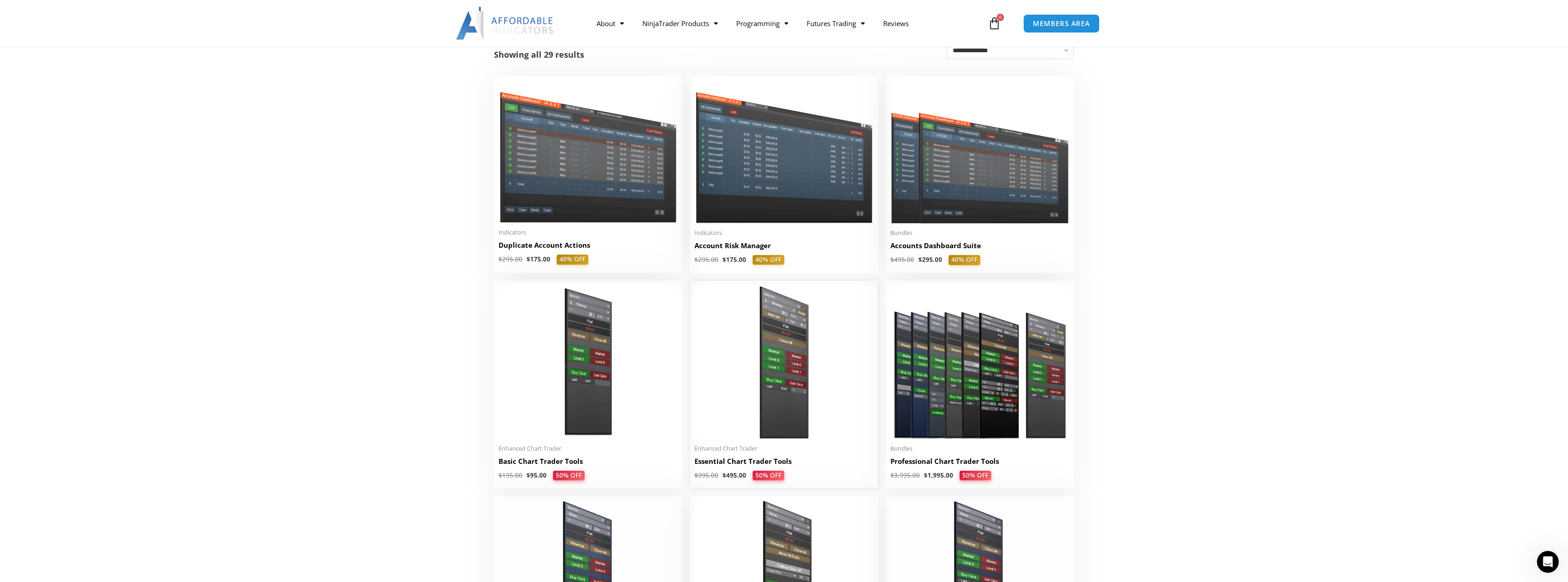
click at [810, 400] on img at bounding box center [784, 362] width 179 height 154
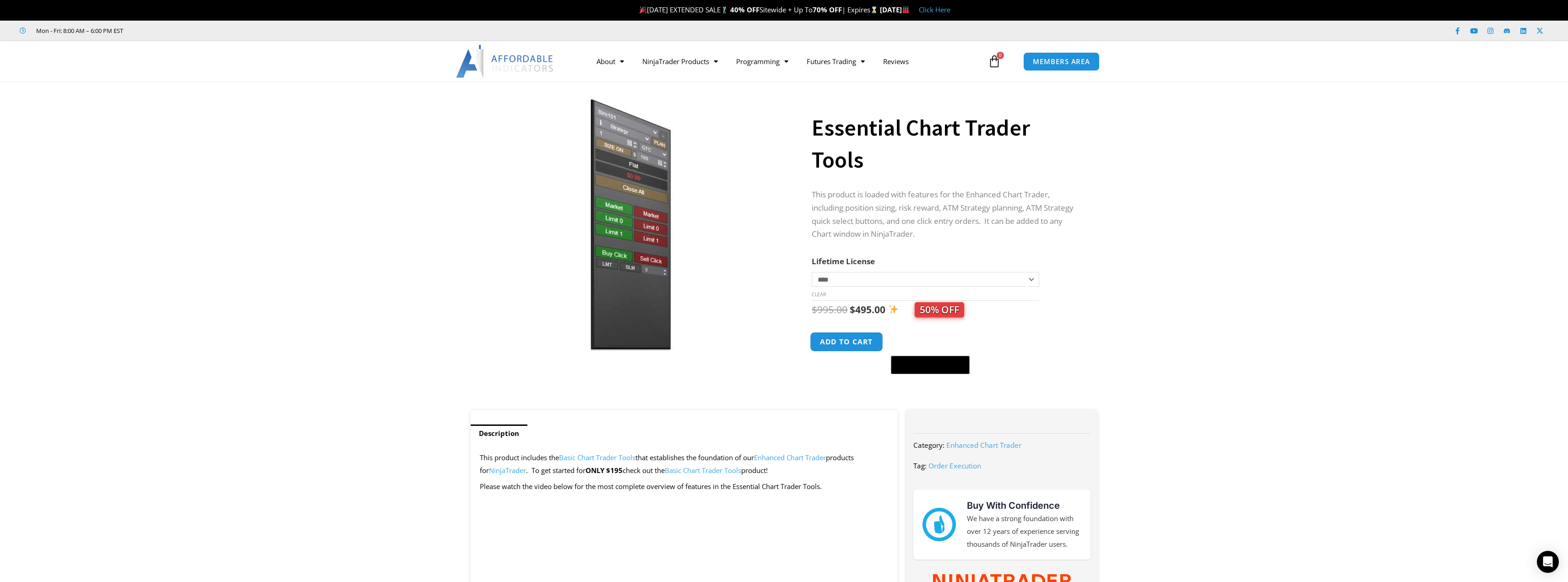
click at [865, 338] on button "Add to cart" at bounding box center [847, 342] width 73 height 20
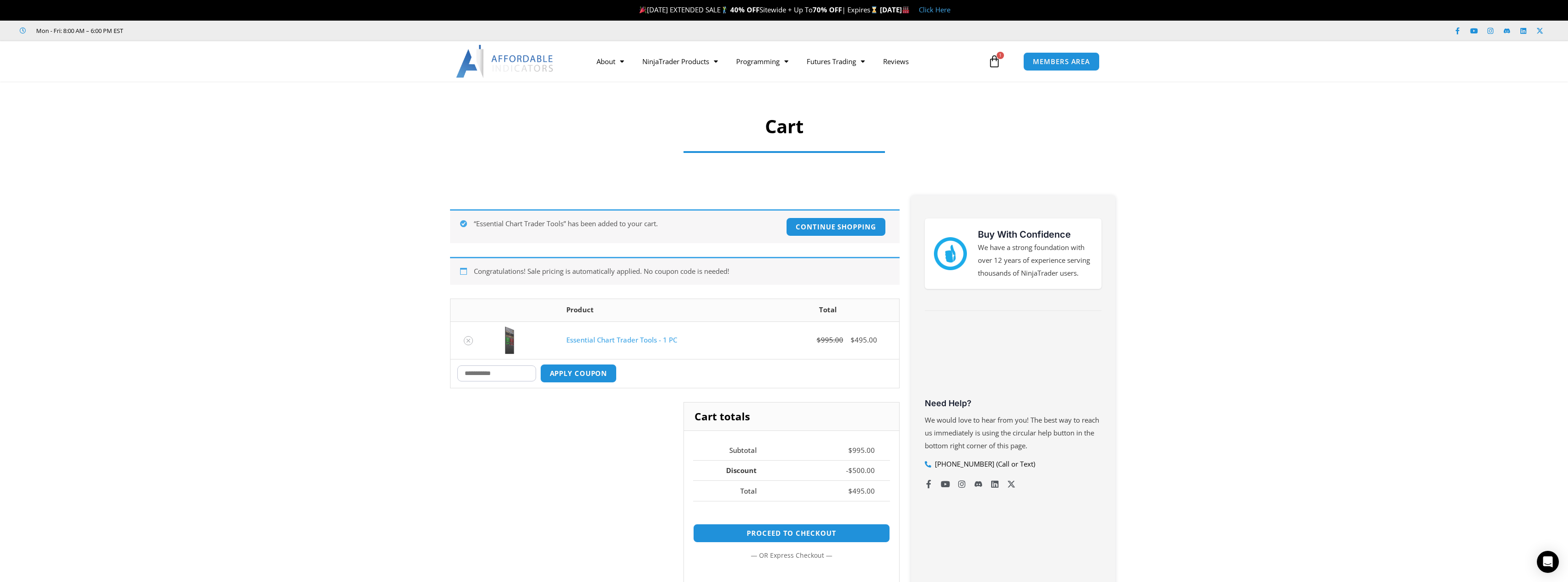
click at [994, 60] on icon at bounding box center [995, 62] width 13 height 13
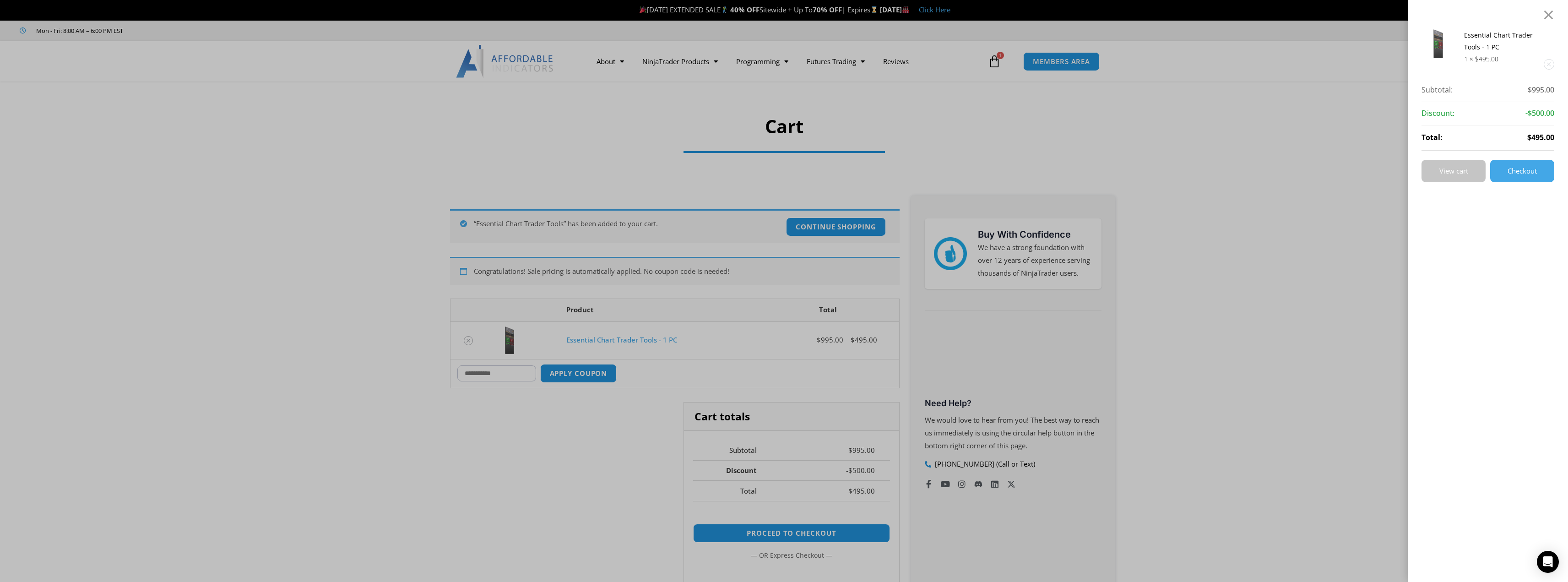
click at [1459, 175] on span "View cart" at bounding box center [1454, 171] width 29 height 7
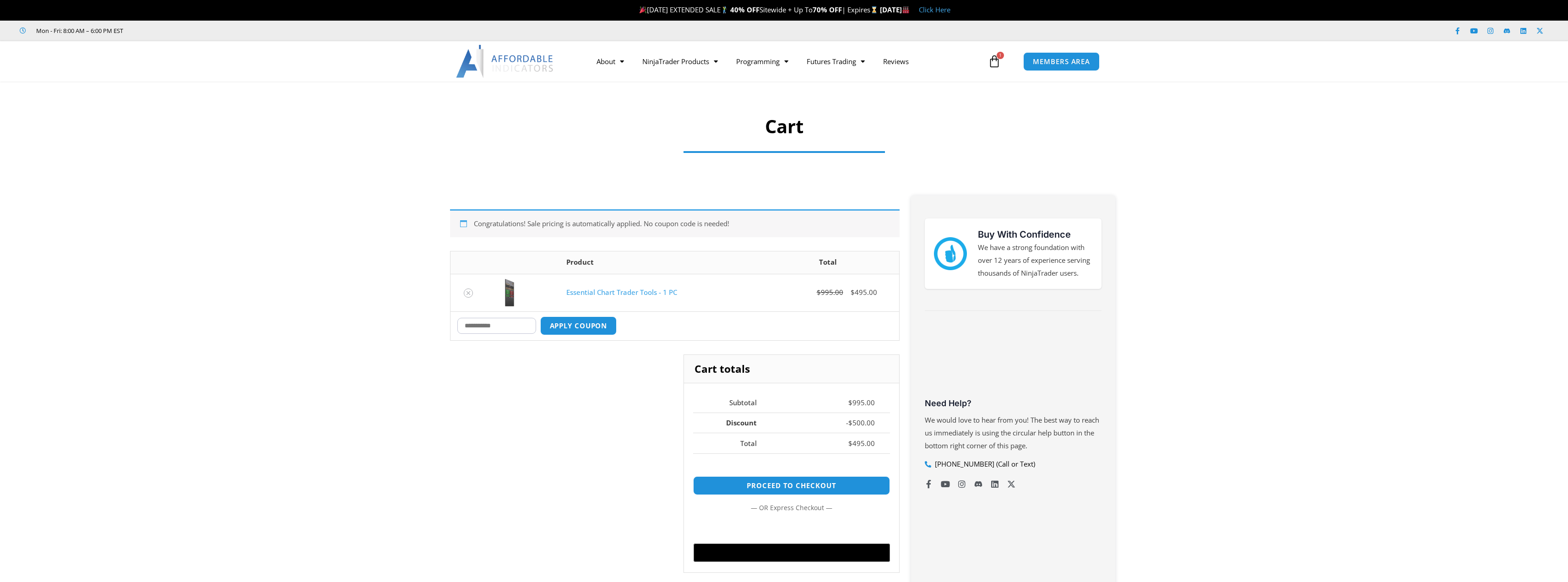
click at [495, 328] on input "Coupon:" at bounding box center [497, 326] width 79 height 16
paste input "*******"
type input "*******"
click at [583, 325] on button "Apply coupon" at bounding box center [578, 326] width 80 height 20
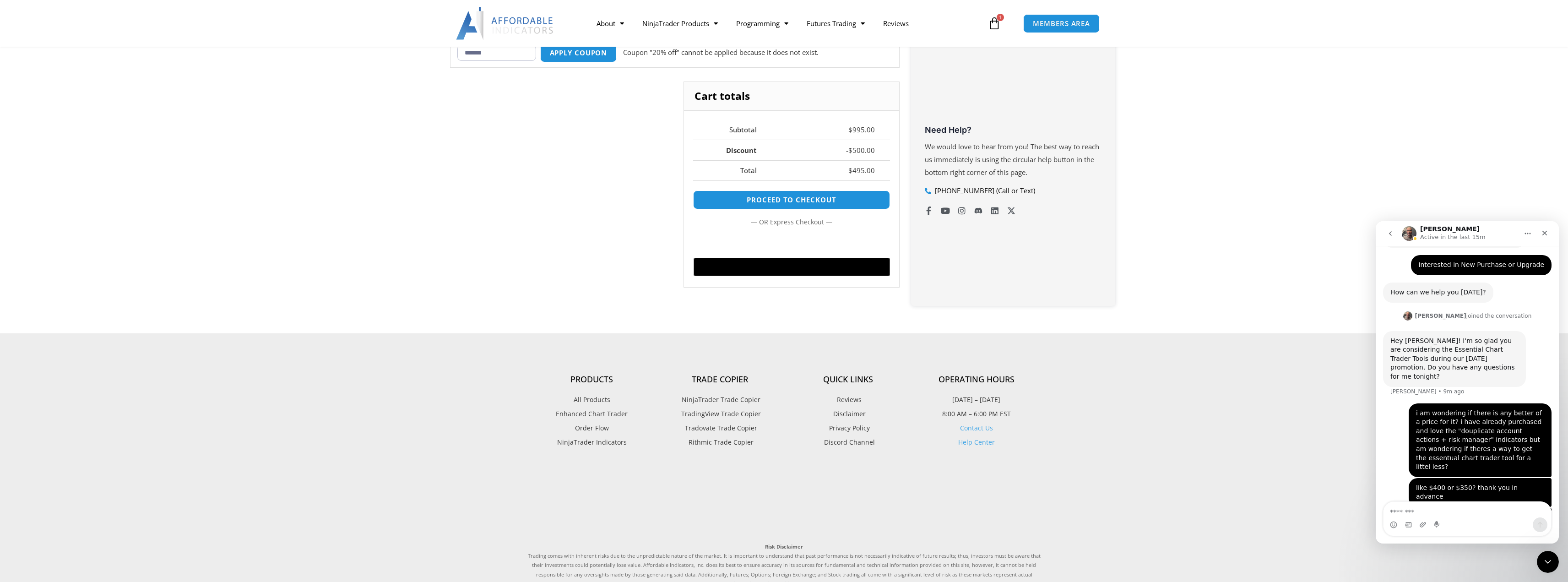
scroll to position [274, 0]
click at [678, 56] on link "See All Products" at bounding box center [680, 58] width 94 height 16
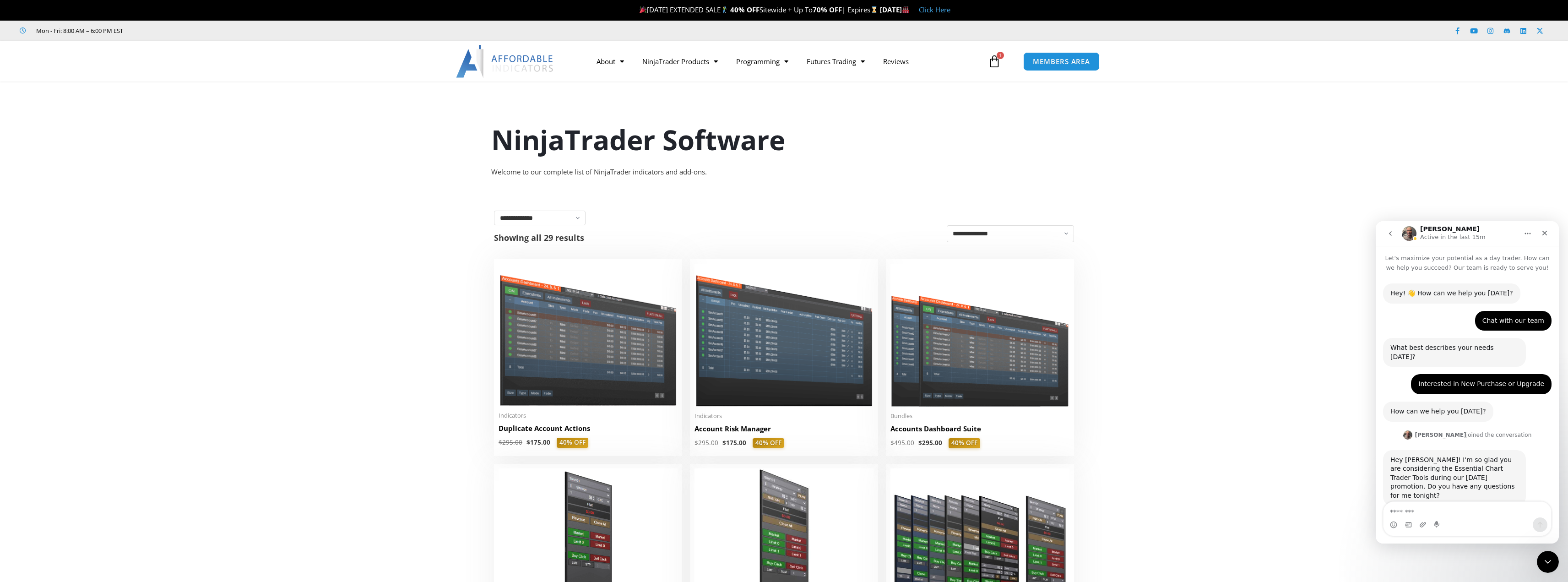
scroll to position [119, 0]
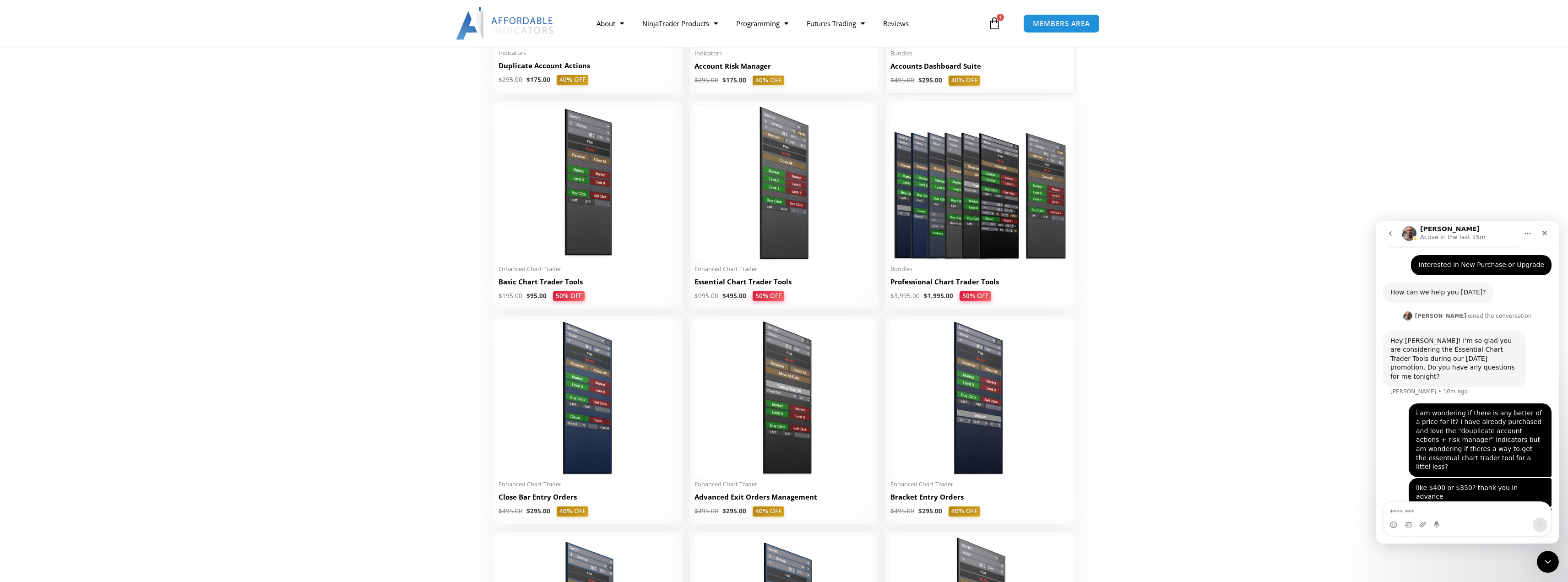
scroll to position [367, 0]
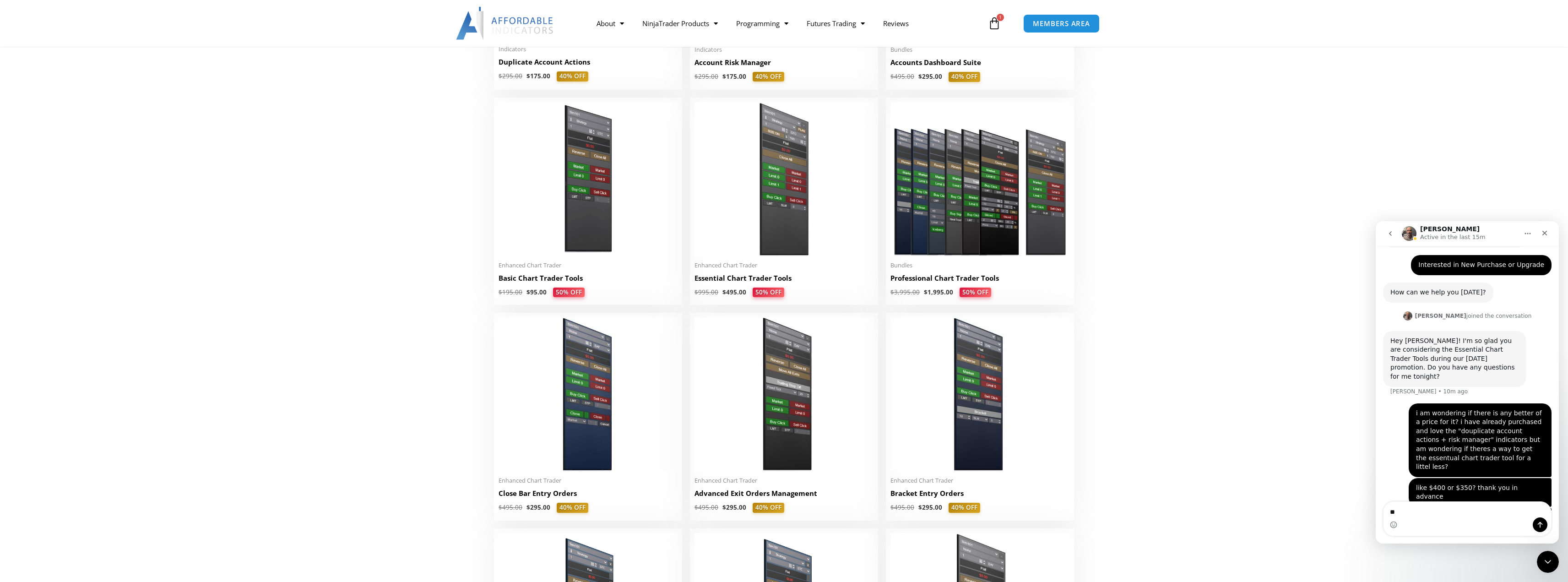
type textarea "*"
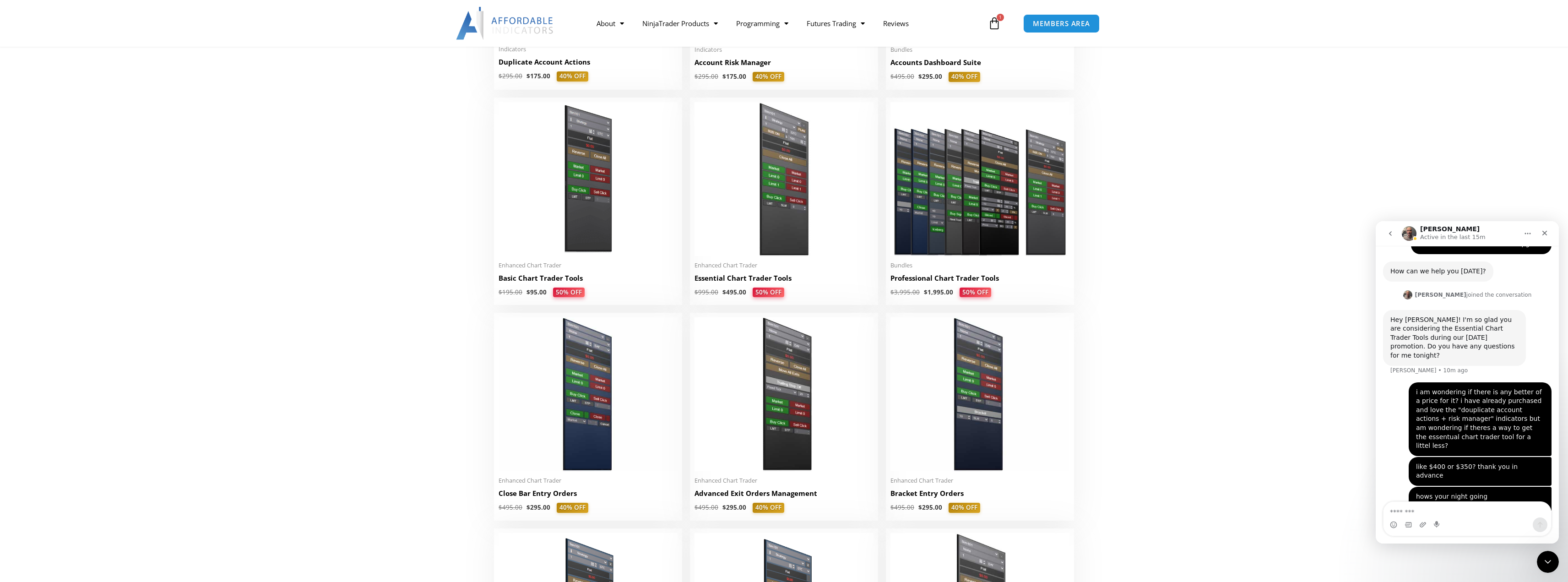
click at [1525, 234] on icon "Home" at bounding box center [1527, 233] width 7 height 7
click at [1473, 232] on p "Active in the last 15m" at bounding box center [1453, 237] width 65 height 9
click at [1420, 232] on div "Joel Active in the last 15m" at bounding box center [1460, 234] width 116 height 16
click at [1405, 233] on img "Intercom messenger" at bounding box center [1409, 234] width 14 height 14
click at [1413, 233] on img "Intercom messenger" at bounding box center [1409, 234] width 14 height 14
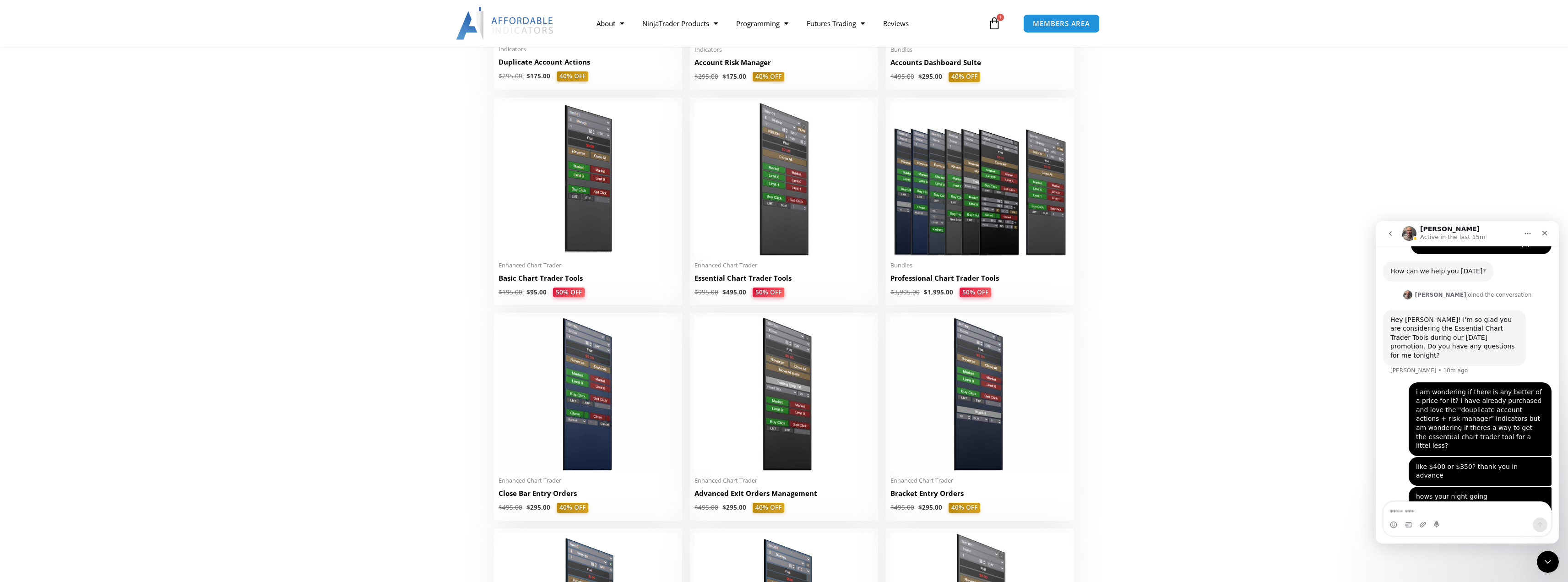
click at [1413, 233] on img "Intercom messenger" at bounding box center [1409, 234] width 14 height 14
click at [1452, 240] on p "Active in the last 15m" at bounding box center [1453, 237] width 65 height 9
click at [1527, 230] on button "Home" at bounding box center [1527, 234] width 18 height 18
click at [1485, 257] on div "Expand window" at bounding box center [1504, 257] width 65 height 10
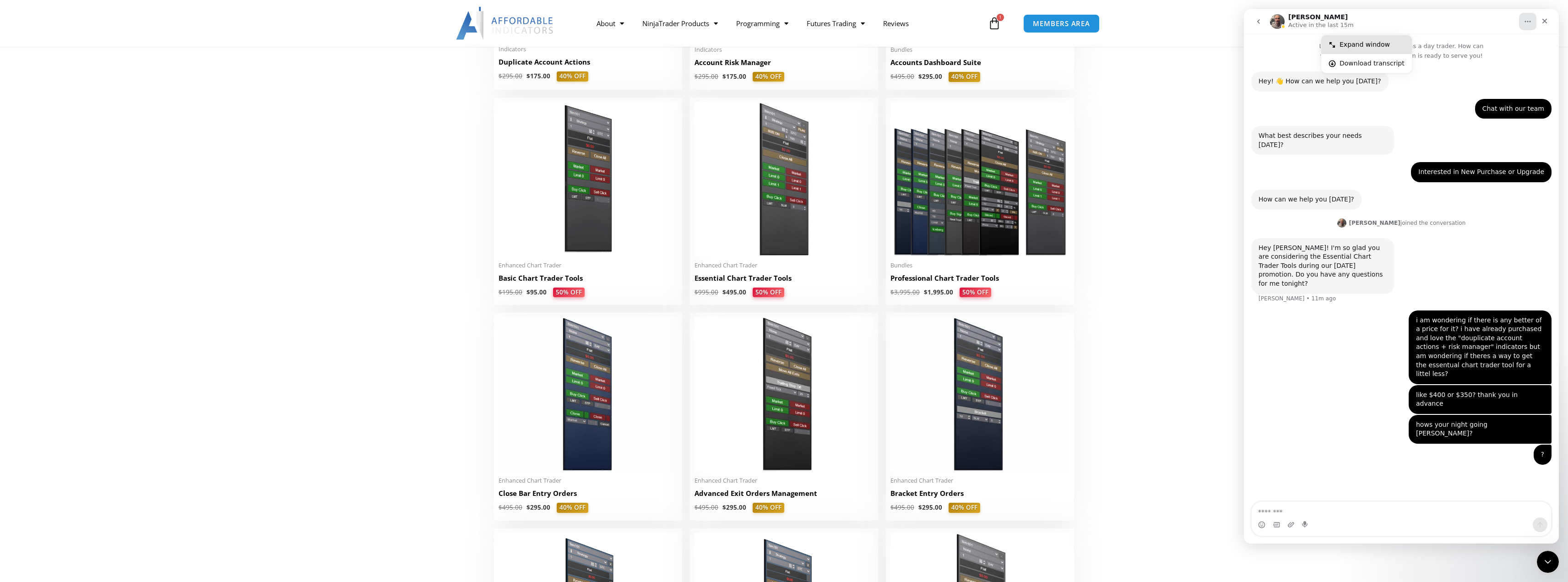
scroll to position [0, 0]
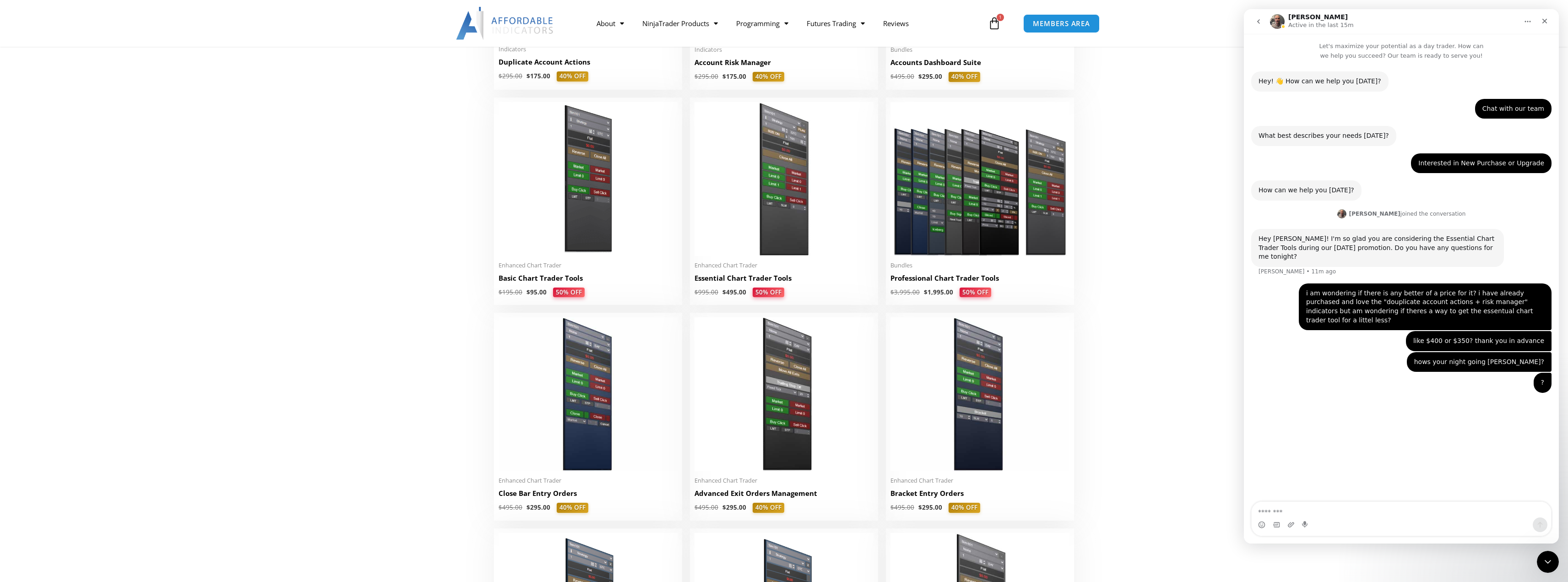
click at [1444, 373] on div "? Noah • Just now" at bounding box center [1401, 389] width 300 height 31
click html
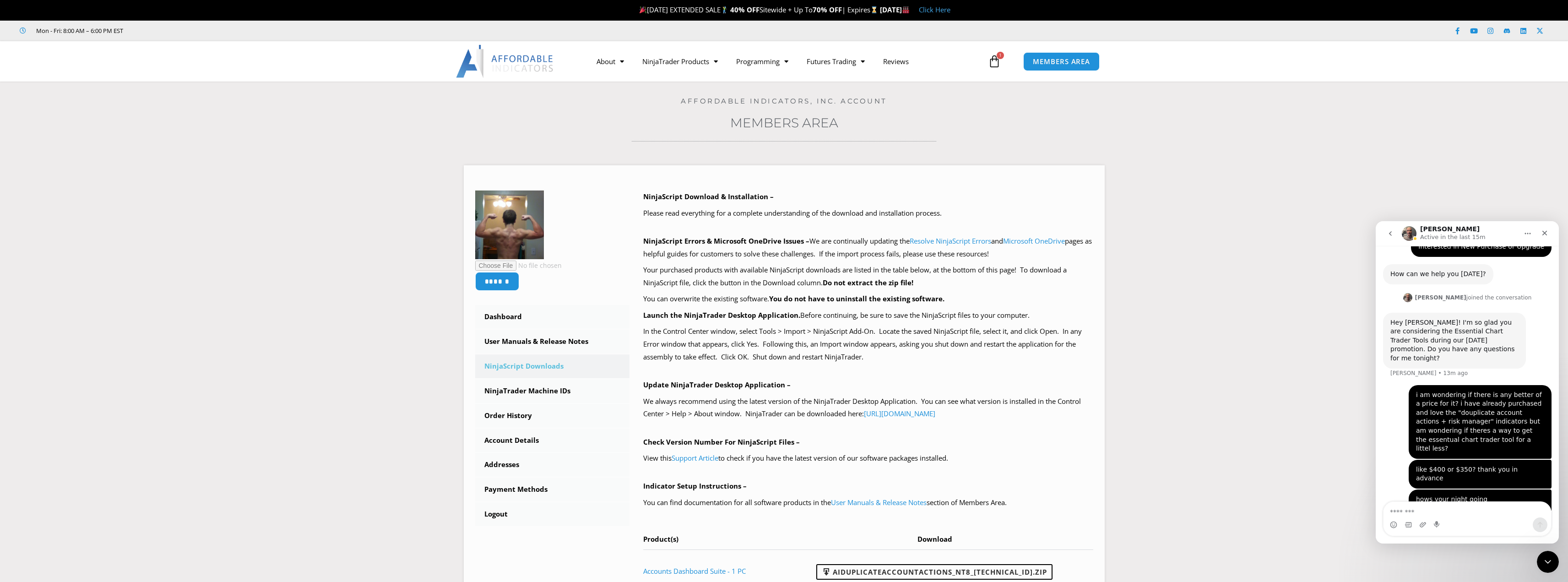
scroll to position [140, 0]
click at [1407, 525] on icon "Gif picker" at bounding box center [1408, 525] width 7 height 5
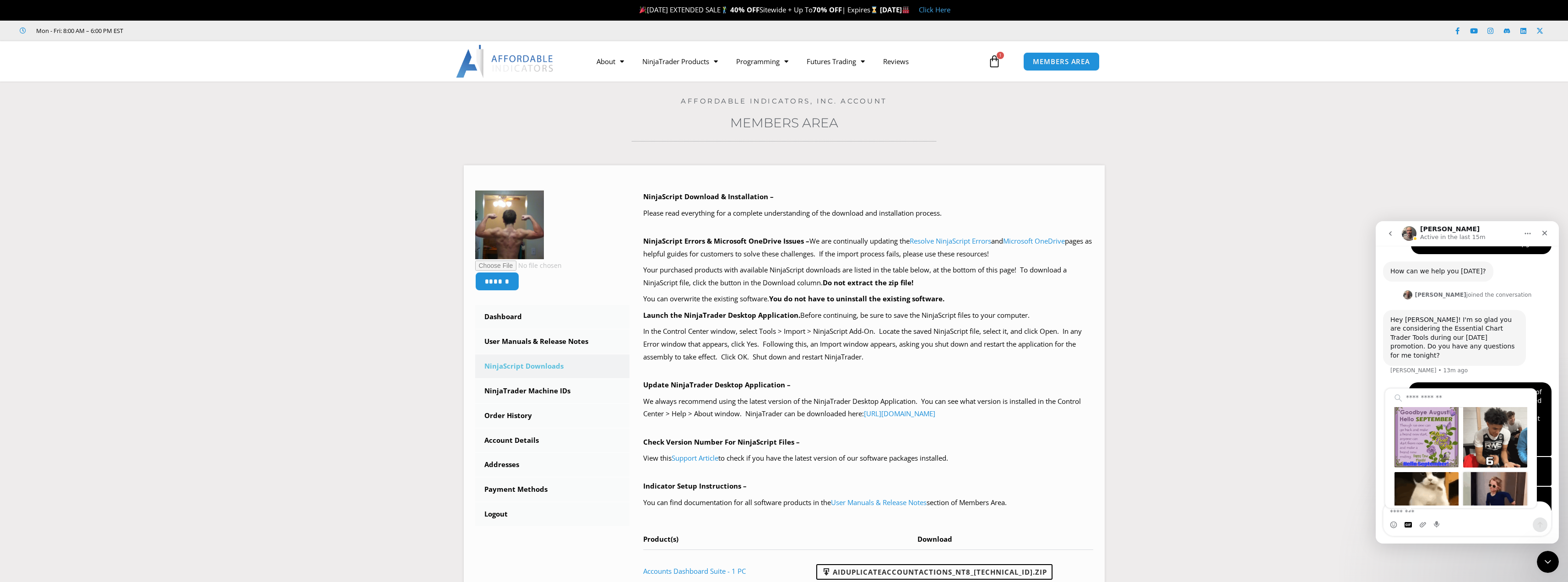
scroll to position [0, 0]
click at [1492, 424] on div "Send gif" at bounding box center [1495, 444] width 64 height 64
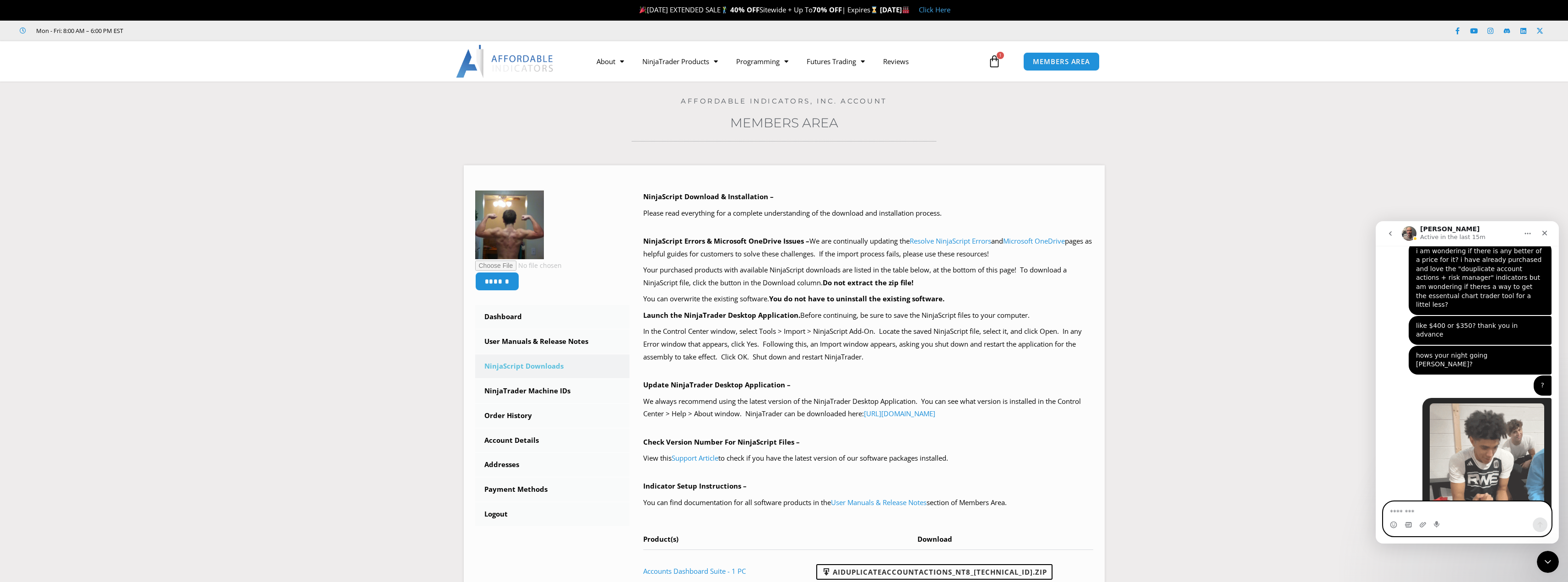
scroll to position [284, 0]
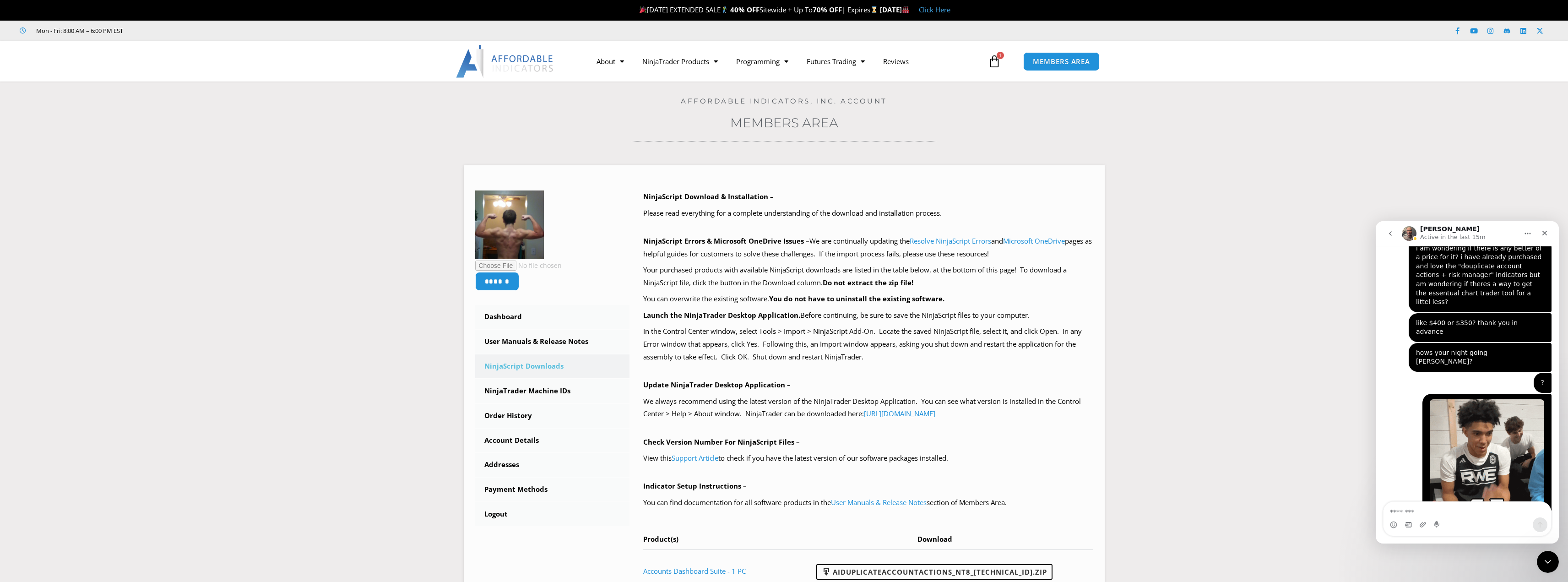
click at [1465, 236] on p "Active in the last 15m" at bounding box center [1453, 237] width 65 height 9
click at [1442, 513] on textarea "Message…" at bounding box center [1467, 510] width 168 height 16
type textarea "****"
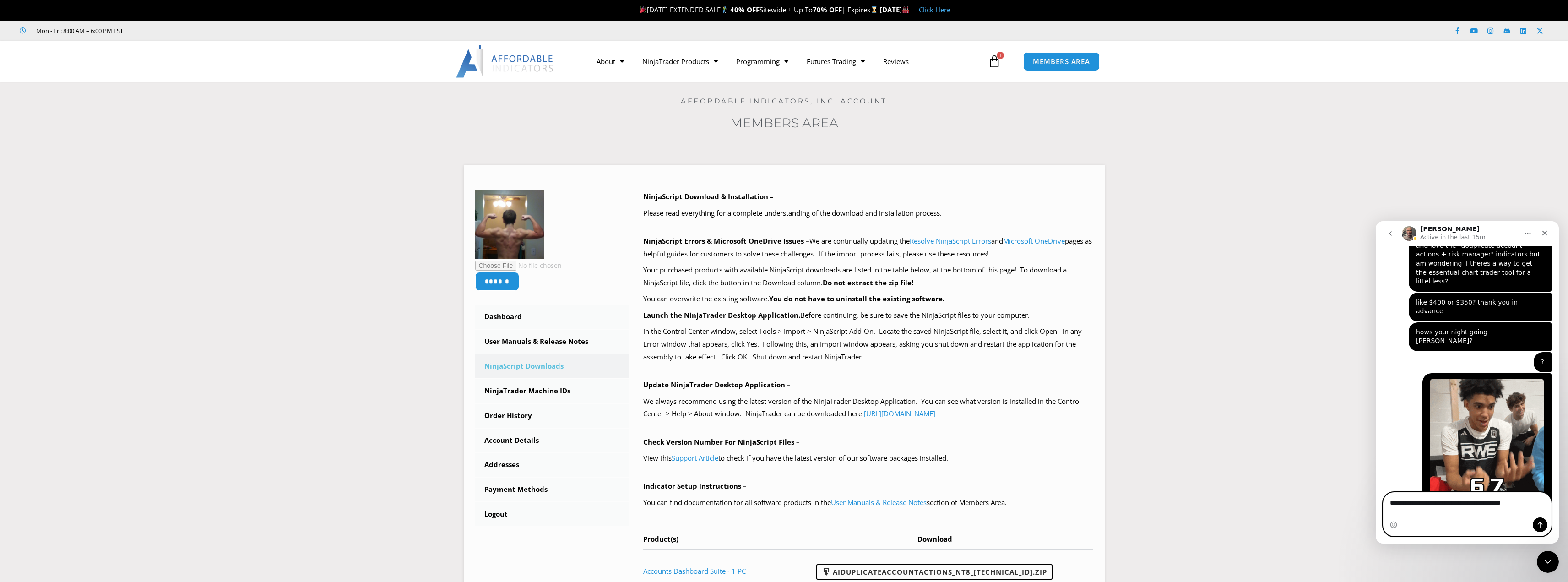
type textarea "**********"
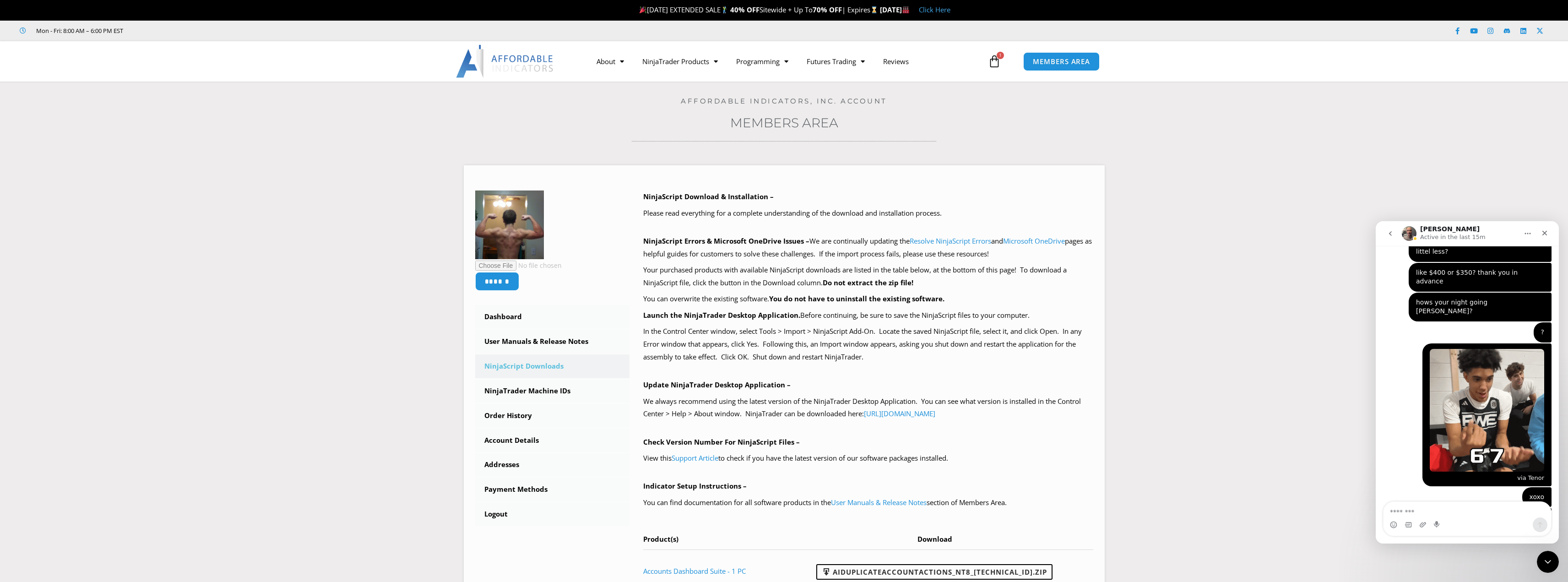
click at [991, 64] on icon at bounding box center [995, 62] width 13 height 13
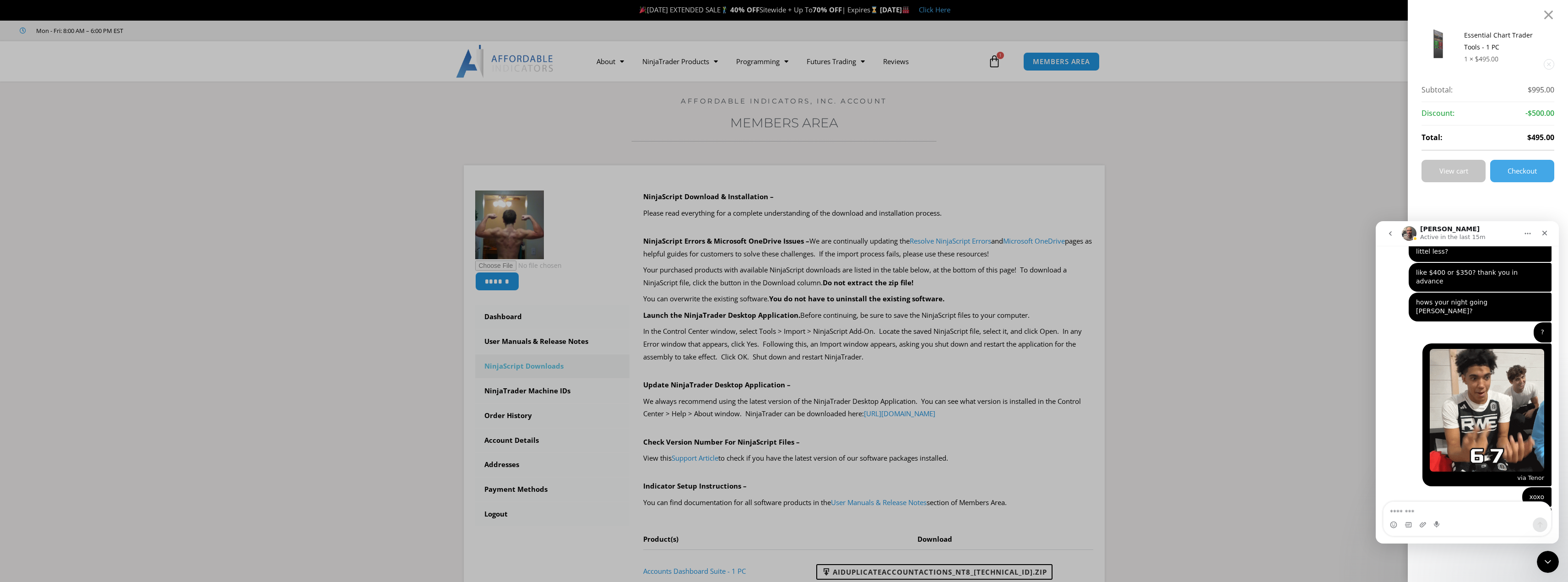
click at [1466, 172] on span "View cart" at bounding box center [1454, 171] width 29 height 7
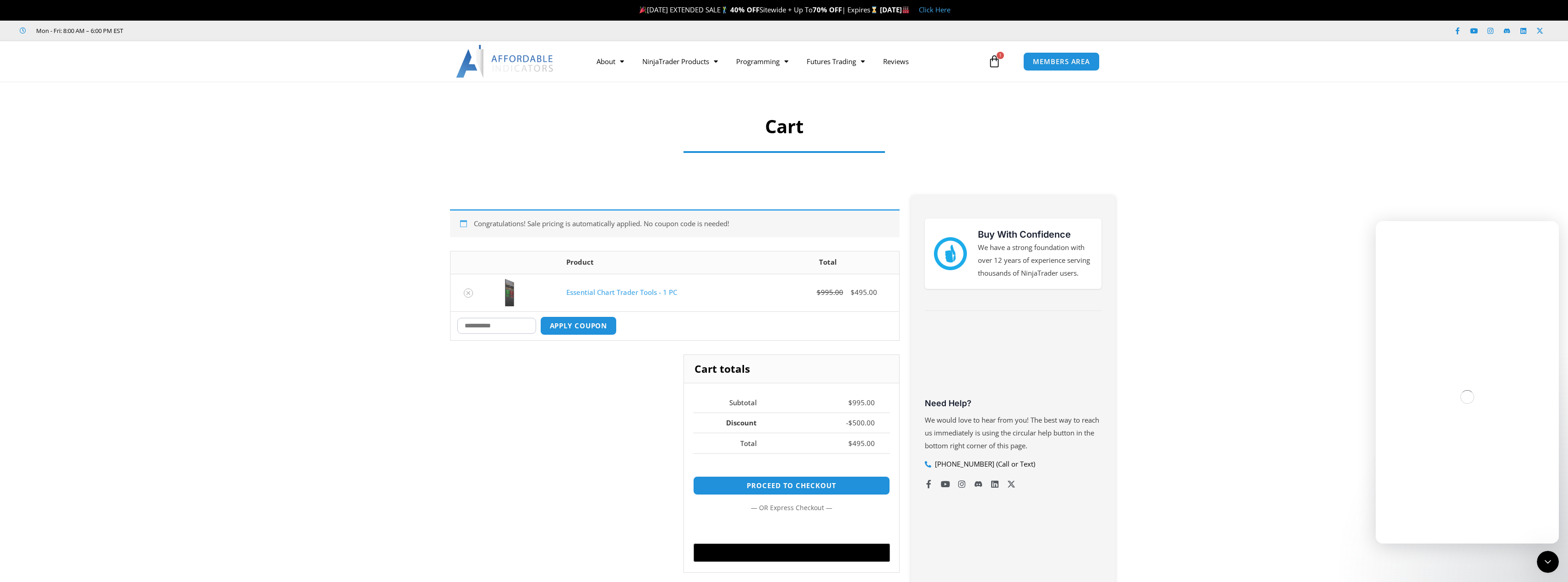
click at [504, 327] on input "Coupon:" at bounding box center [497, 326] width 79 height 16
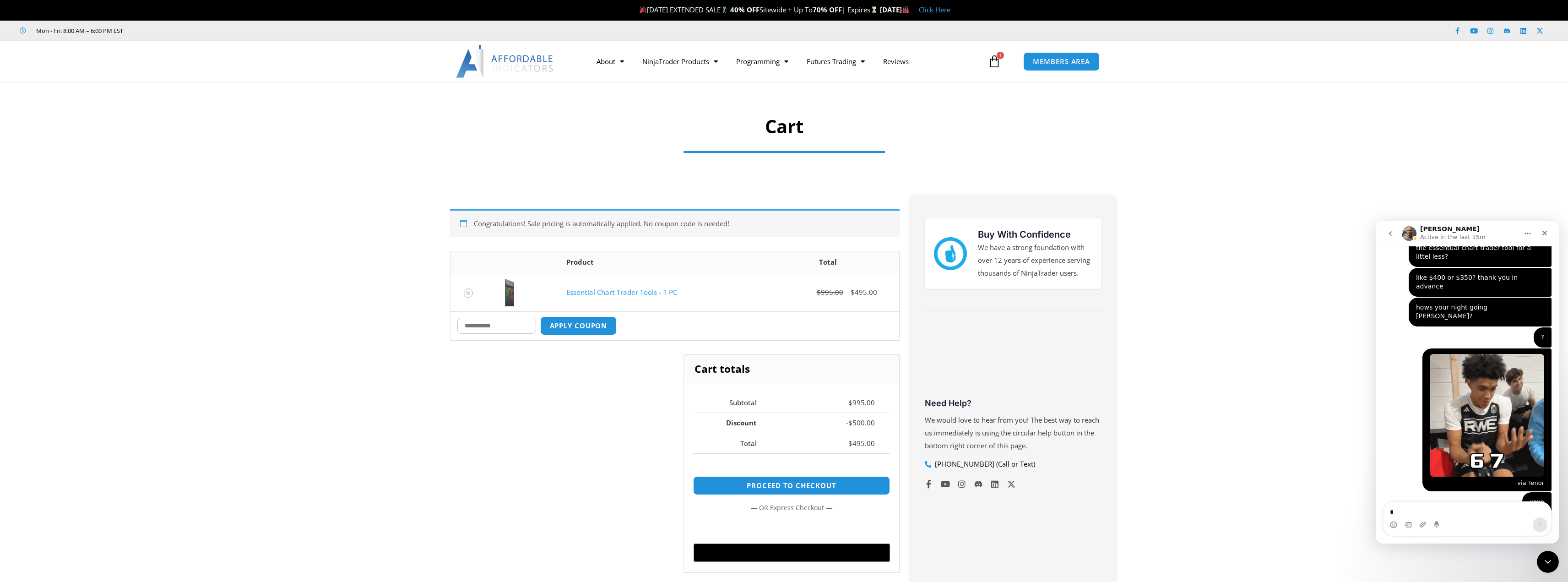
scroll to position [335, 0]
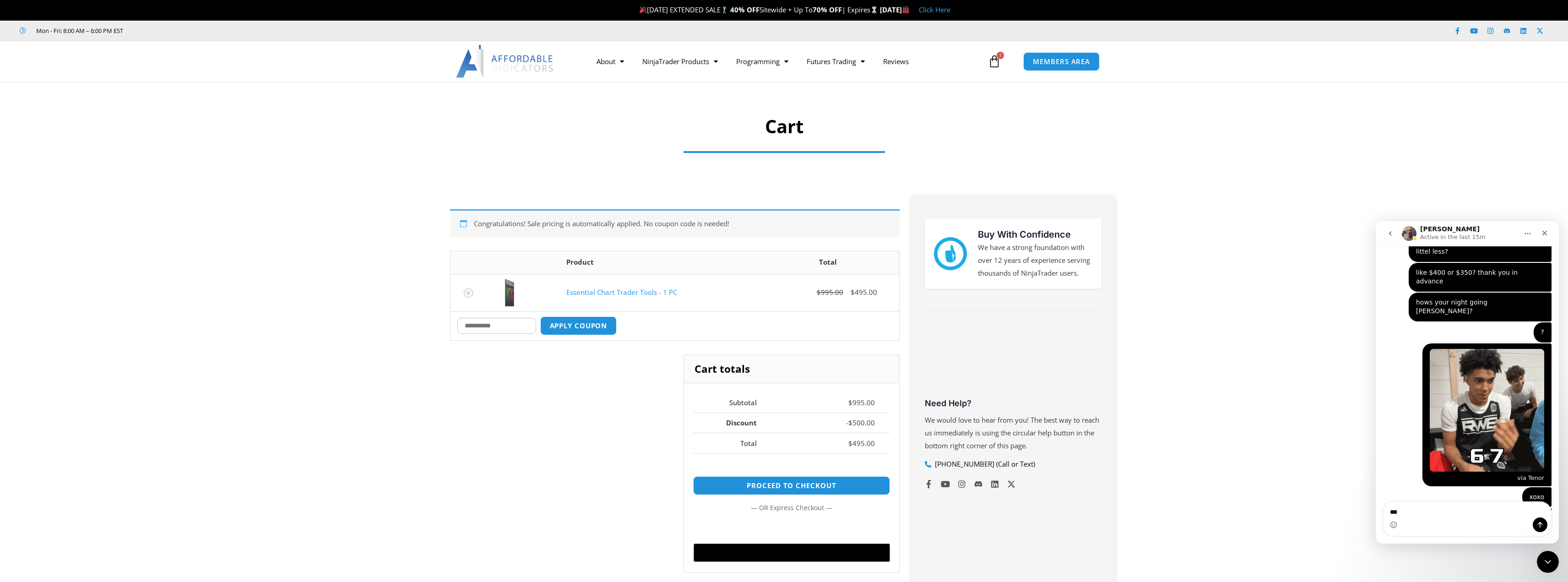
type textarea "***"
click at [504, 327] on input "Coupon:" at bounding box center [497, 326] width 79 height 16
type input "***"
click at [541, 316] on button "Apply coupon" at bounding box center [579, 325] width 77 height 19
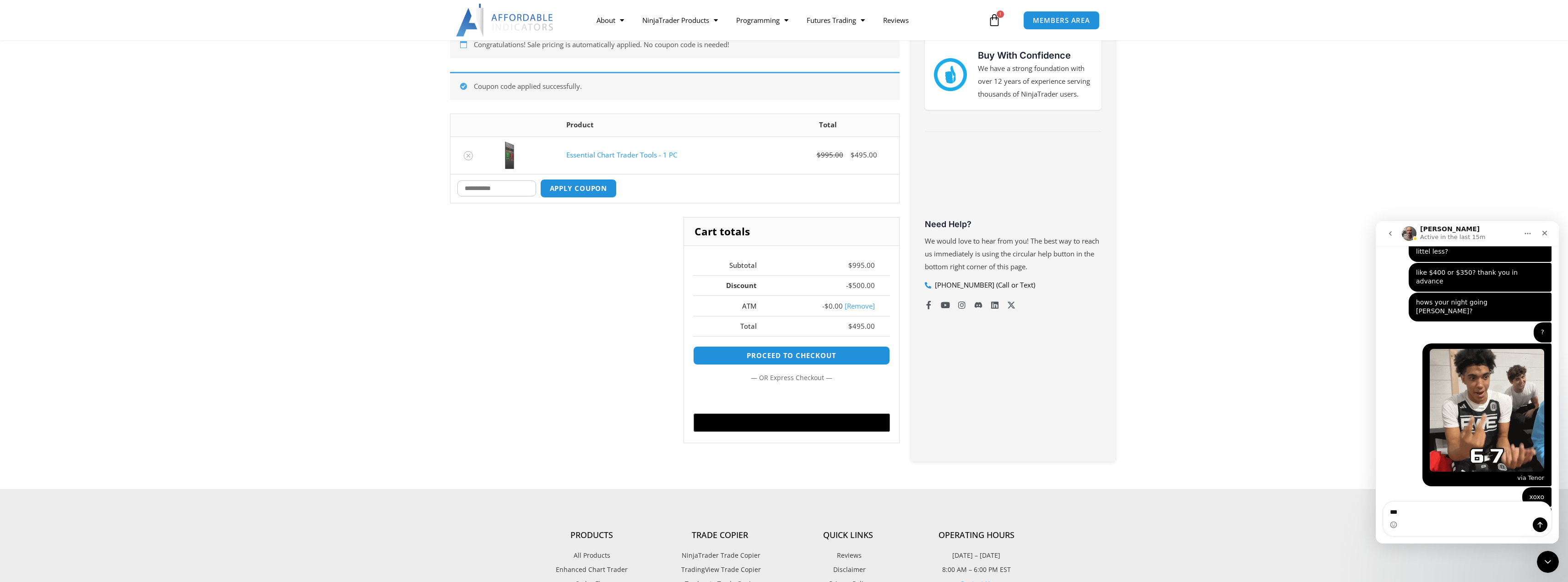
scroll to position [205, 0]
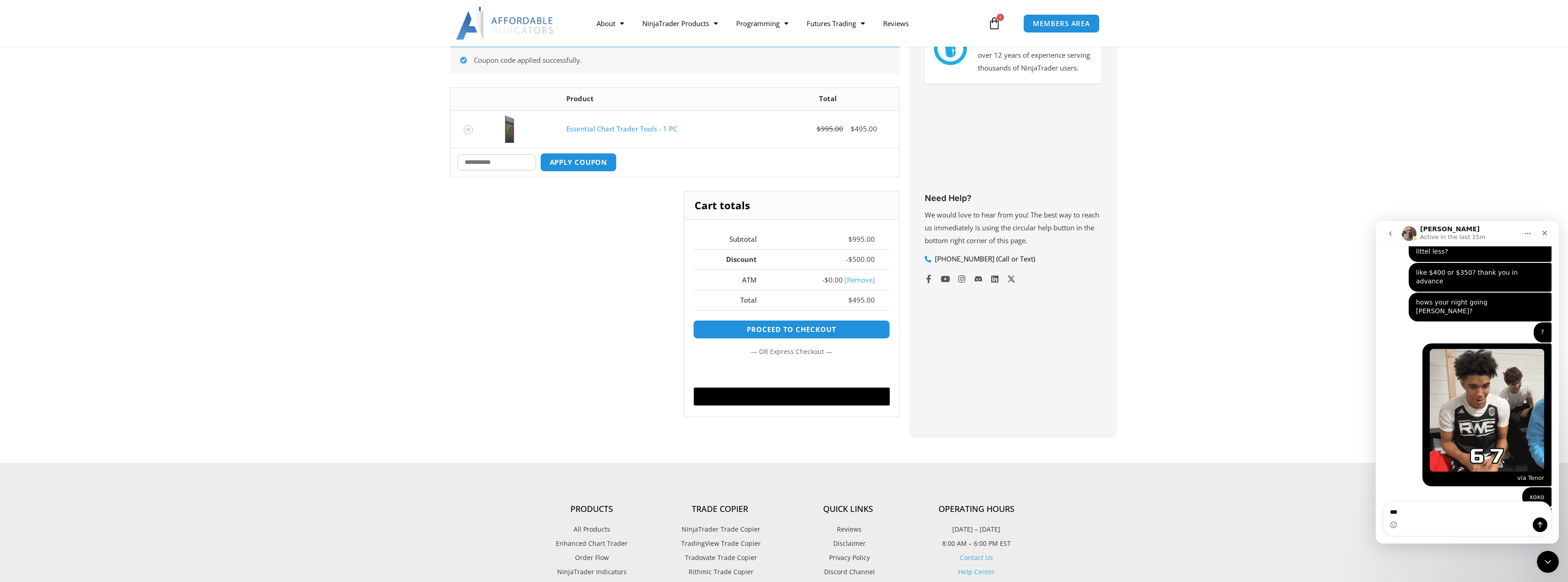
click at [508, 165] on input "Coupon:" at bounding box center [497, 162] width 79 height 16
type input "***"
click at [541, 153] on button "Apply coupon" at bounding box center [579, 162] width 77 height 19
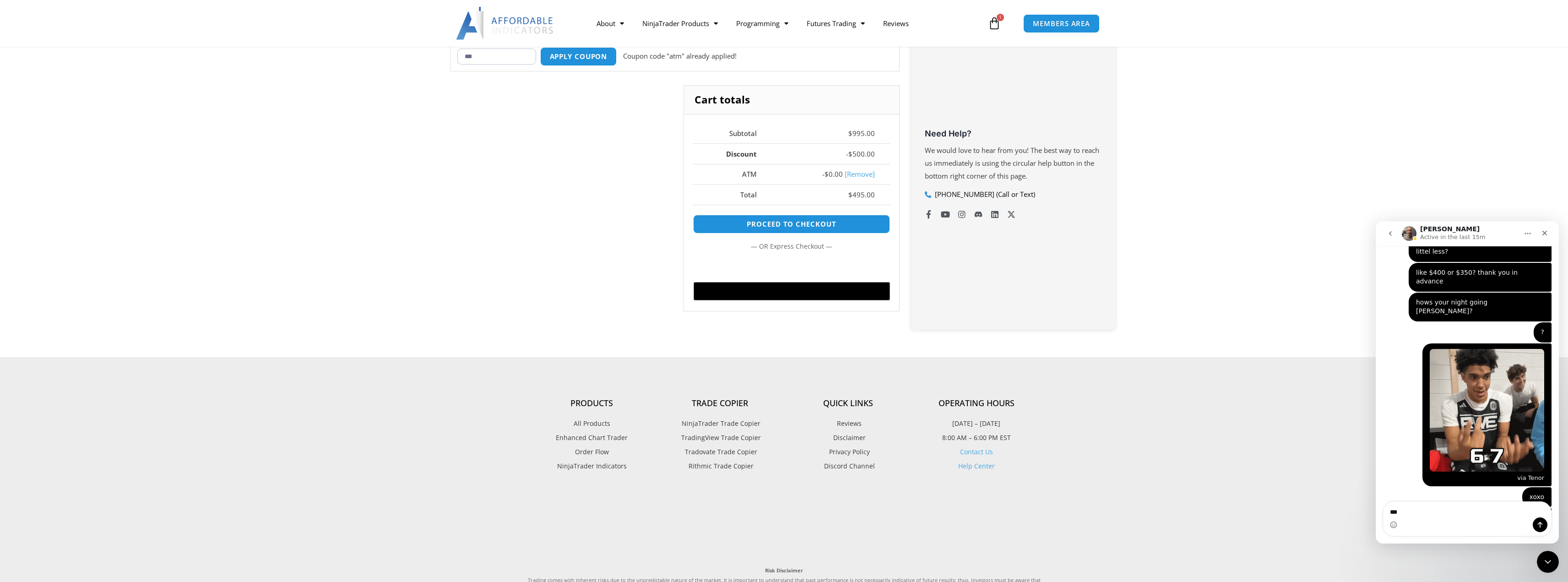
scroll to position [274, 0]
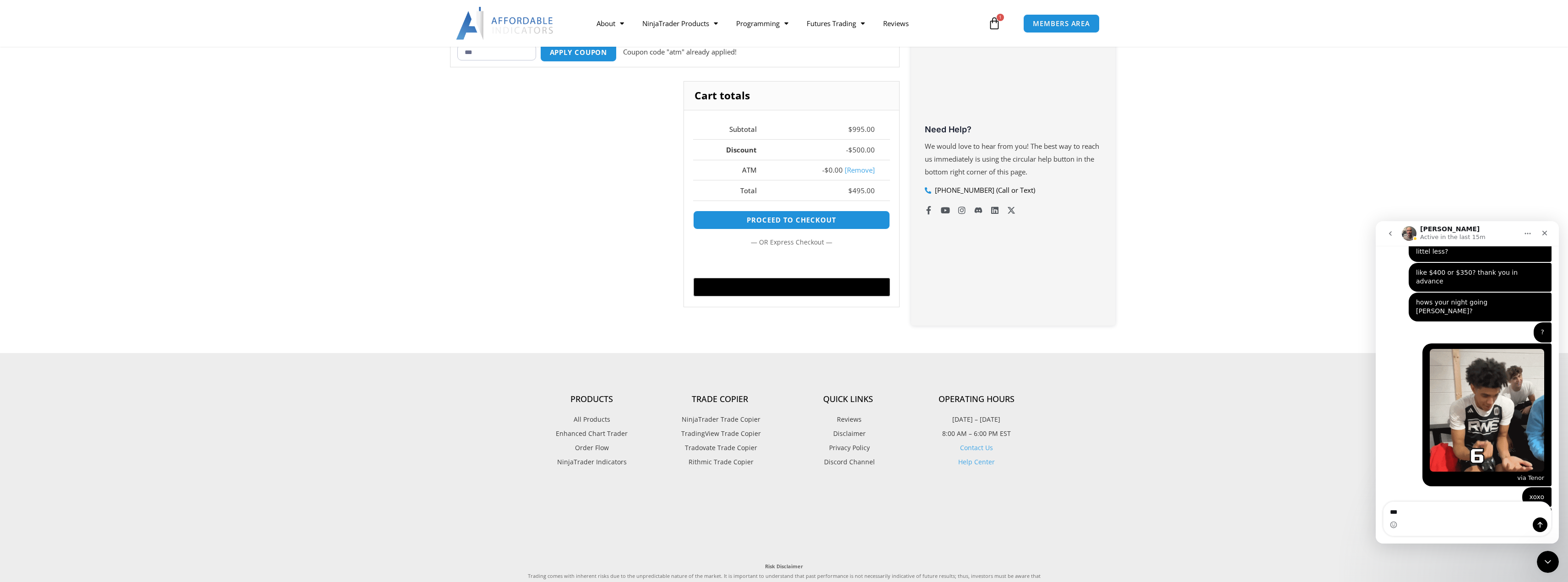
drag, startPoint x: 1435, startPoint y: 520, endPoint x: 1328, endPoint y: 510, distance: 107.5
click html "[PERSON_NAME] Active in the last 15m Let's maximize your potential as a day tra…"
click at [1420, 507] on textarea "***" at bounding box center [1467, 510] width 168 height 16
type textarea "*"
type textarea "**"
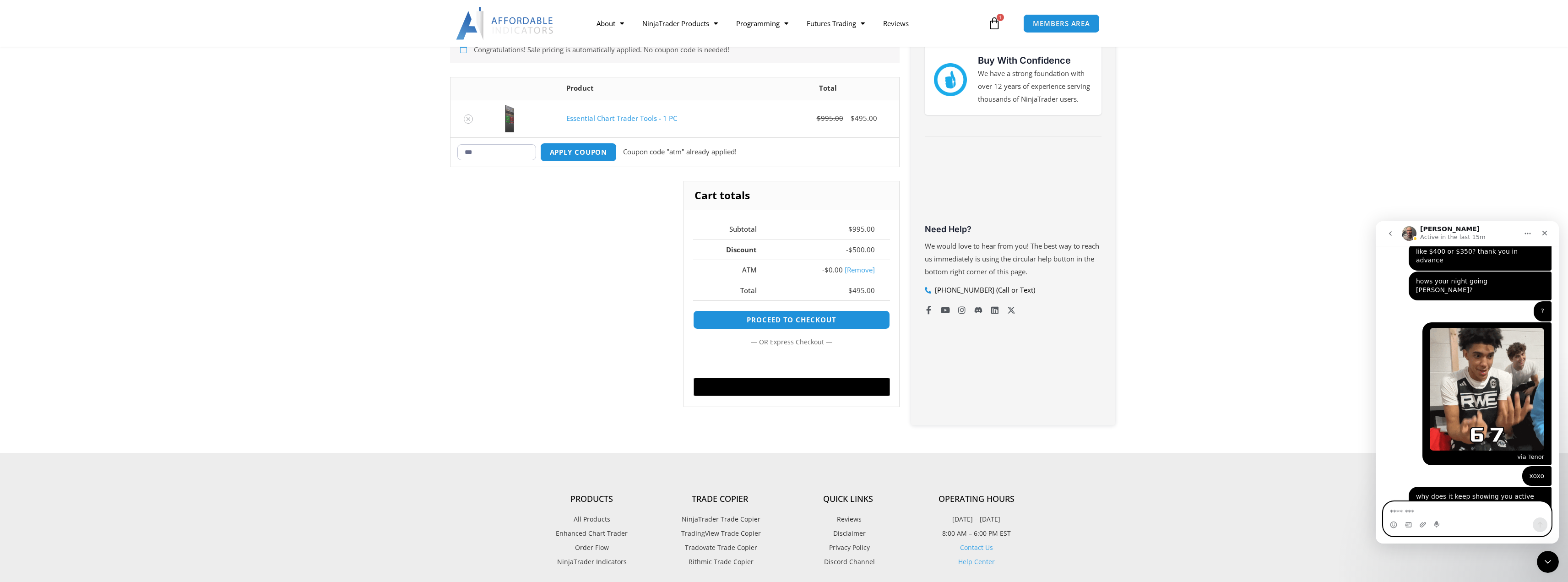
scroll to position [136, 0]
